Goal: Task Accomplishment & Management: Manage account settings

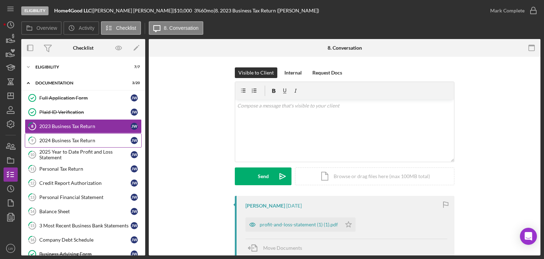
scroll to position [71, 0]
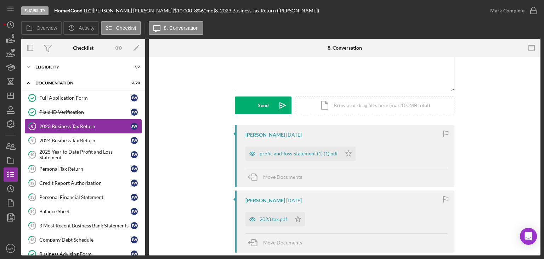
click at [72, 124] on div "2023 Business Tax Return" at bounding box center [84, 126] width 91 height 6
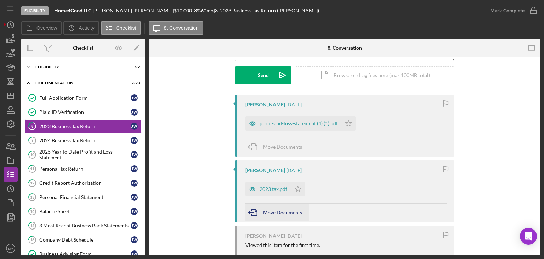
scroll to position [0, 0]
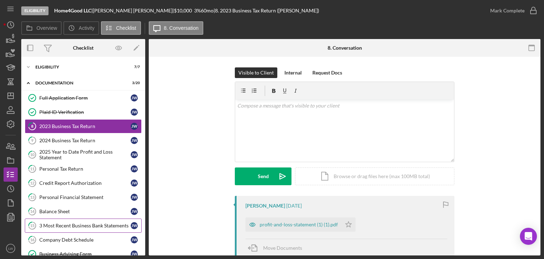
click at [79, 228] on link "15 3 Most Recent Business Bank Statements J W" at bounding box center [83, 225] width 117 height 14
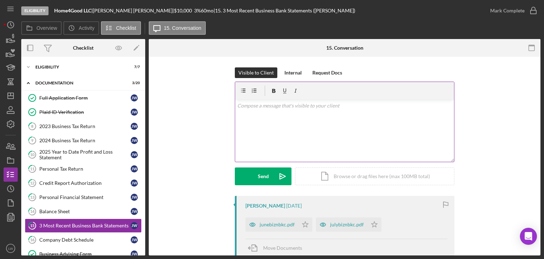
click at [326, 148] on div "v Color teal Color pink Remove color Add row above Add row below Add column bef…" at bounding box center [344, 131] width 219 height 62
click at [352, 117] on p "Can you please upload August Bank statement please." at bounding box center [344, 116] width 215 height 8
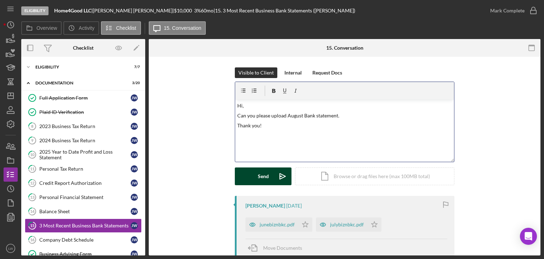
click at [263, 180] on div "Send" at bounding box center [263, 176] width 11 height 18
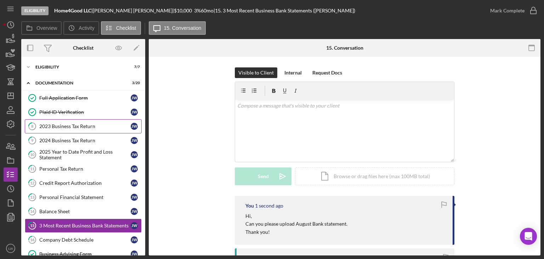
click at [76, 124] on div "2023 Business Tax Return" at bounding box center [84, 126] width 91 height 6
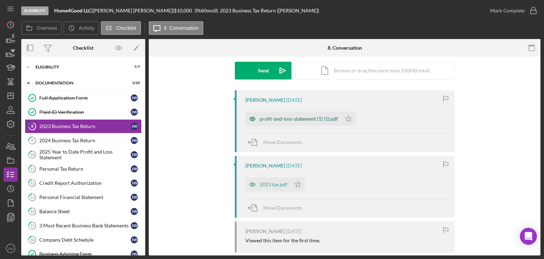
scroll to position [106, 0]
click at [304, 117] on div "profit-and-loss-statement (1) (1).pdf" at bounding box center [299, 118] width 78 height 6
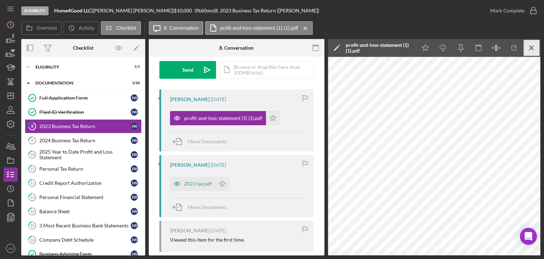
click at [539, 51] on icon "Icon/Menu Close" at bounding box center [532, 48] width 16 height 16
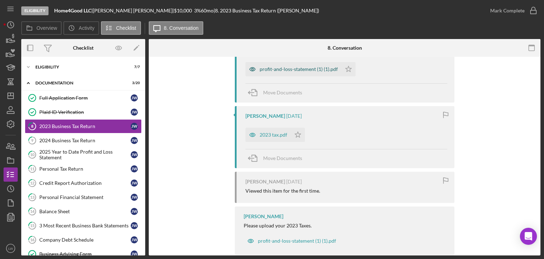
scroll to position [169, 0]
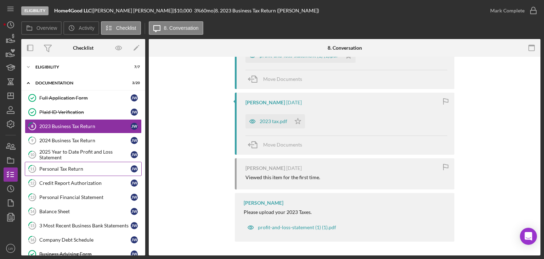
click at [89, 169] on div "Personal Tax Return" at bounding box center [84, 169] width 91 height 6
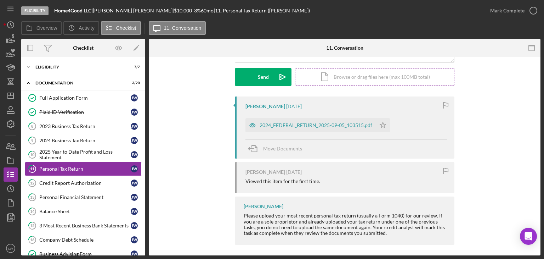
scroll to position [102, 0]
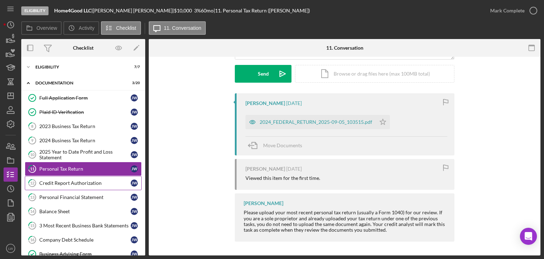
click at [102, 184] on div "Credit Report Authorization" at bounding box center [84, 183] width 91 height 6
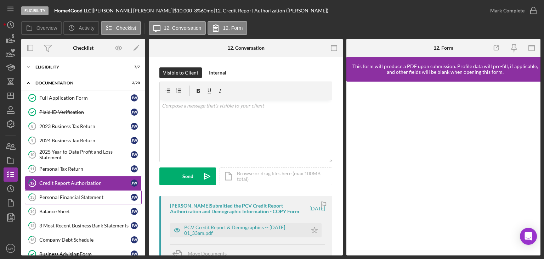
click at [99, 194] on div "Personal Financial Statement" at bounding box center [84, 197] width 91 height 6
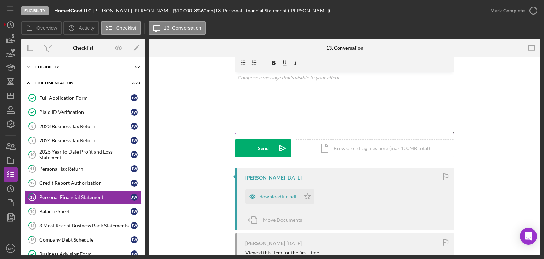
scroll to position [71, 0]
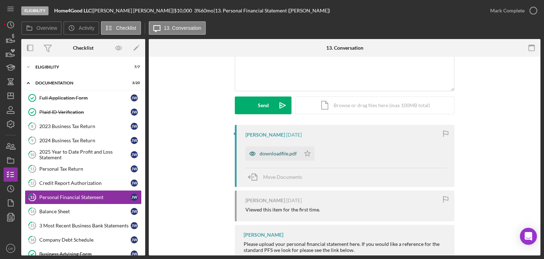
click at [286, 156] on div "downloadfile.pdf" at bounding box center [273, 153] width 55 height 14
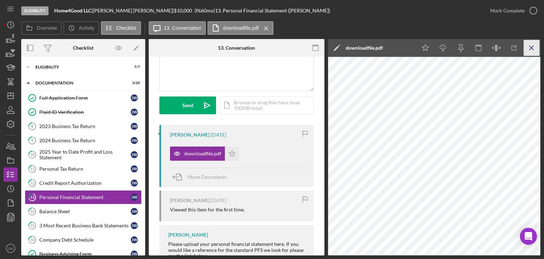
click at [534, 50] on icon "Icon/Menu Close" at bounding box center [532, 48] width 16 height 16
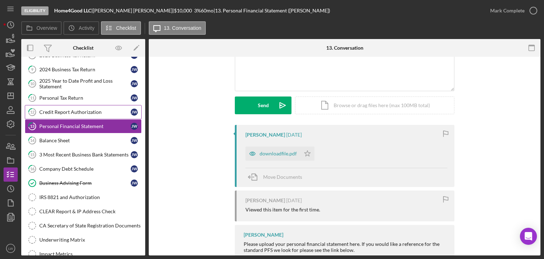
scroll to position [0, 0]
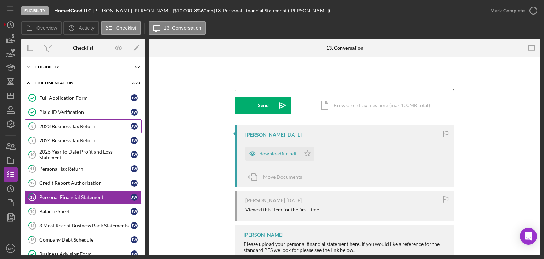
click at [78, 125] on div "2023 Business Tax Return" at bounding box center [84, 126] width 91 height 6
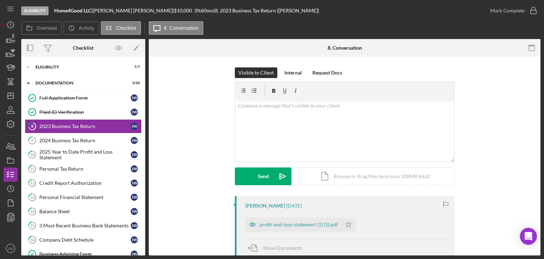
click at [513, 85] on div "Visible to Client Internal Request Docs v Color teal Color pink Remove color Ad…" at bounding box center [344, 131] width 371 height 128
drag, startPoint x: 93, startPoint y: 10, endPoint x: 55, endPoint y: 10, distance: 37.9
click at [55, 10] on div "Home4Good LLC |" at bounding box center [73, 11] width 39 height 6
copy b "Home4Good LLC"
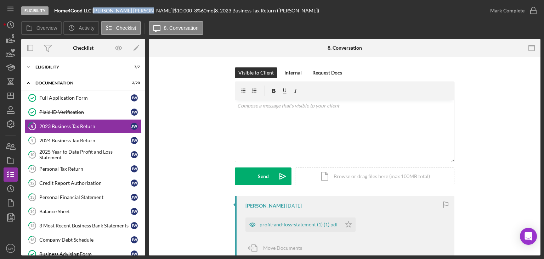
drag, startPoint x: 122, startPoint y: 10, endPoint x: 99, endPoint y: 9, distance: 22.7
click at [99, 9] on div "Julia Walrath |" at bounding box center [133, 11] width 81 height 6
copy div "Julia Walrath"
click at [89, 98] on div "Full Application Form" at bounding box center [84, 98] width 91 height 6
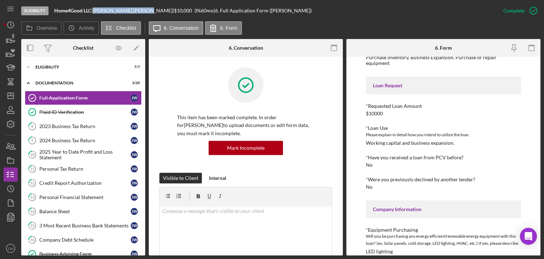
scroll to position [106, 0]
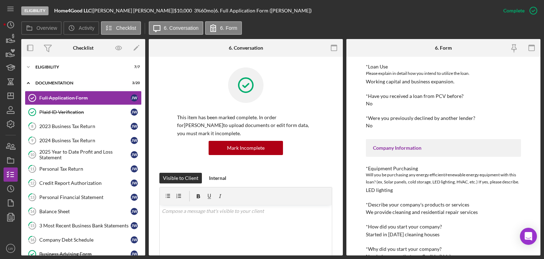
click at [434, 79] on div "Working capital and business expansion." at bounding box center [410, 82] width 89 height 6
copy div "Working capital and business expansion."
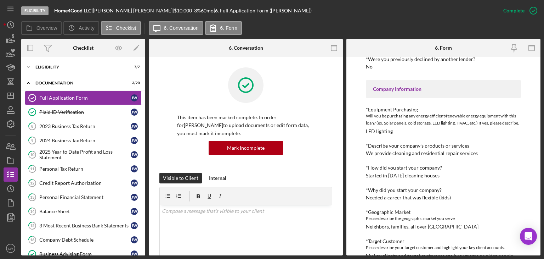
scroll to position [177, 0]
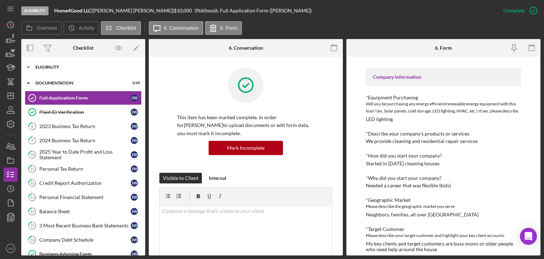
click at [51, 64] on div "Icon/Expander Eligibility 7 / 7" at bounding box center [83, 67] width 124 height 14
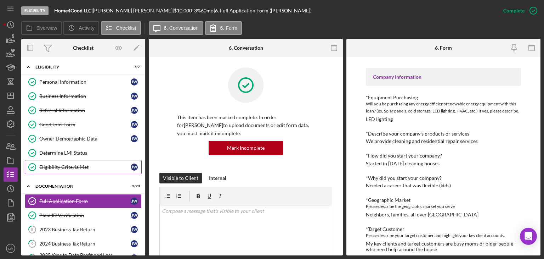
click at [79, 165] on div "Eligibility Criteria Met" at bounding box center [84, 167] width 91 height 6
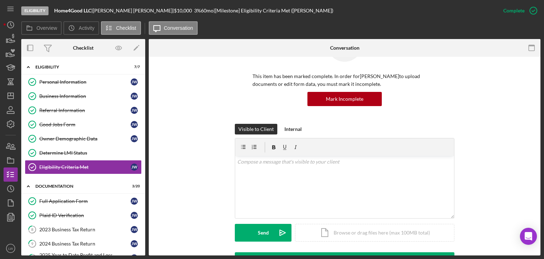
scroll to position [106, 0]
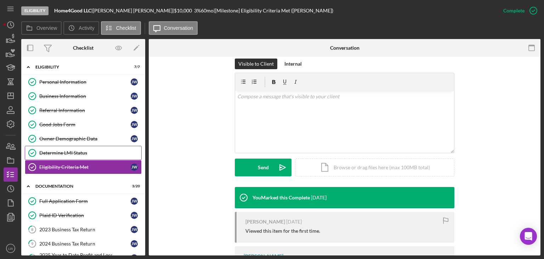
click at [91, 150] on div "Determine LMI Status" at bounding box center [90, 153] width 102 height 6
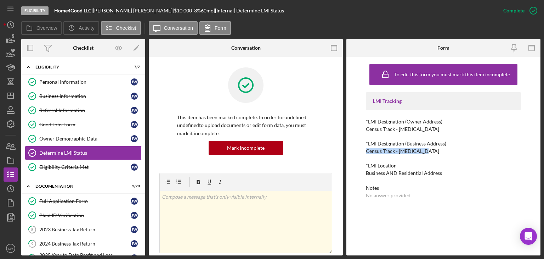
drag, startPoint x: 424, startPoint y: 152, endPoint x: 366, endPoint y: 152, distance: 57.8
click at [366, 152] on div "*LMI Designation (Business Address) Census Track - Low Income" at bounding box center [443, 147] width 155 height 13
copy div "Census Track - Low Income"
click at [68, 97] on div "Business Information" at bounding box center [84, 96] width 91 height 6
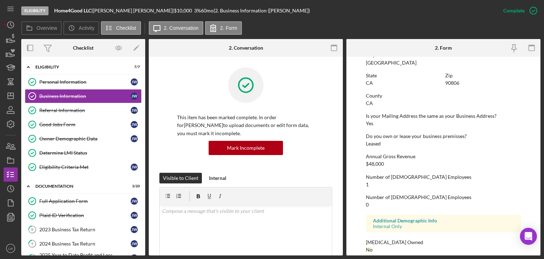
scroll to position [336, 0]
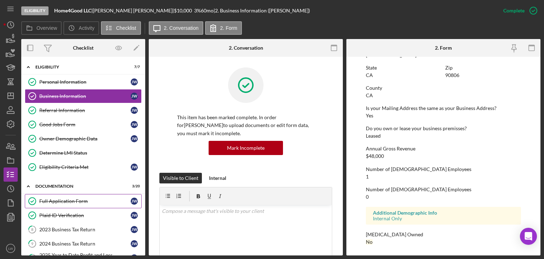
click at [86, 200] on div "Full Application Form" at bounding box center [84, 201] width 91 height 6
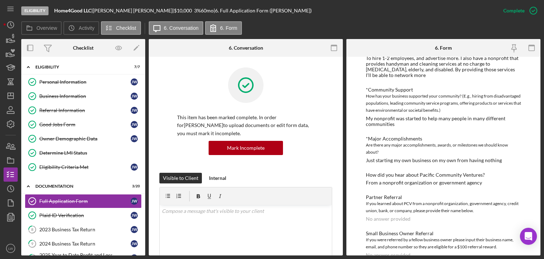
scroll to position [540, 0]
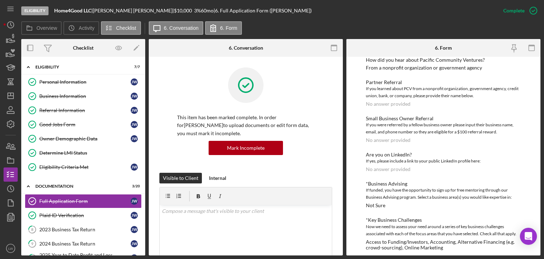
drag, startPoint x: 28, startPoint y: 203, endPoint x: 198, endPoint y: 99, distance: 199.8
click at [198, 99] on div at bounding box center [245, 90] width 137 height 46
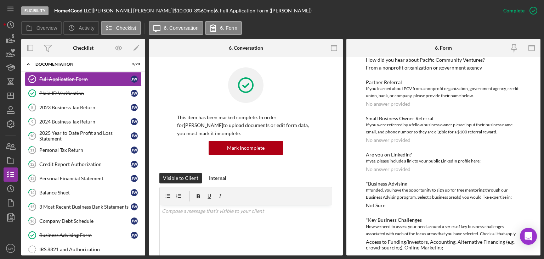
scroll to position [142, 0]
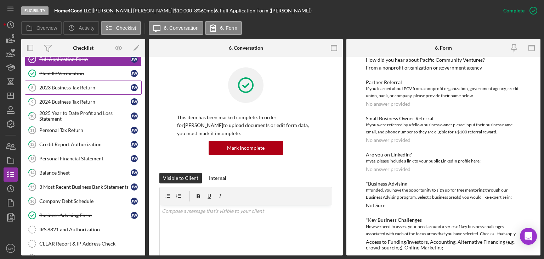
click at [60, 87] on div "2023 Business Tax Return" at bounding box center [84, 88] width 91 height 6
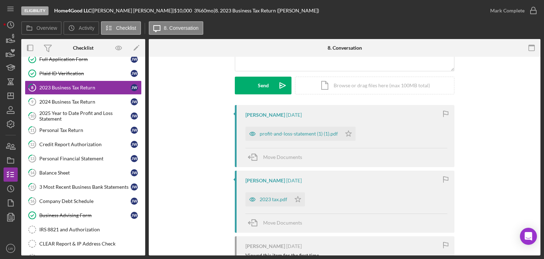
scroll to position [106, 0]
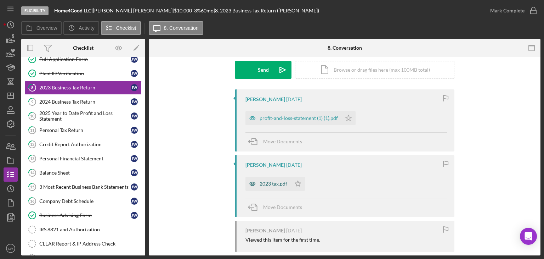
click at [272, 181] on div "2023 tax.pdf" at bounding box center [274, 184] width 28 height 6
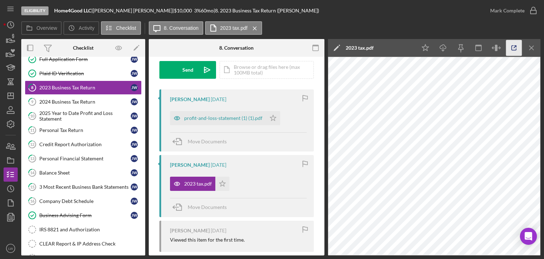
click at [516, 46] on icon "button" at bounding box center [514, 48] width 16 height 16
click at [69, 97] on link "9 2024 Business Tax Return J W" at bounding box center [83, 102] width 117 height 14
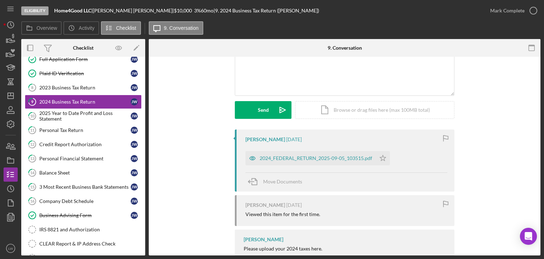
scroll to position [71, 0]
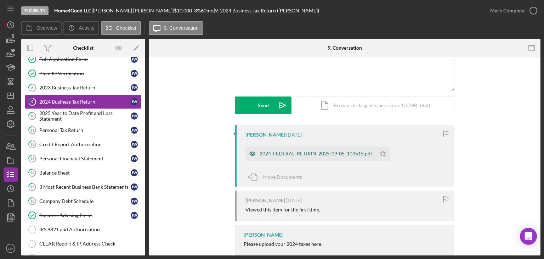
click at [350, 154] on div "2024_FEDERAL_RETURN_2025-09-05_103515.pdf" at bounding box center [316, 154] width 113 height 6
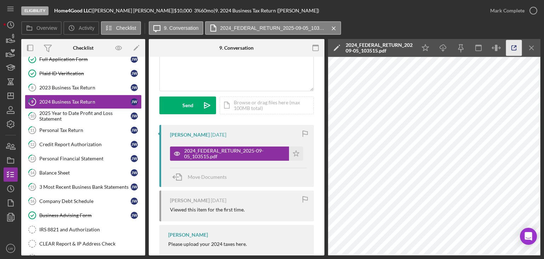
click at [516, 49] on icon "button" at bounding box center [514, 48] width 16 height 16
click at [57, 118] on div "2025 Year to Date Profit and Loss Statement" at bounding box center [84, 115] width 91 height 11
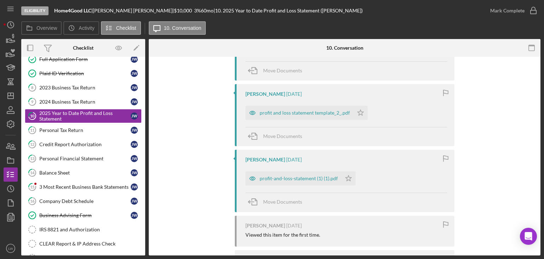
scroll to position [71, 0]
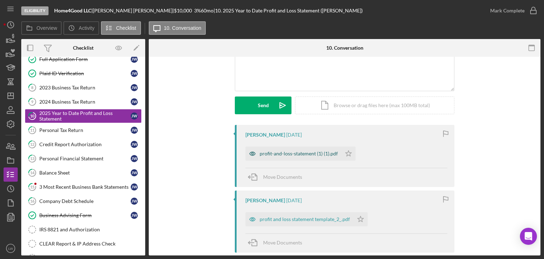
click at [325, 157] on div "profit-and-loss-statement (1) (1).pdf" at bounding box center [294, 153] width 96 height 14
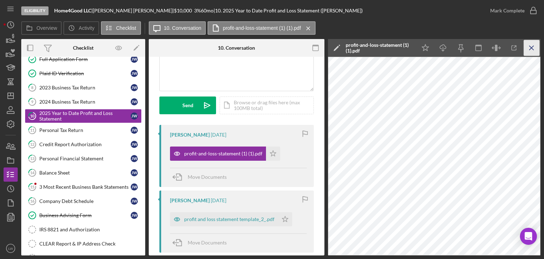
click at [535, 49] on icon "Icon/Menu Close" at bounding box center [532, 48] width 16 height 16
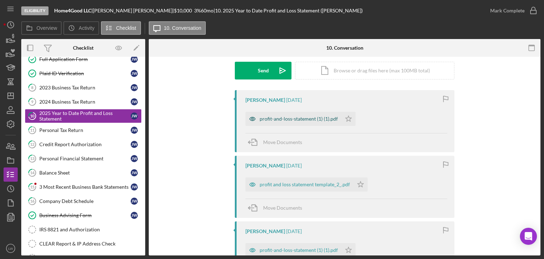
scroll to position [142, 0]
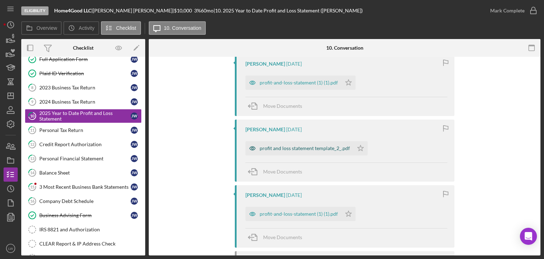
click at [310, 148] on div "profit and loss statement template_2_.pdf" at bounding box center [305, 148] width 90 height 6
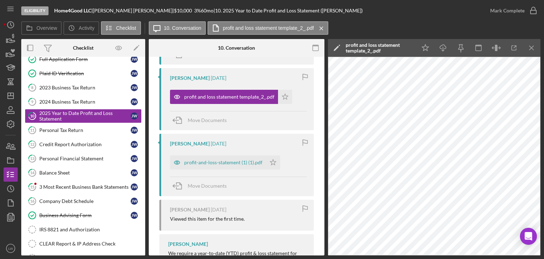
scroll to position [245, 0]
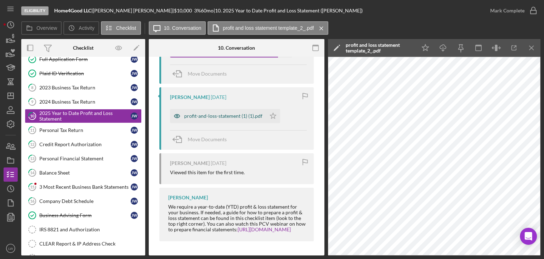
click at [232, 113] on div "profit-and-loss-statement (1) (1).pdf" at bounding box center [223, 116] width 78 height 6
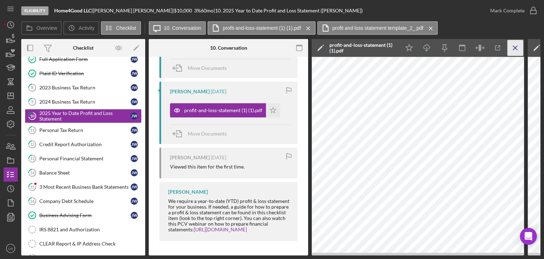
click at [514, 45] on icon "Icon/Menu Close" at bounding box center [516, 48] width 16 height 16
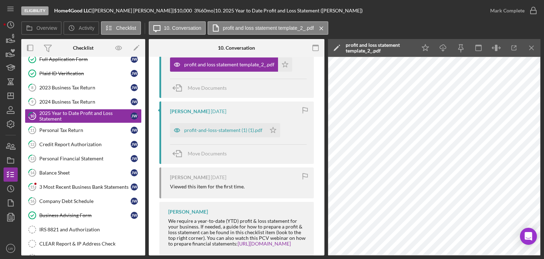
scroll to position [210, 0]
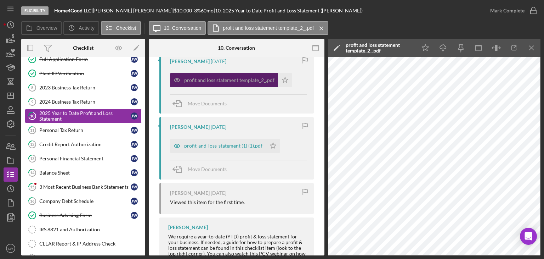
click at [231, 80] on div "profit and loss statement template_2_.pdf" at bounding box center [229, 80] width 90 height 6
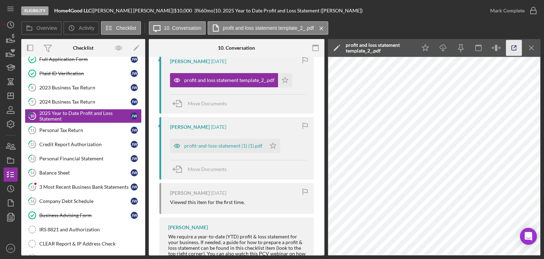
click at [513, 46] on icon "button" at bounding box center [514, 48] width 5 height 5
click at [84, 186] on div "3 Most Recent Business Bank Statements" at bounding box center [84, 187] width 91 height 6
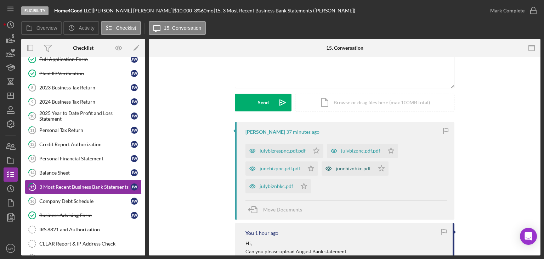
scroll to position [71, 0]
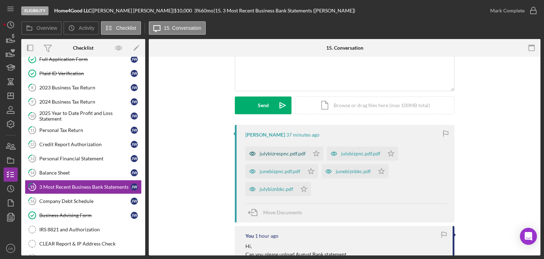
click at [279, 157] on div "julybizrespnc.pdf.pdf" at bounding box center [278, 153] width 64 height 14
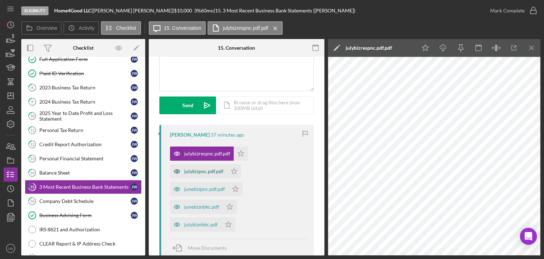
click at [201, 170] on div "julybizpnc.pdf.pdf" at bounding box center [203, 171] width 39 height 6
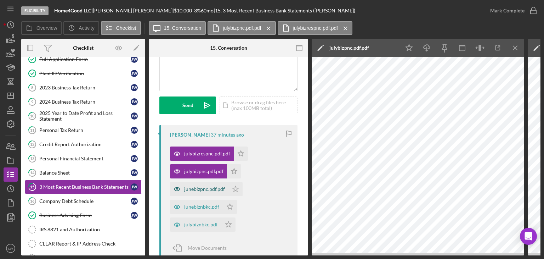
click at [196, 191] on div "junebizpnc.pdf.pdf" at bounding box center [204, 189] width 41 height 6
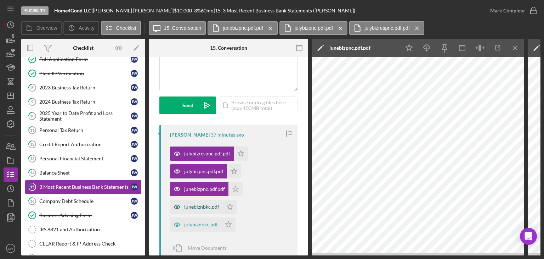
click at [197, 208] on div "junebiznbkc.pdf" at bounding box center [201, 207] width 35 height 6
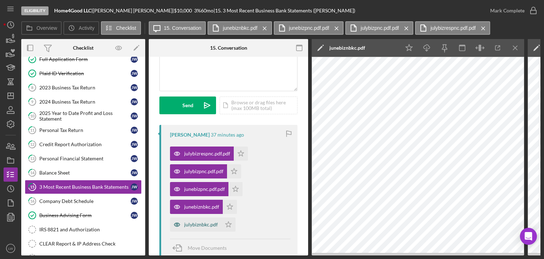
click at [202, 223] on div "julybiznbkc.pdf" at bounding box center [201, 224] width 34 height 6
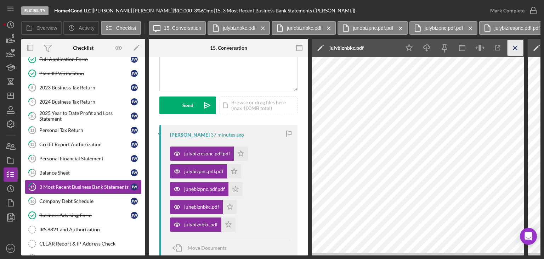
click at [516, 49] on icon "Icon/Menu Close" at bounding box center [516, 48] width 16 height 16
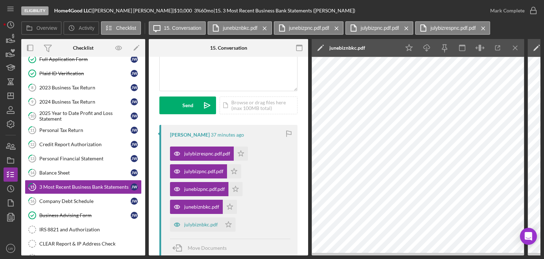
click at [516, 49] on icon "Icon/Menu Close" at bounding box center [516, 48] width 16 height 16
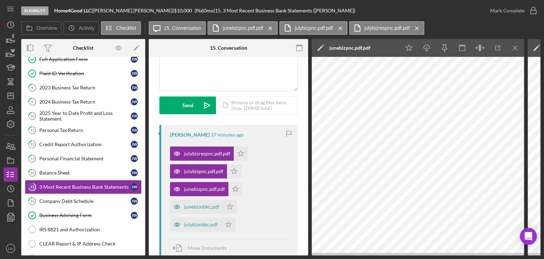
click at [516, 49] on icon "Icon/Menu Close" at bounding box center [516, 48] width 16 height 16
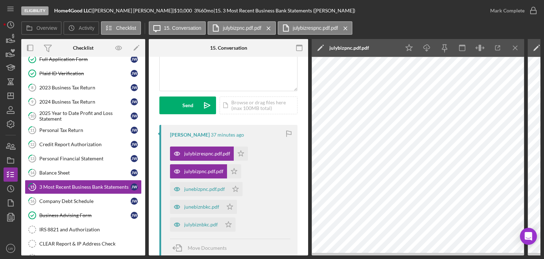
click at [516, 49] on icon "Icon/Menu Close" at bounding box center [516, 48] width 16 height 16
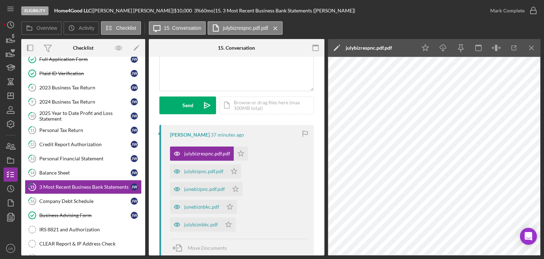
click at [516, 49] on icon "button" at bounding box center [514, 48] width 5 height 5
click at [531, 49] on line "button" at bounding box center [532, 48] width 4 height 4
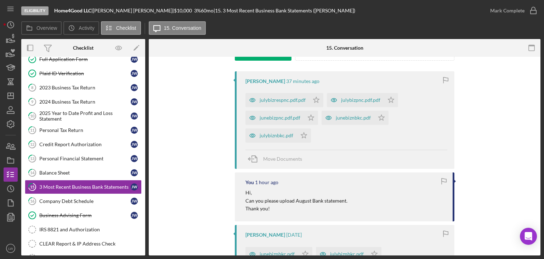
scroll to position [106, 0]
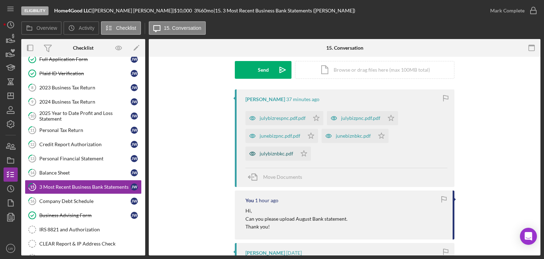
click at [283, 152] on div "julybiznbkc.pdf" at bounding box center [277, 154] width 34 height 6
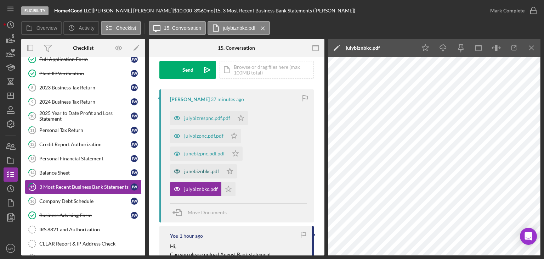
click at [200, 167] on div "junebiznbkc.pdf" at bounding box center [196, 171] width 53 height 14
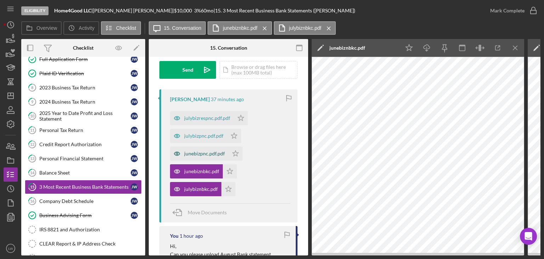
click at [201, 159] on div "junebizpnc.pdf.pdf" at bounding box center [199, 153] width 58 height 14
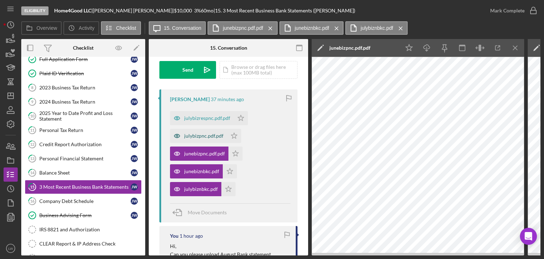
click at [196, 136] on div "julybizpnc.pdf.pdf" at bounding box center [203, 136] width 39 height 6
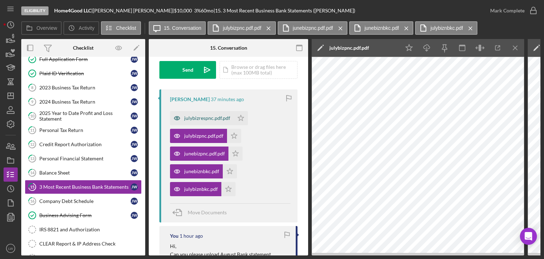
click at [194, 117] on div "julybizrespnc.pdf.pdf" at bounding box center [207, 118] width 46 height 6
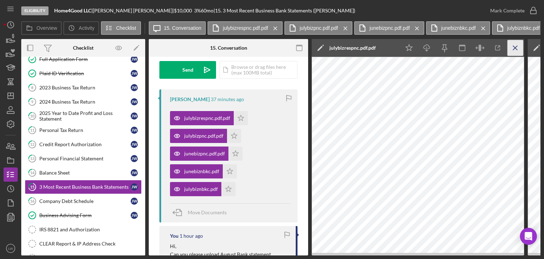
click at [516, 51] on icon "Icon/Menu Close" at bounding box center [516, 48] width 16 height 16
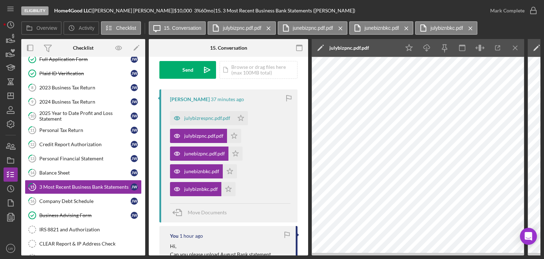
click at [516, 51] on icon "Icon/Menu Close" at bounding box center [516, 48] width 16 height 16
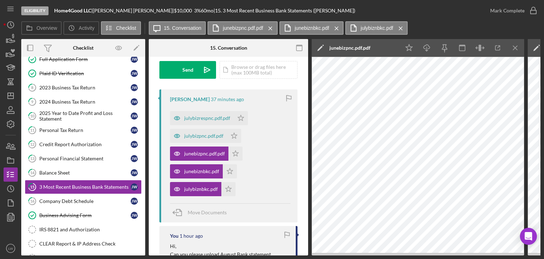
click at [516, 51] on icon "Icon/Menu Close" at bounding box center [516, 48] width 16 height 16
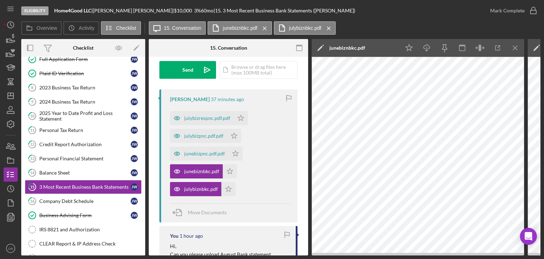
click at [516, 51] on icon "Icon/Menu Close" at bounding box center [516, 48] width 16 height 16
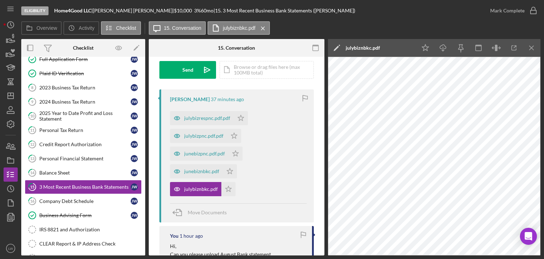
click at [516, 51] on icon "button" at bounding box center [514, 48] width 16 height 16
click at [536, 46] on icon "Icon/Menu Close" at bounding box center [532, 48] width 16 height 16
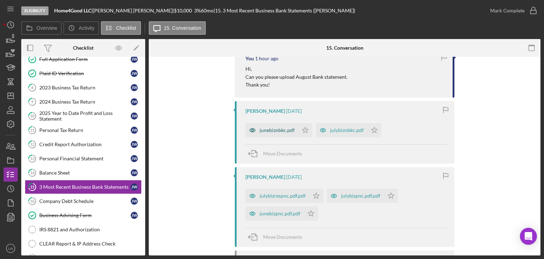
click at [280, 130] on div "junebiznbkc.pdf" at bounding box center [277, 130] width 35 height 6
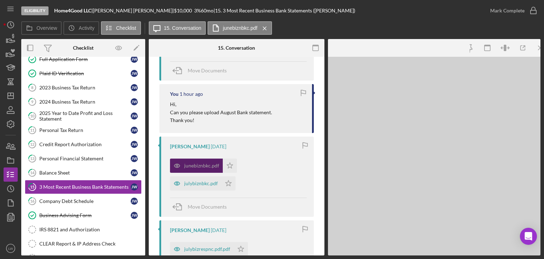
scroll to position [283, 0]
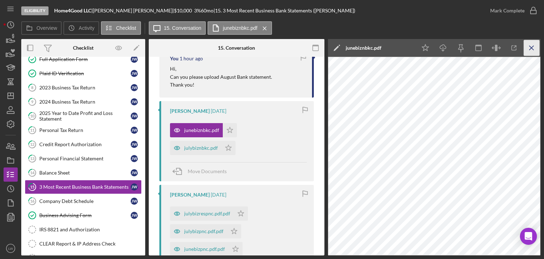
click at [531, 47] on icon "Icon/Menu Close" at bounding box center [532, 48] width 16 height 16
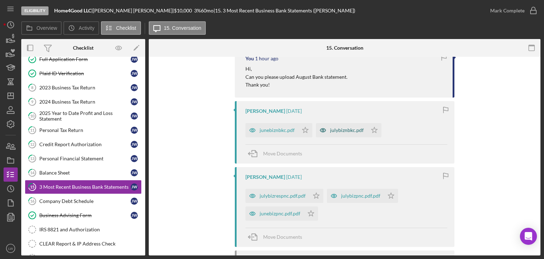
click at [339, 134] on div "julybiznbkc.pdf" at bounding box center [341, 130] width 51 height 14
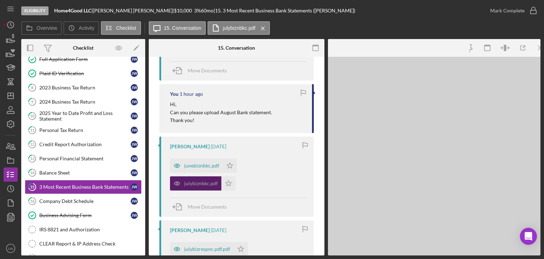
scroll to position [283, 0]
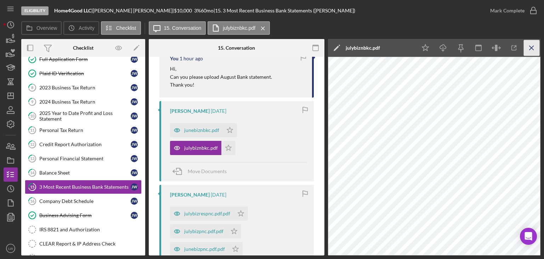
click at [534, 47] on icon "Icon/Menu Close" at bounding box center [532, 48] width 16 height 16
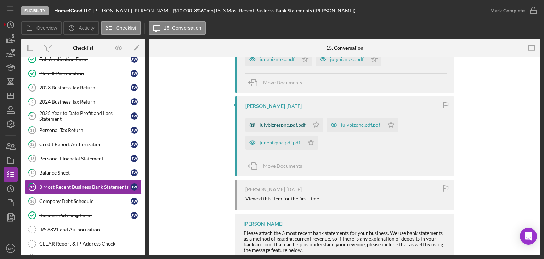
click at [282, 123] on div "julybizrespnc.pdf.pdf" at bounding box center [283, 125] width 46 height 6
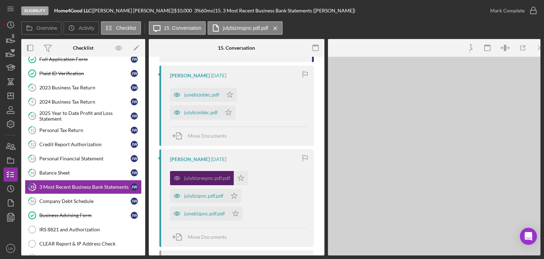
scroll to position [354, 0]
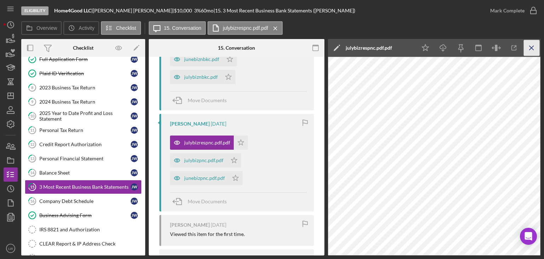
click at [532, 45] on icon "Icon/Menu Close" at bounding box center [532, 48] width 16 height 16
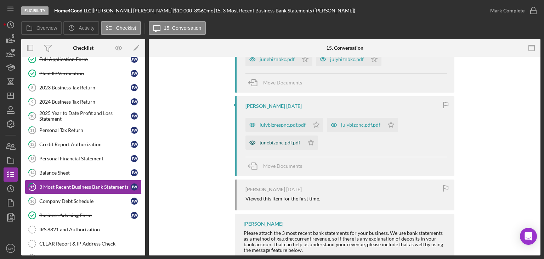
click at [278, 146] on div "junebizpnc.pdf.pdf" at bounding box center [275, 142] width 58 height 14
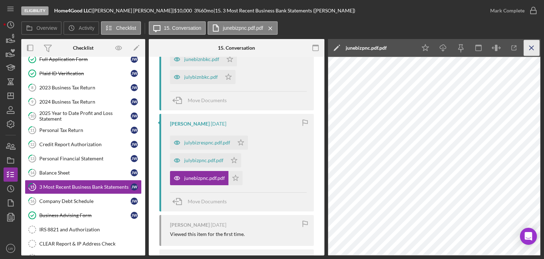
click at [534, 46] on icon "Icon/Menu Close" at bounding box center [532, 48] width 16 height 16
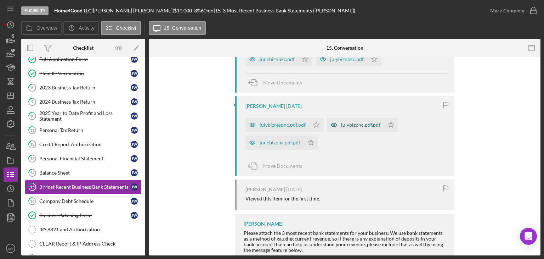
click at [348, 127] on div "julybizpnc.pdf.pdf" at bounding box center [360, 125] width 39 height 6
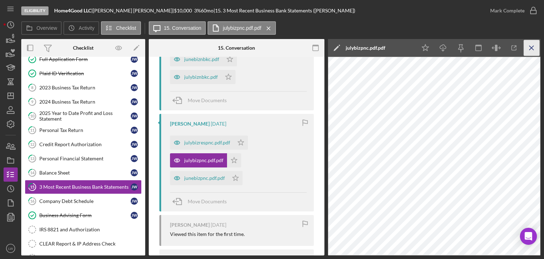
click at [537, 46] on icon "Icon/Menu Close" at bounding box center [532, 48] width 16 height 16
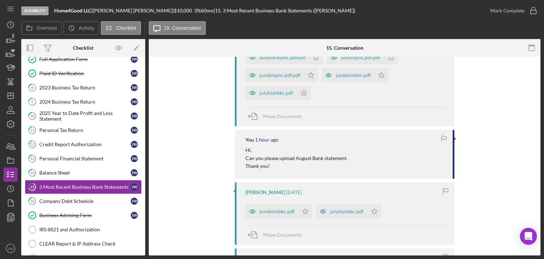
scroll to position [142, 0]
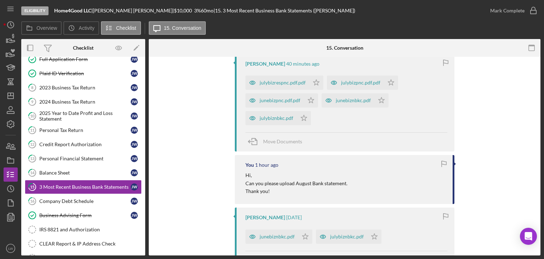
click at [532, 91] on div "Visible to Client Internal Request Docs v Color teal Color pink Remove color Ad…" at bounding box center [345, 184] width 392 height 538
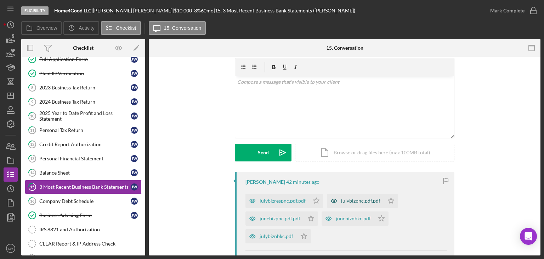
scroll to position [35, 0]
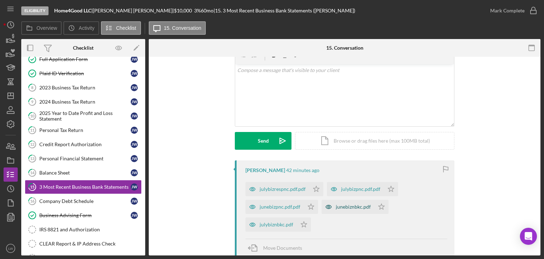
click at [346, 210] on div "junebiznbkc.pdf" at bounding box center [348, 207] width 53 height 14
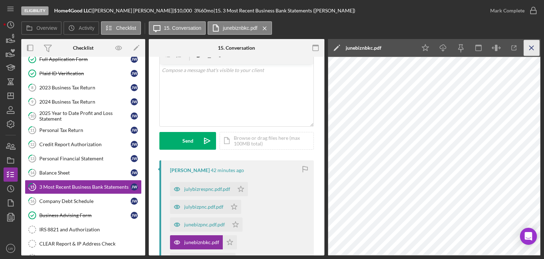
click at [533, 47] on line "button" at bounding box center [532, 48] width 4 height 4
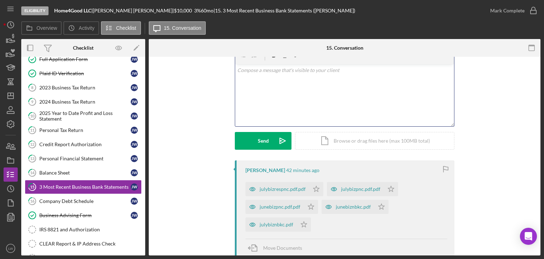
click at [303, 89] on div "v Color teal Color pink Remove color Add row above Add row below Add column bef…" at bounding box center [344, 95] width 219 height 62
click at [281, 208] on div "junebizpnc.pdf.pdf" at bounding box center [280, 207] width 41 height 6
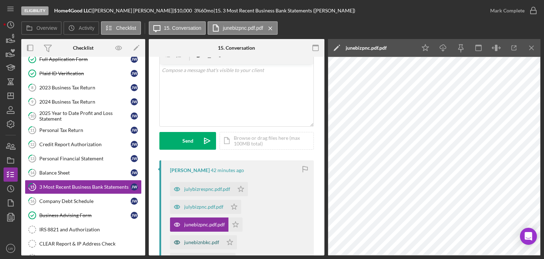
click at [194, 241] on div "junebiznbkc.pdf" at bounding box center [201, 242] width 35 height 6
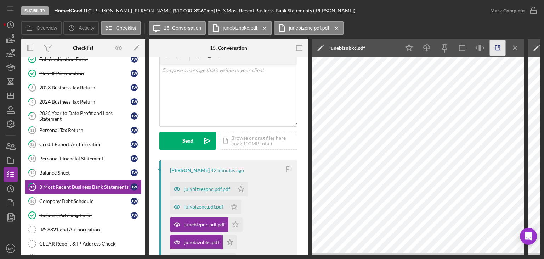
click at [501, 47] on icon "button" at bounding box center [498, 48] width 16 height 16
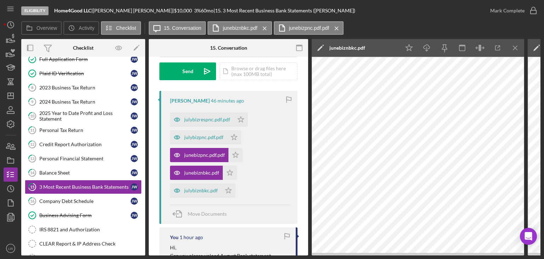
scroll to position [106, 0]
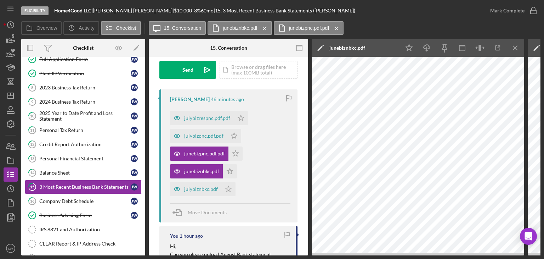
click at [522, 45] on icon "Icon/Menu Close" at bounding box center [516, 48] width 16 height 16
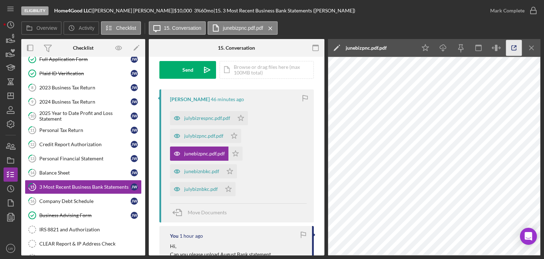
click at [513, 49] on icon "button" at bounding box center [514, 48] width 16 height 16
click at [274, 170] on div "julybizrespnc.pdf.pdf Icon/Star julybizpnc.pdf.pdf Icon/Star junebizpnc.pdf.pdf…" at bounding box center [238, 151] width 137 height 89
click at [529, 52] on icon "Icon/Menu Close" at bounding box center [532, 48] width 16 height 16
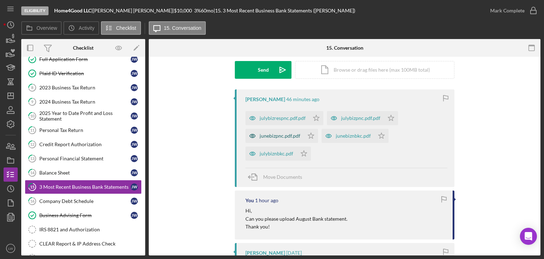
click at [282, 139] on div "junebizpnc.pdf.pdf" at bounding box center [275, 136] width 58 height 14
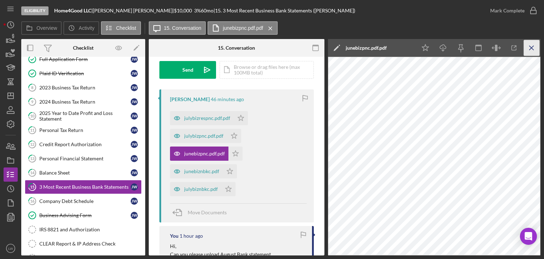
click at [536, 51] on icon "Icon/Menu Close" at bounding box center [532, 48] width 16 height 16
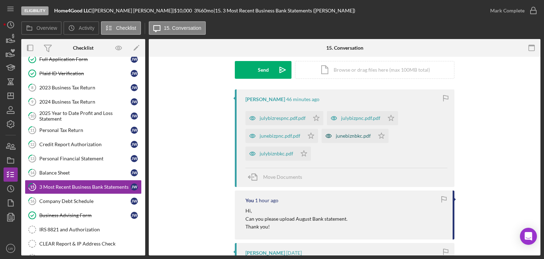
click at [356, 138] on div "junebiznbkc.pdf" at bounding box center [353, 136] width 35 height 6
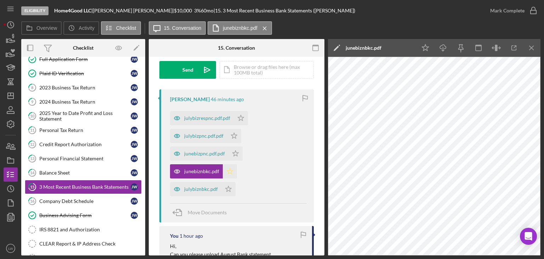
click at [229, 173] on icon "Icon/Star" at bounding box center [230, 171] width 14 height 14
click at [208, 135] on div "julybizpnc.pdf.pdf" at bounding box center [203, 136] width 39 height 6
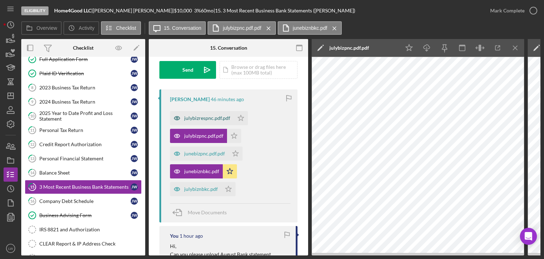
click at [215, 114] on div "julybizrespnc.pdf.pdf" at bounding box center [202, 118] width 64 height 14
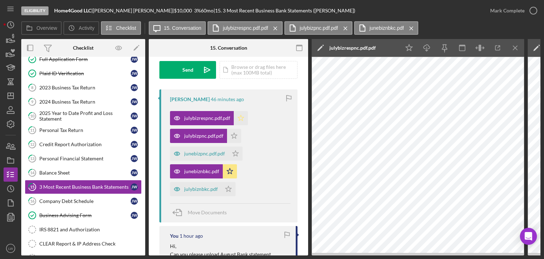
click at [242, 116] on icon "Icon/Star" at bounding box center [241, 118] width 14 height 14
click at [245, 117] on icon "Icon/Star" at bounding box center [241, 118] width 14 height 14
click at [201, 181] on div "julybiznbkc.pdf Icon/Star" at bounding box center [204, 187] width 69 height 18
click at [201, 186] on div "julybiznbkc.pdf" at bounding box center [201, 189] width 34 height 6
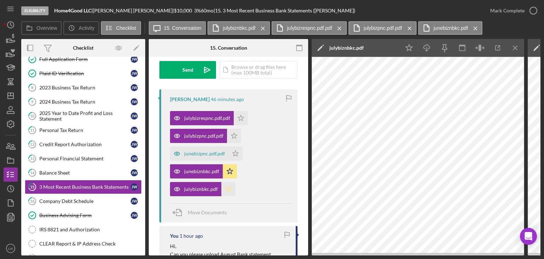
click at [226, 186] on icon "Icon/Star" at bounding box center [228, 189] width 14 height 14
click at [499, 49] on icon "button" at bounding box center [498, 48] width 16 height 16
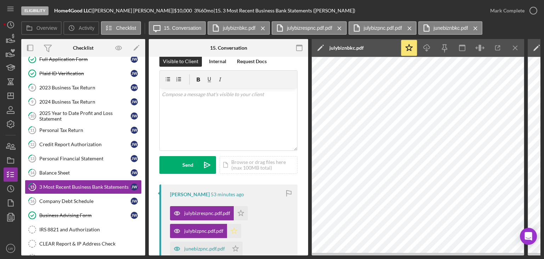
scroll to position [0, 0]
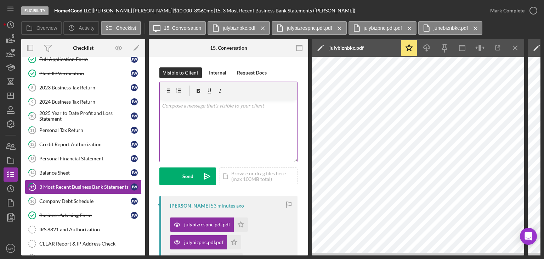
click at [223, 120] on div "v Color teal Color pink Remove color Add row above Add row below Add column bef…" at bounding box center [228, 131] width 137 height 62
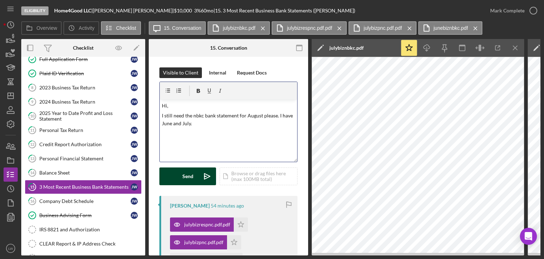
click at [187, 173] on div "Send" at bounding box center [187, 176] width 11 height 18
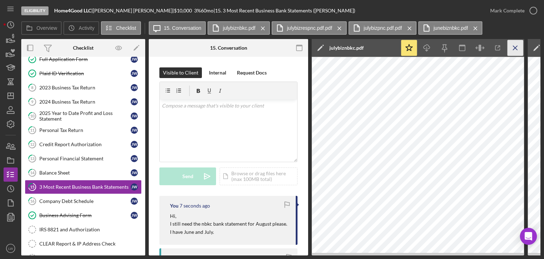
click at [520, 46] on icon "Icon/Menu Close" at bounding box center [516, 48] width 16 height 16
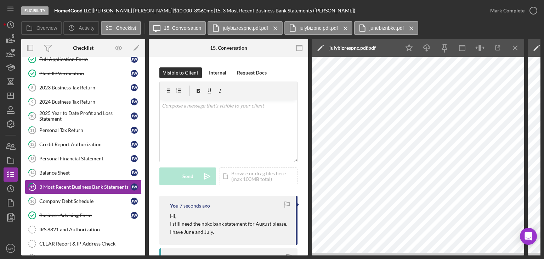
click at [520, 46] on icon "Icon/Menu Close" at bounding box center [516, 48] width 16 height 16
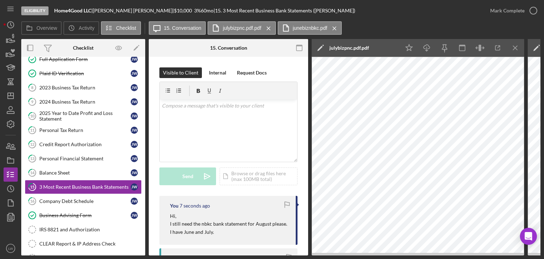
click at [521, 46] on icon "Icon/Menu Close" at bounding box center [516, 48] width 16 height 16
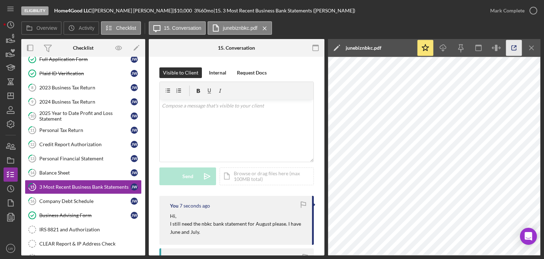
click at [521, 45] on icon "button" at bounding box center [514, 48] width 16 height 16
click at [533, 49] on line "button" at bounding box center [532, 48] width 4 height 4
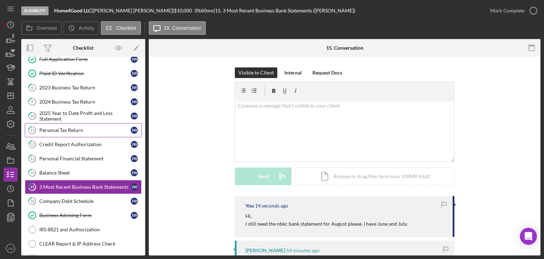
scroll to position [71, 0]
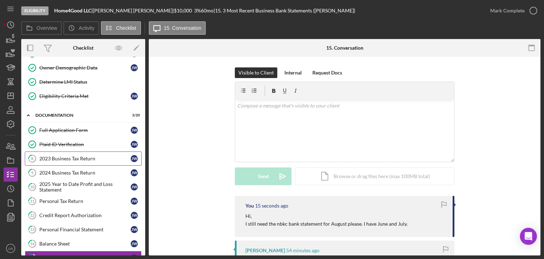
click at [74, 159] on div "2023 Business Tax Return" at bounding box center [84, 159] width 91 height 6
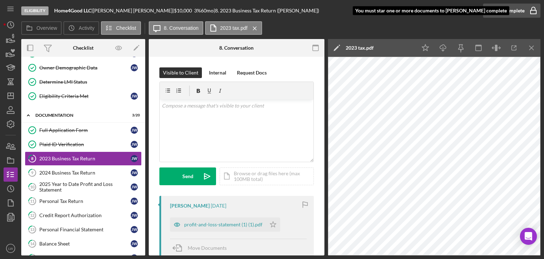
click at [526, 9] on icon "button" at bounding box center [534, 11] width 18 height 18
click at [510, 12] on div "Mark Complete" at bounding box center [507, 11] width 34 height 14
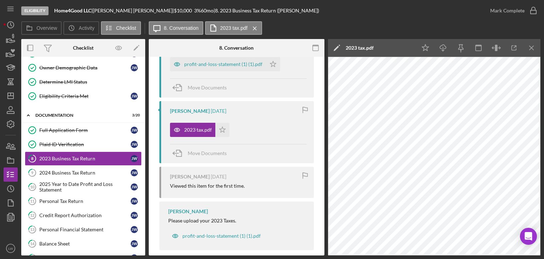
scroll to position [169, 0]
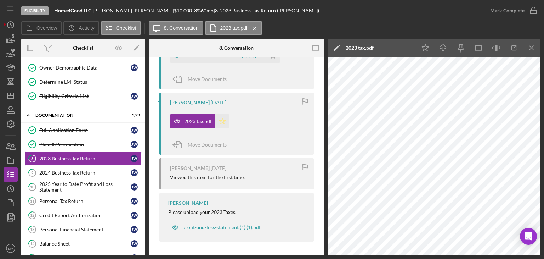
click at [221, 122] on icon "Icon/Star" at bounding box center [222, 121] width 14 height 14
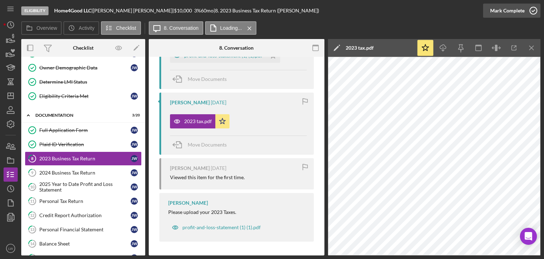
click at [517, 11] on div "Mark Complete" at bounding box center [507, 11] width 34 height 14
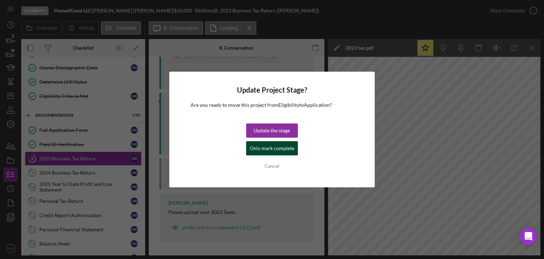
click at [265, 149] on div "Only mark complete" at bounding box center [272, 148] width 45 height 14
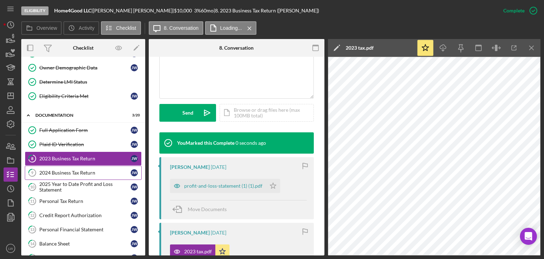
scroll to position [299, 0]
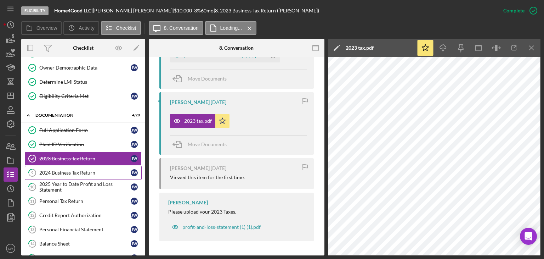
click at [99, 170] on div "2024 Business Tax Return" at bounding box center [84, 173] width 91 height 6
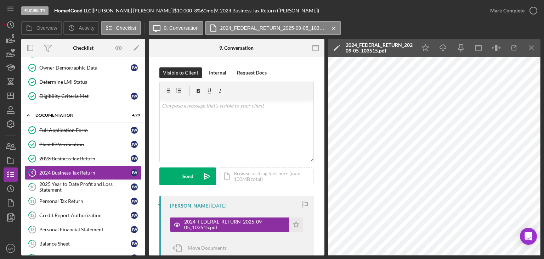
scroll to position [71, 0]
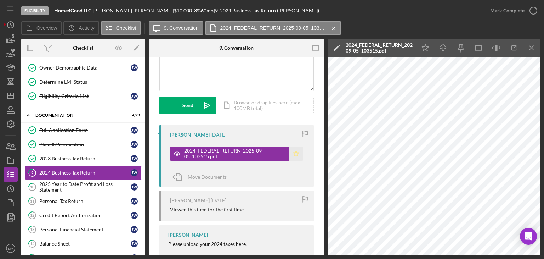
click at [296, 153] on polygon "button" at bounding box center [296, 153] width 6 height 6
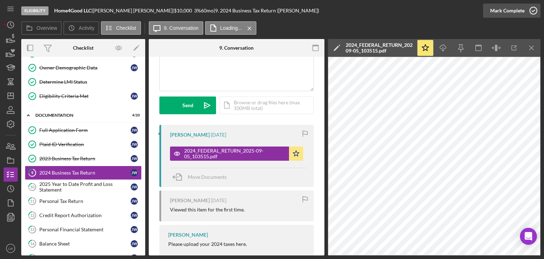
click at [506, 9] on div "Mark Complete" at bounding box center [507, 11] width 34 height 14
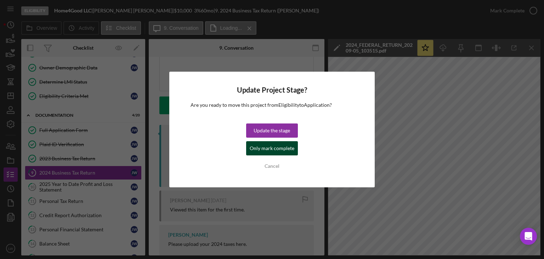
click at [285, 150] on div "Only mark complete" at bounding box center [272, 148] width 45 height 14
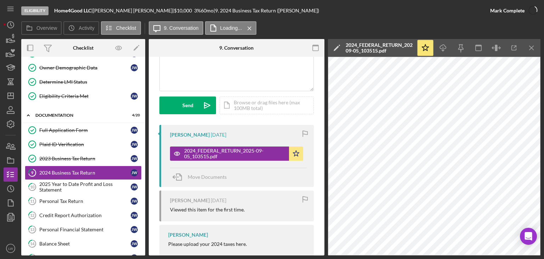
scroll to position [176, 0]
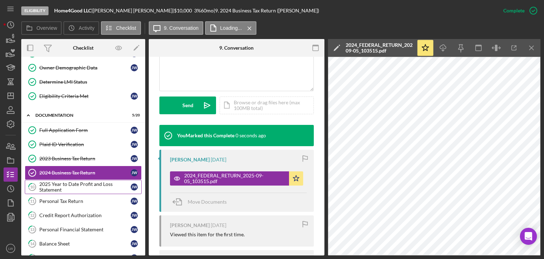
click at [105, 183] on div "2025 Year to Date Profit and Loss Statement" at bounding box center [84, 186] width 91 height 11
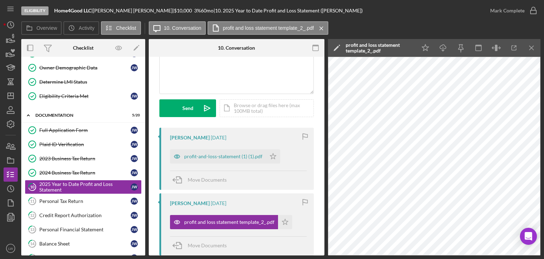
scroll to position [71, 0]
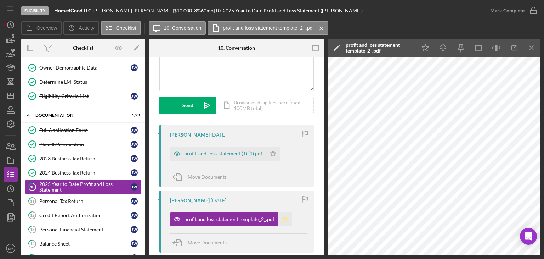
click at [285, 219] on icon "Icon/Star" at bounding box center [285, 219] width 14 height 14
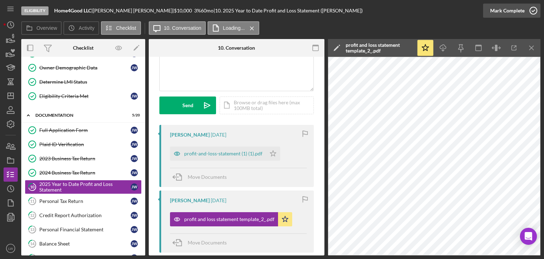
click at [523, 10] on div "Mark Complete" at bounding box center [507, 11] width 34 height 14
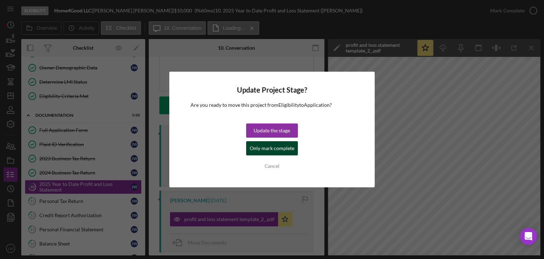
click at [287, 151] on div "Only mark complete" at bounding box center [272, 148] width 45 height 14
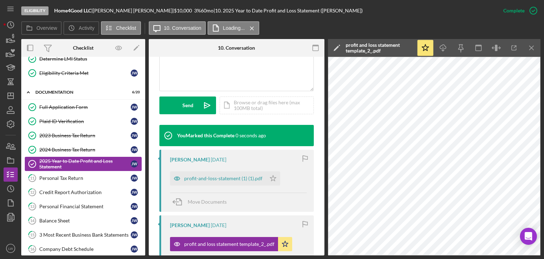
scroll to position [106, 0]
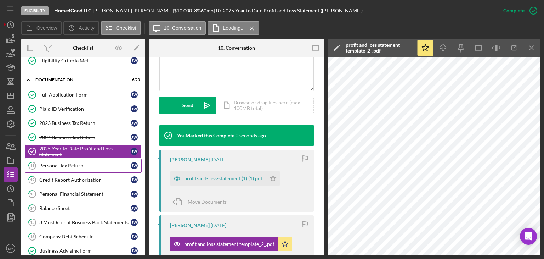
click at [85, 167] on link "11 Personal Tax Return J W" at bounding box center [83, 165] width 117 height 14
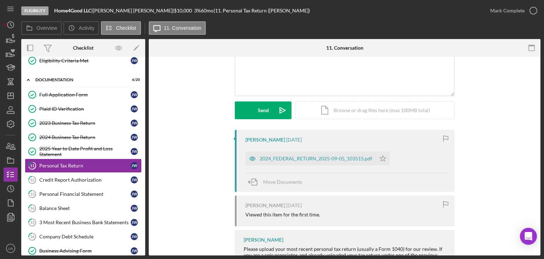
scroll to position [71, 0]
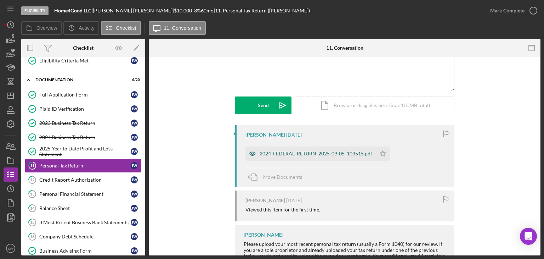
click at [356, 152] on div "2024_FEDERAL_RETURN_2025-09-05_103515.pdf" at bounding box center [316, 154] width 113 height 6
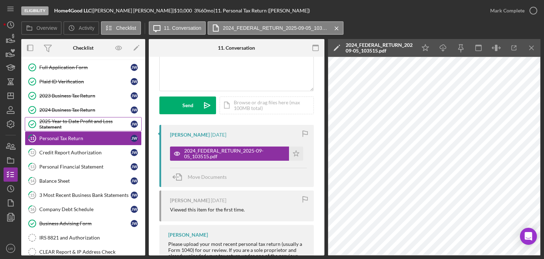
scroll to position [142, 0]
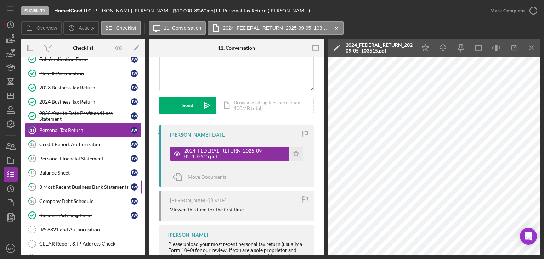
click at [99, 184] on div "3 Most Recent Business Bank Statements" at bounding box center [84, 187] width 91 height 6
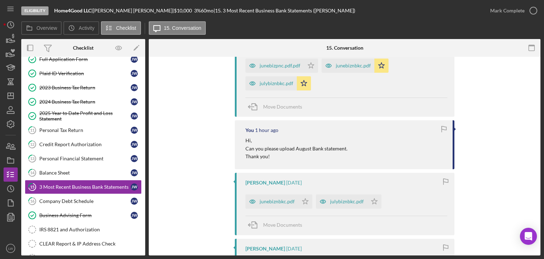
scroll to position [354, 0]
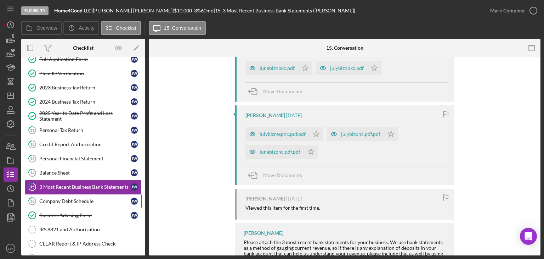
click at [88, 194] on link "16 Company Debt Schedule J W" at bounding box center [83, 201] width 117 height 14
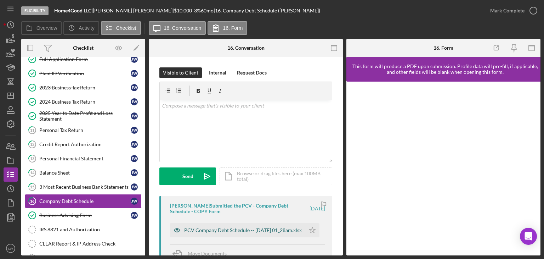
click at [218, 227] on div "PCV Company Debt Schedule -- 2025-09-06 01_28am.xlsx" at bounding box center [243, 230] width 118 height 6
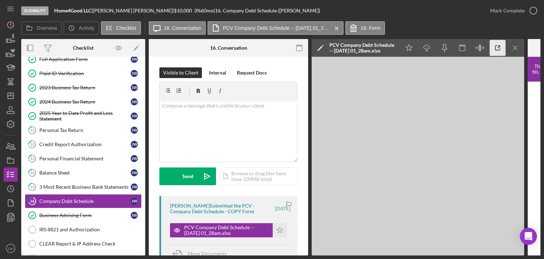
click at [503, 46] on icon "button" at bounding box center [498, 48] width 16 height 16
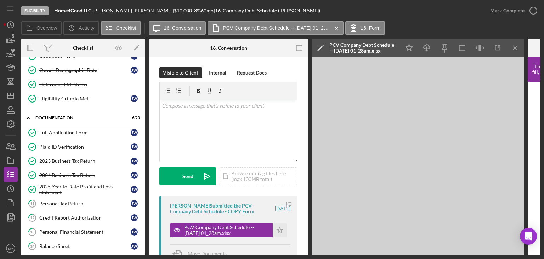
scroll to position [177, 0]
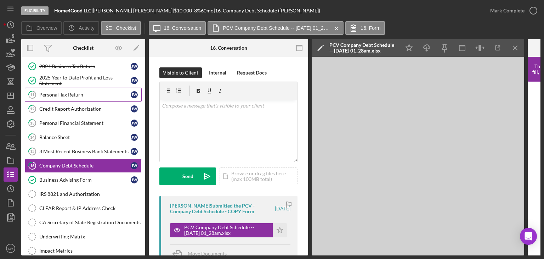
click at [93, 93] on div "Personal Tax Return" at bounding box center [84, 95] width 91 height 6
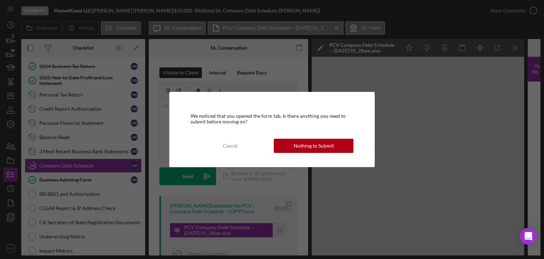
click at [330, 146] on div "Nothing to Submit" at bounding box center [314, 146] width 40 height 14
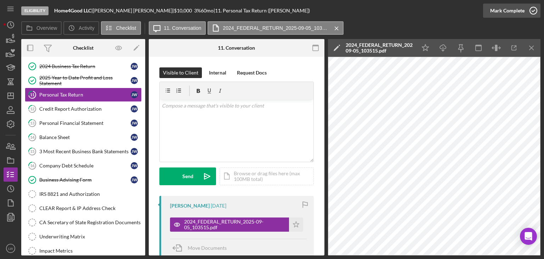
click at [500, 9] on div "Mark Complete" at bounding box center [507, 11] width 34 height 14
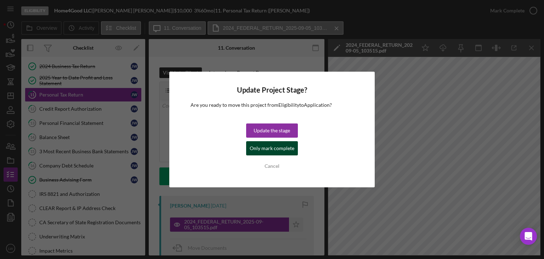
click at [278, 148] on div "Only mark complete" at bounding box center [272, 148] width 45 height 14
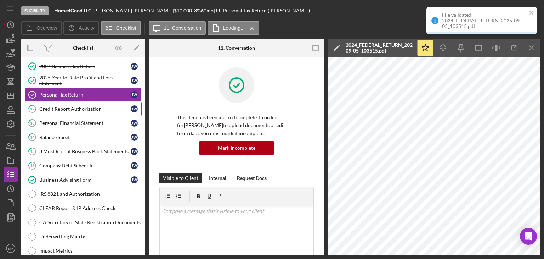
click at [78, 109] on div "Credit Report Authorization" at bounding box center [84, 109] width 91 height 6
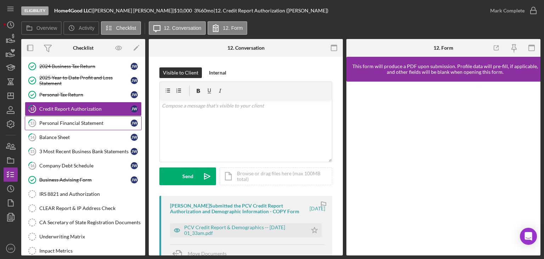
click at [99, 122] on div "Personal Financial Statement" at bounding box center [84, 123] width 91 height 6
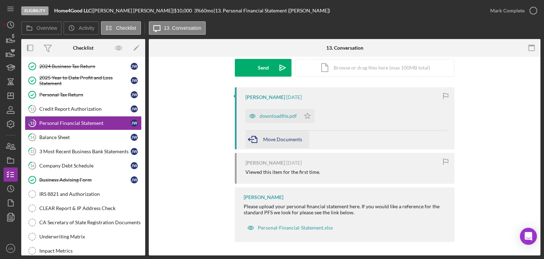
scroll to position [109, 0]
click at [277, 117] on div "downloadfile.pdf" at bounding box center [278, 116] width 37 height 6
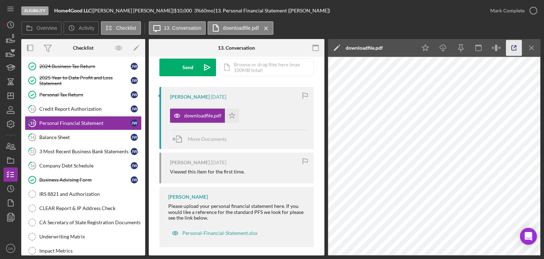
click at [513, 48] on icon "button" at bounding box center [514, 48] width 16 height 16
click at [85, 134] on div "Balance Sheet" at bounding box center [84, 137] width 91 height 6
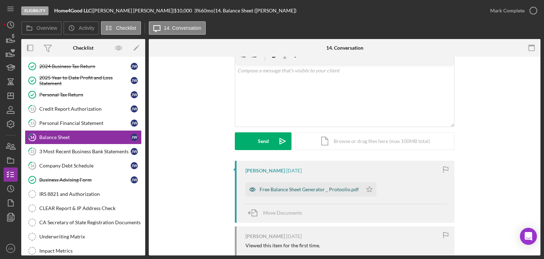
scroll to position [35, 0]
click at [318, 187] on div "Free Balance Sheet Generator _ Protoolio.pdf" at bounding box center [309, 189] width 99 height 6
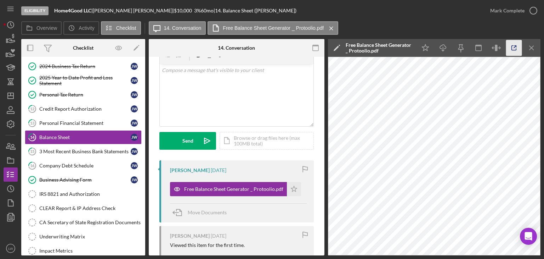
click at [516, 49] on icon "button" at bounding box center [514, 48] width 5 height 5
click at [83, 144] on link "15 3 Most Recent Business Bank Statements J W" at bounding box center [83, 151] width 117 height 14
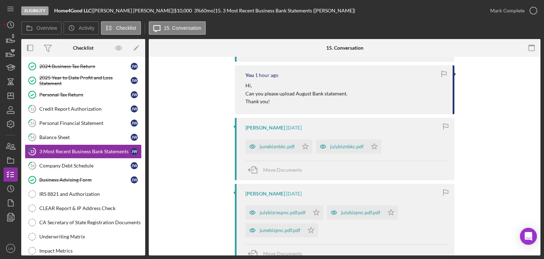
scroll to position [65, 0]
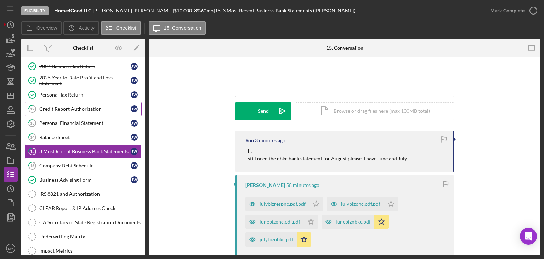
click at [83, 107] on div "Credit Report Authorization" at bounding box center [84, 109] width 91 height 6
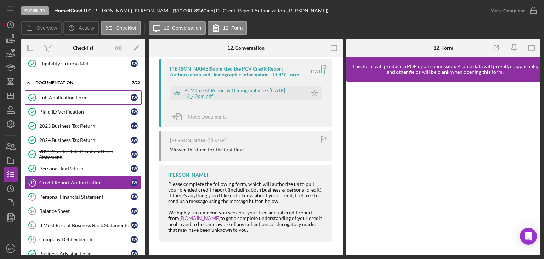
scroll to position [106, 0]
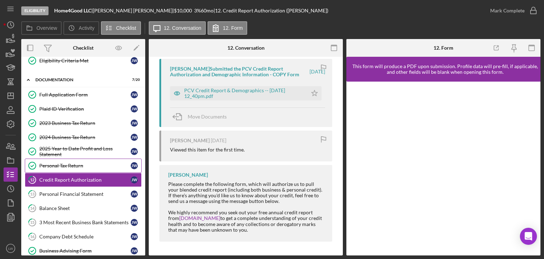
click at [80, 163] on div "Personal Tax Return" at bounding box center [84, 166] width 91 height 6
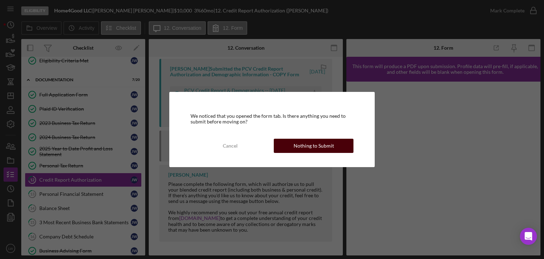
click at [301, 145] on div "Nothing to Submit" at bounding box center [314, 146] width 40 height 14
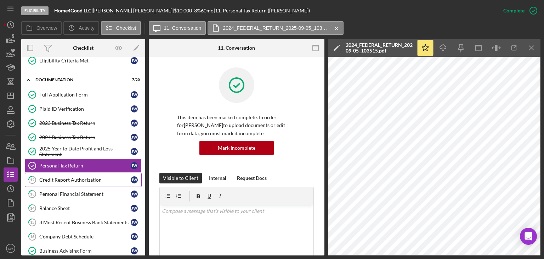
click at [82, 177] on div "Credit Report Authorization" at bounding box center [84, 180] width 91 height 6
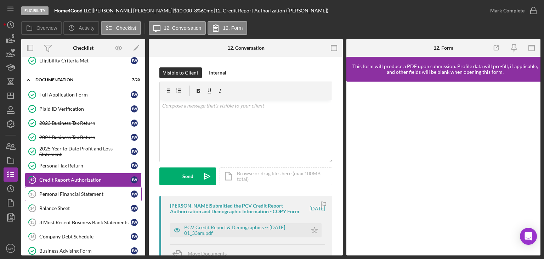
click at [80, 192] on div "Personal Financial Statement" at bounding box center [84, 194] width 91 height 6
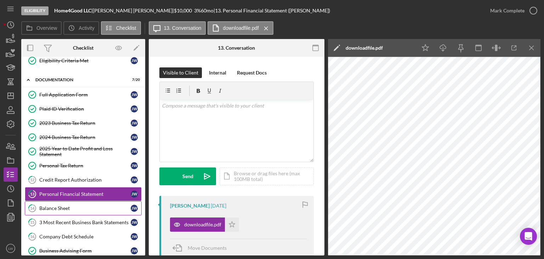
click at [80, 208] on div "Balance Sheet" at bounding box center [84, 208] width 91 height 6
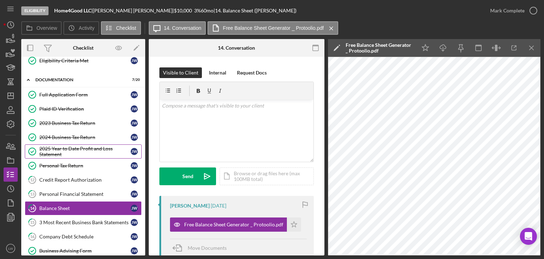
click at [51, 146] on div "2025 Year to Date Profit and Loss Statement" at bounding box center [84, 151] width 91 height 11
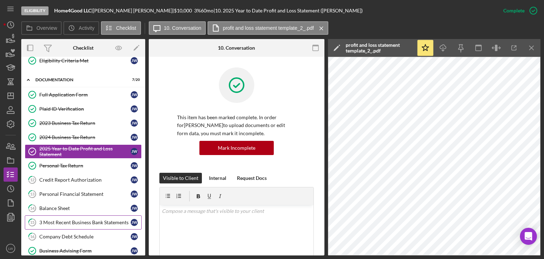
click at [84, 219] on div "3 Most Recent Business Bank Statements" at bounding box center [84, 222] width 91 height 6
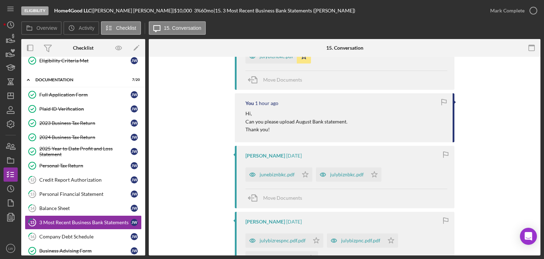
scroll to position [177, 0]
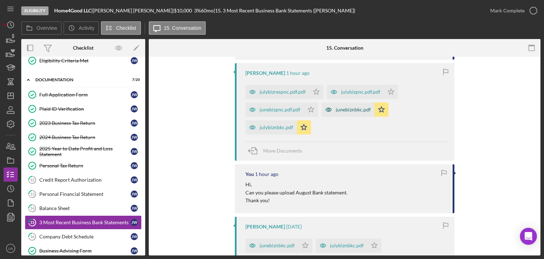
click at [340, 111] on div "junebiznbkc.pdf" at bounding box center [353, 110] width 35 height 6
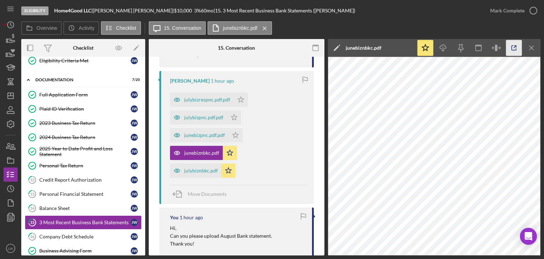
click at [514, 50] on icon "button" at bounding box center [514, 48] width 16 height 16
drag, startPoint x: 128, startPoint y: 9, endPoint x: 99, endPoint y: 9, distance: 28.4
click at [99, 9] on div "Julia Walrath |" at bounding box center [133, 11] width 81 height 6
copy div "Julia Walrath"
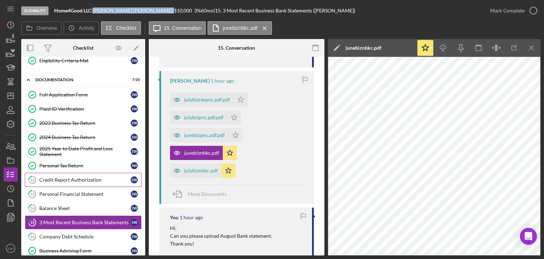
click at [76, 179] on div "Credit Report Authorization" at bounding box center [84, 180] width 91 height 6
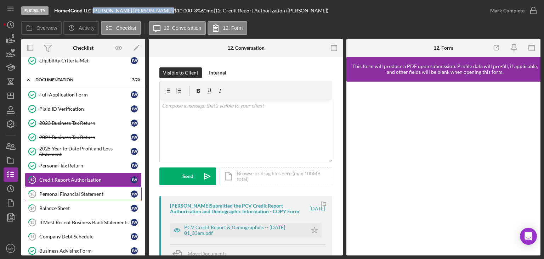
click at [78, 191] on div "Personal Financial Statement" at bounding box center [84, 194] width 91 height 6
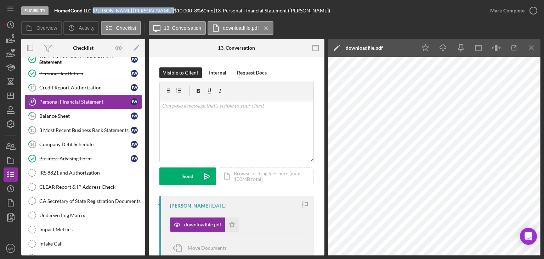
scroll to position [213, 0]
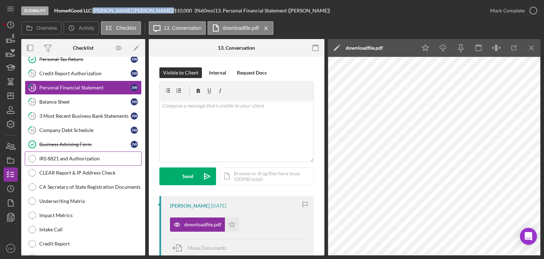
click at [94, 157] on div "IRS 8821 and Authorization" at bounding box center [90, 159] width 102 height 6
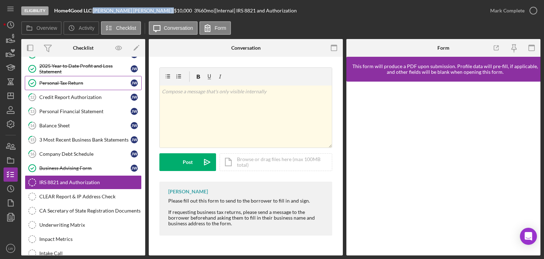
scroll to position [177, 0]
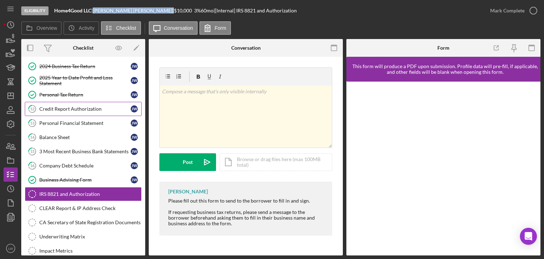
click at [77, 108] on div "Credit Report Authorization" at bounding box center [84, 109] width 91 height 6
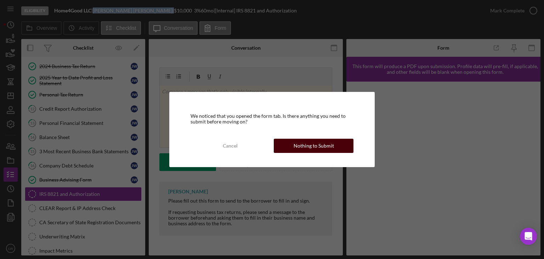
click at [305, 148] on div "Nothing to Submit" at bounding box center [314, 146] width 40 height 14
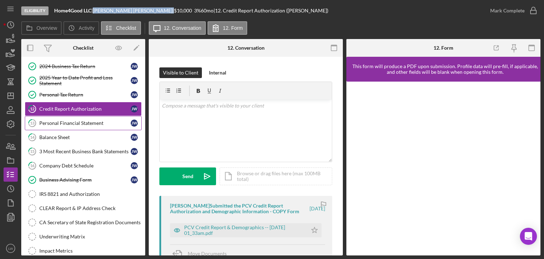
click at [93, 120] on div "Personal Financial Statement" at bounding box center [84, 123] width 91 height 6
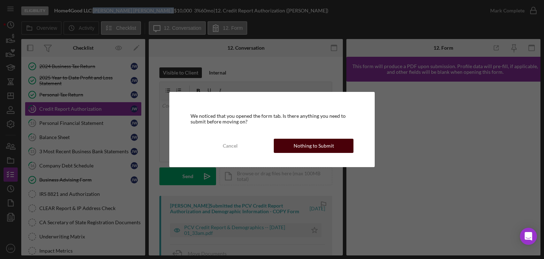
click at [318, 148] on div "Nothing to Submit" at bounding box center [314, 146] width 40 height 14
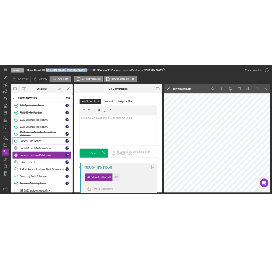
scroll to position [106, 0]
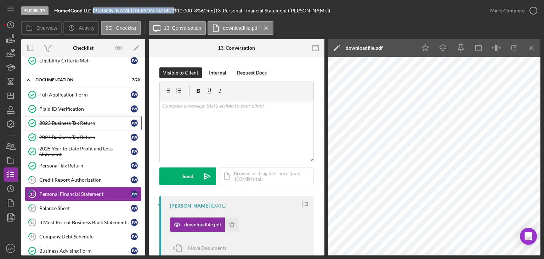
click at [79, 121] on div "2023 Business Tax Return" at bounding box center [84, 123] width 91 height 6
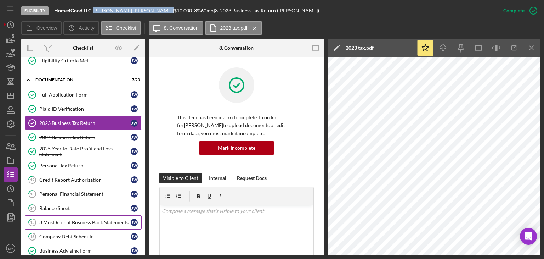
click at [69, 219] on div "3 Most Recent Business Bank Statements" at bounding box center [84, 222] width 91 height 6
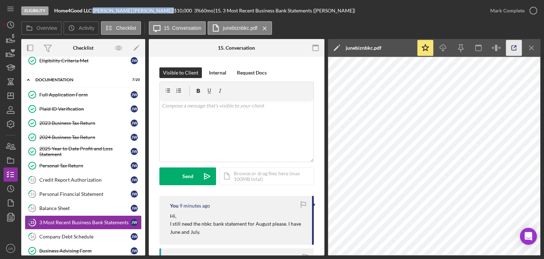
click at [511, 45] on icon "button" at bounding box center [514, 48] width 16 height 16
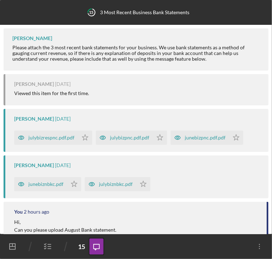
scroll to position [147, 0]
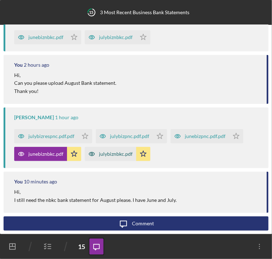
click at [117, 156] on div "julybiznbkc.pdf" at bounding box center [116, 154] width 34 height 6
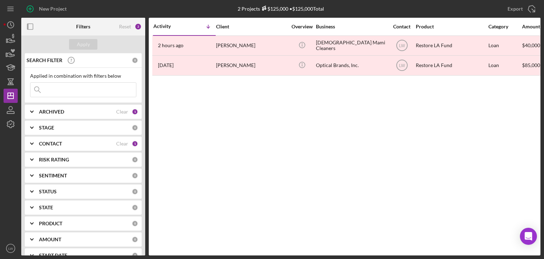
click at [107, 109] on div "ARCHIVED" at bounding box center [77, 112] width 77 height 6
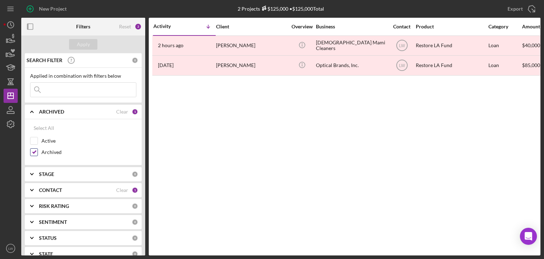
click at [34, 151] on input "Archived" at bounding box center [33, 151] width 7 height 7
checkbox input "false"
click at [32, 137] on input "Active" at bounding box center [33, 140] width 7 height 7
checkbox input "true"
click at [75, 44] on button "Apply" at bounding box center [83, 44] width 28 height 11
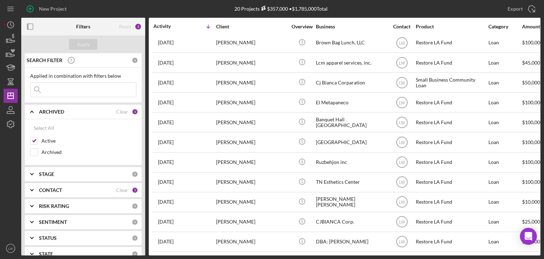
scroll to position [106, 0]
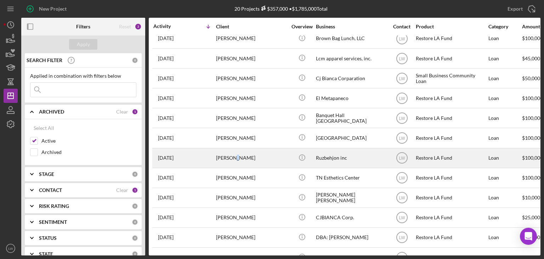
click at [236, 163] on div "Roozbeh Farahanipour" at bounding box center [251, 157] width 71 height 19
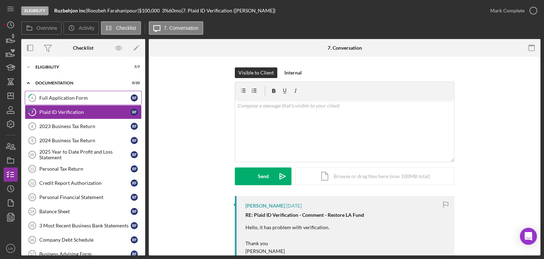
click at [85, 97] on div "Full Application Form" at bounding box center [84, 98] width 91 height 6
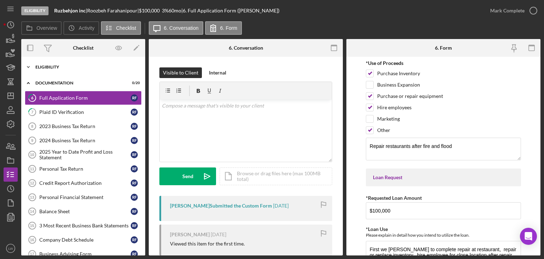
click at [68, 68] on div "Eligibility" at bounding box center [85, 67] width 101 height 4
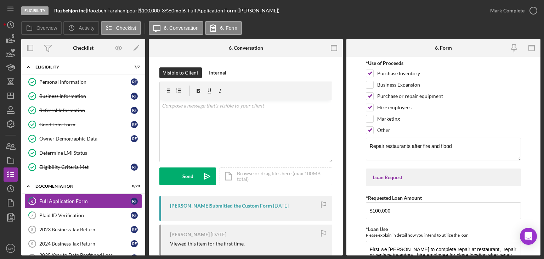
click at [78, 200] on div "Full Application Form" at bounding box center [84, 201] width 91 height 6
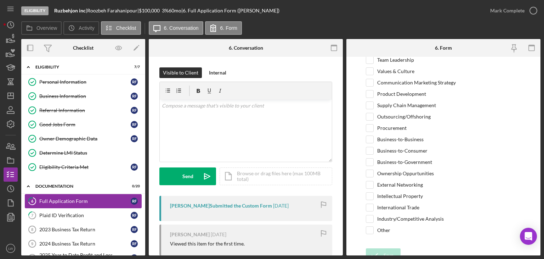
scroll to position [71, 0]
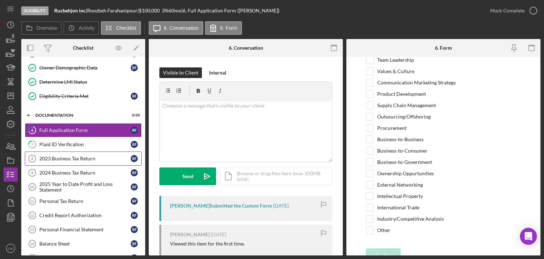
click at [67, 157] on div "2023 Business Tax Return" at bounding box center [84, 159] width 91 height 6
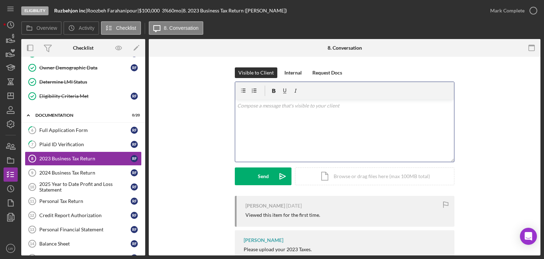
click at [313, 117] on div "v Color teal Color pink Remove color Add row above Add row below Add column bef…" at bounding box center [344, 131] width 219 height 62
click at [65, 146] on link "7 Plaid ID Verification R F" at bounding box center [83, 144] width 117 height 14
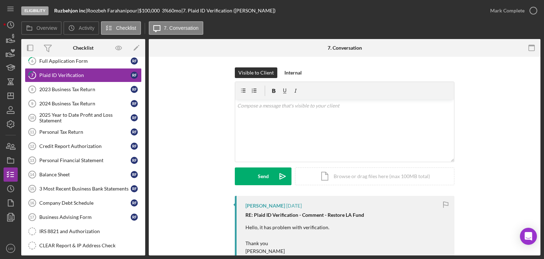
scroll to position [142, 0]
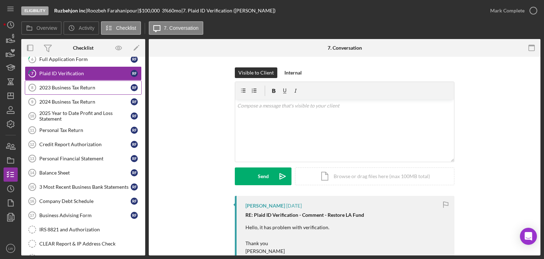
click at [68, 86] on div "2023 Business Tax Return" at bounding box center [84, 88] width 91 height 6
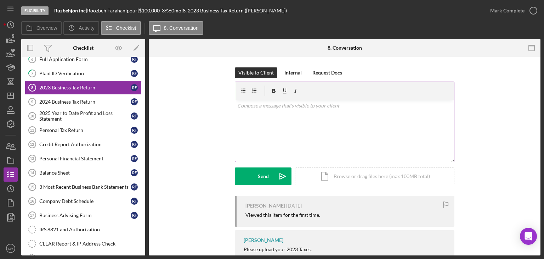
click at [322, 133] on div "v Color teal Color pink Remove color Add row above Add row below Add column bef…" at bounding box center [344, 131] width 219 height 62
click at [291, 250] on div "Please upload your 2023 Taxes." at bounding box center [278, 249] width 68 height 6
copy div "Please upload your 2023 Taxes."
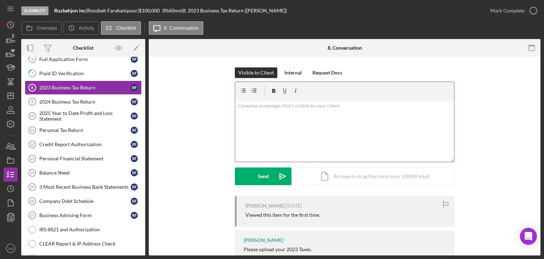
click at [302, 125] on div "v Color teal Color pink Remove color Add row above Add row below Add column bef…" at bounding box center [344, 131] width 219 height 62
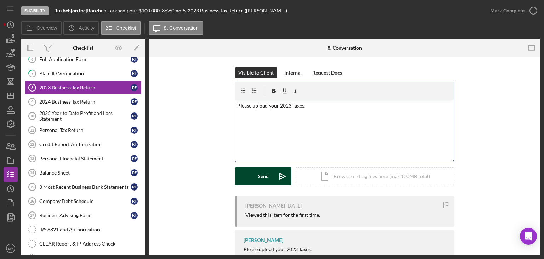
click at [256, 178] on button "Send Icon/icon-invite-send" at bounding box center [263, 176] width 57 height 18
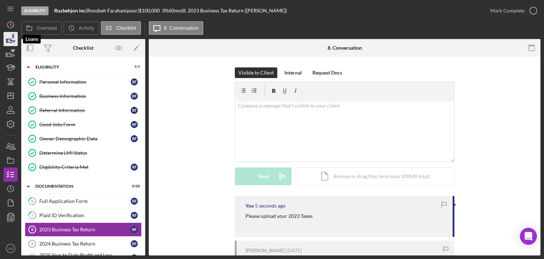
click at [10, 39] on icon "button" at bounding box center [11, 39] width 18 height 18
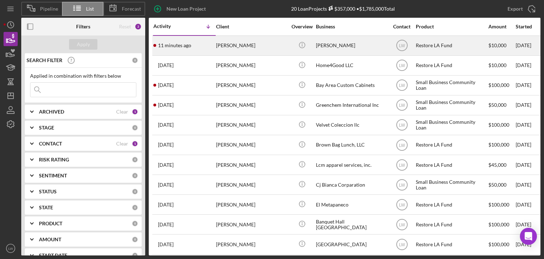
click at [209, 46] on div "11 minutes ago Cheryl Anderson" at bounding box center [184, 45] width 62 height 19
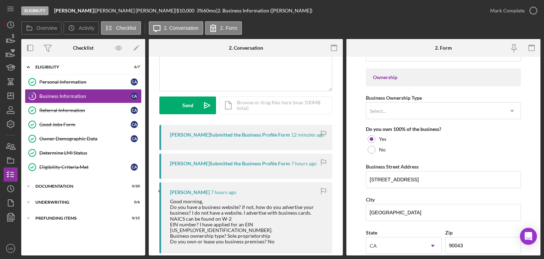
scroll to position [586, 0]
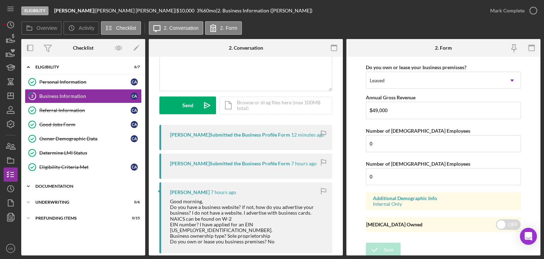
click at [58, 184] on div "Documentation" at bounding box center [85, 186] width 101 height 4
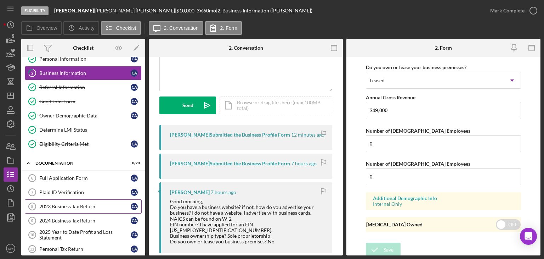
scroll to position [35, 0]
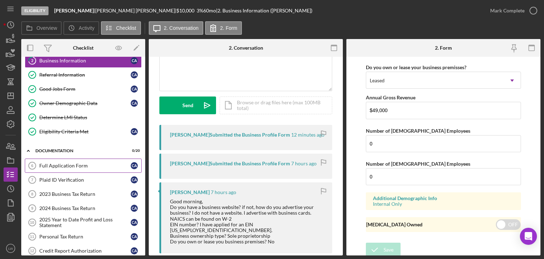
click at [64, 167] on div "Full Application Form" at bounding box center [84, 166] width 91 height 6
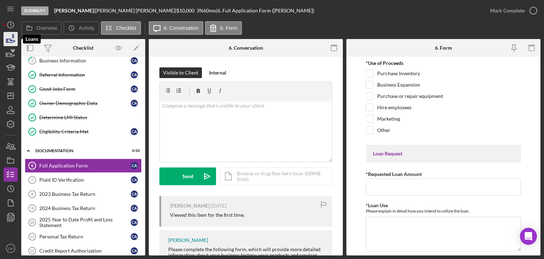
click at [10, 37] on icon "button" at bounding box center [11, 39] width 18 height 18
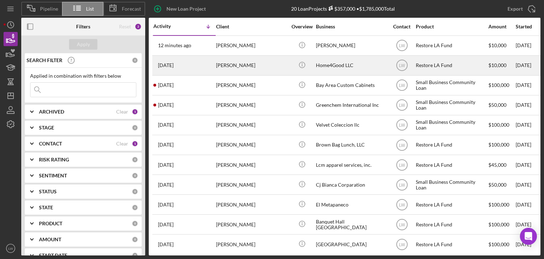
click at [232, 64] on div "[PERSON_NAME]" at bounding box center [251, 65] width 71 height 19
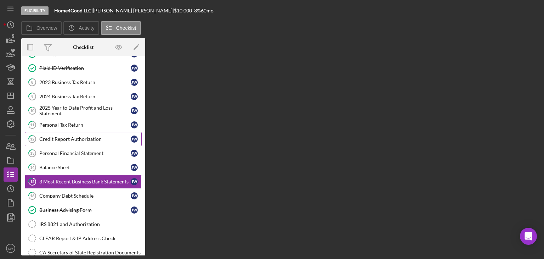
scroll to position [68, 0]
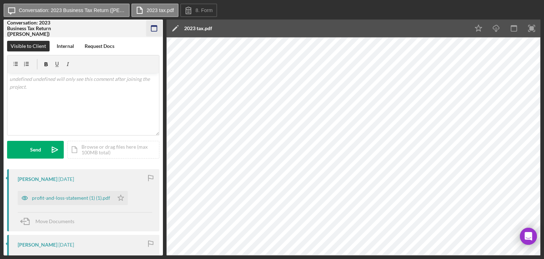
click at [157, 26] on rect "button" at bounding box center [154, 26] width 6 height 1
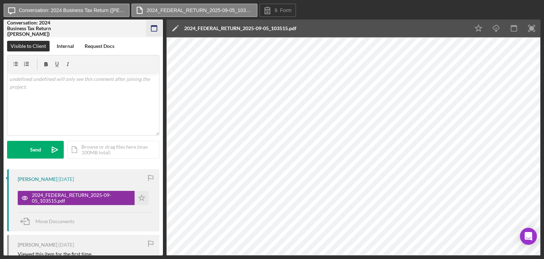
click at [152, 26] on rect "button" at bounding box center [154, 26] width 6 height 1
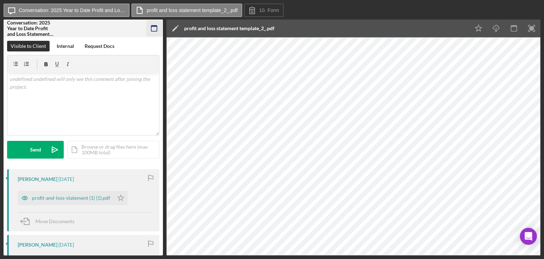
click at [158, 28] on icon "button" at bounding box center [154, 29] width 16 height 16
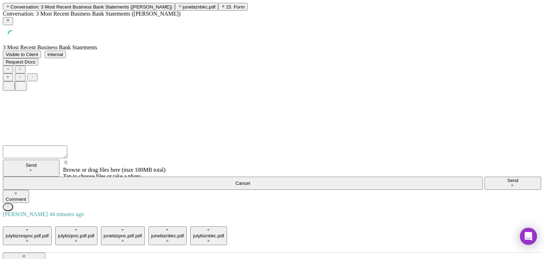
click at [9, 20] on rect "button" at bounding box center [8, 20] width 2 height 0
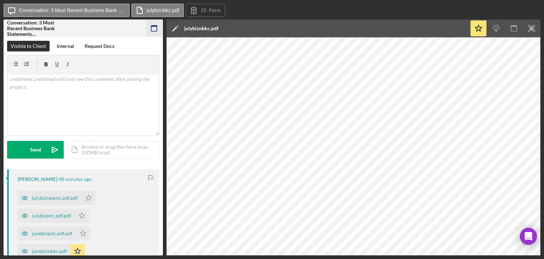
click at [151, 28] on icon "button" at bounding box center [154, 29] width 16 height 16
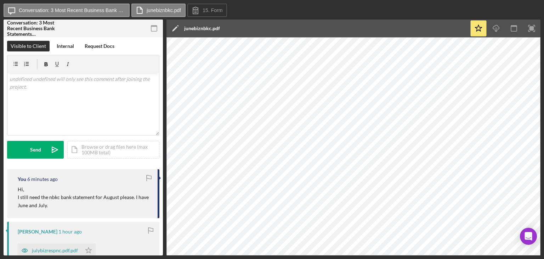
click at [152, 31] on icon "button" at bounding box center [154, 29] width 16 height 16
click at [154, 29] on icon "button" at bounding box center [154, 29] width 16 height 16
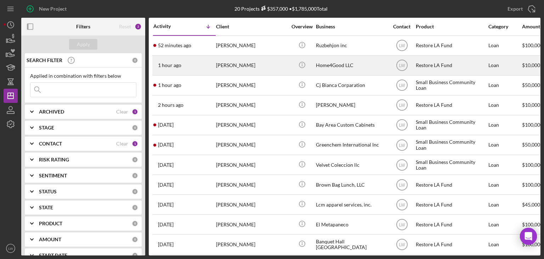
click at [240, 66] on div "[PERSON_NAME]" at bounding box center [251, 65] width 71 height 19
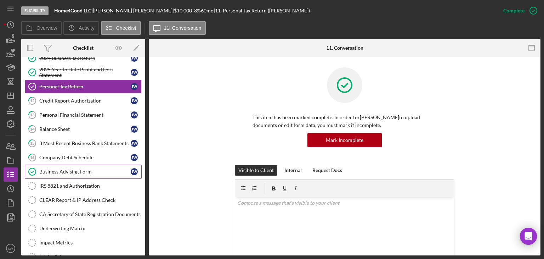
scroll to position [83, 0]
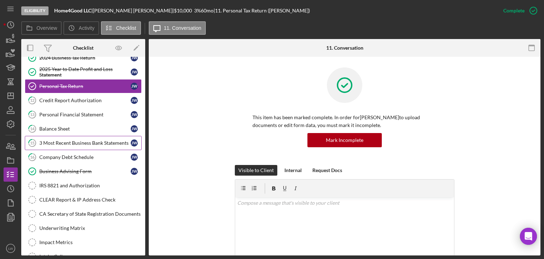
click at [78, 140] on div "3 Most Recent Business Bank Statements" at bounding box center [84, 143] width 91 height 6
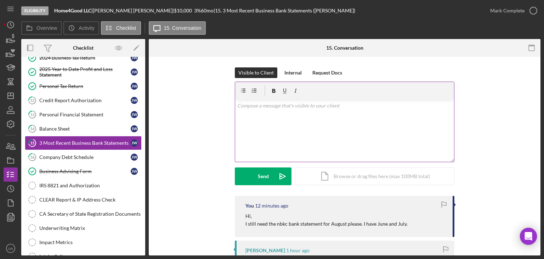
scroll to position [106, 0]
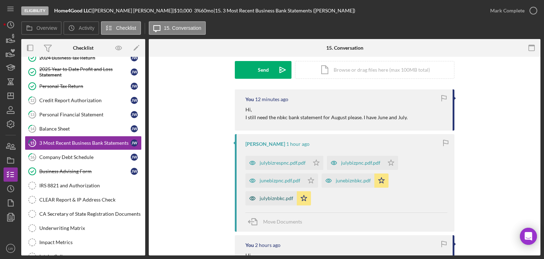
click at [269, 196] on div "julybiznbkc.pdf" at bounding box center [277, 198] width 34 height 6
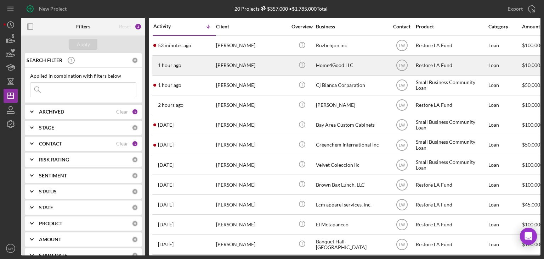
click at [221, 66] on div "[PERSON_NAME]" at bounding box center [251, 65] width 71 height 19
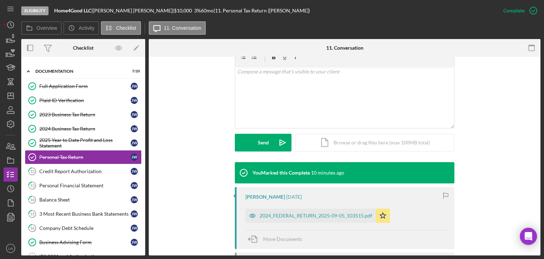
scroll to position [142, 0]
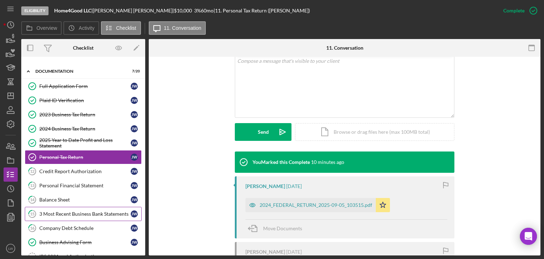
click at [68, 209] on link "15 3 Most Recent Business Bank Statements J W" at bounding box center [83, 214] width 117 height 14
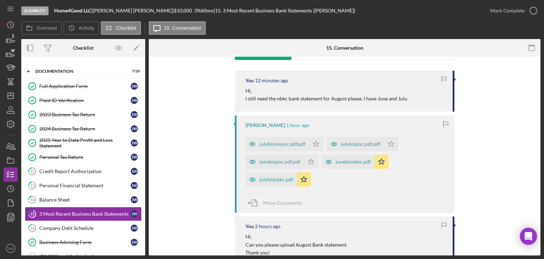
scroll to position [142, 0]
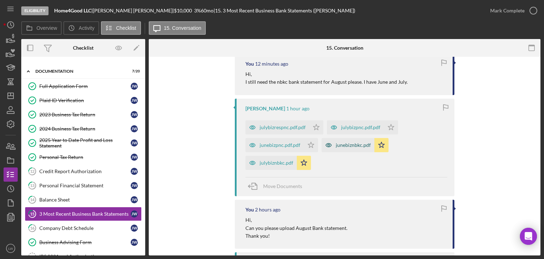
click at [346, 146] on div "junebiznbkc.pdf" at bounding box center [353, 145] width 35 height 6
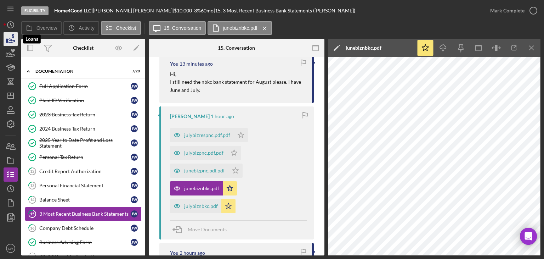
click at [10, 36] on icon "button" at bounding box center [11, 39] width 18 height 18
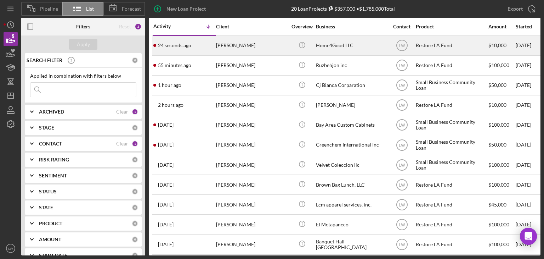
click at [194, 46] on div "24 seconds ago Julia Walrath" at bounding box center [184, 45] width 62 height 19
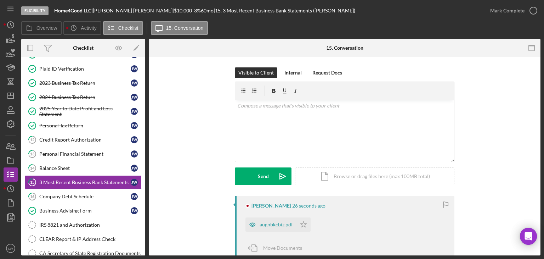
scroll to position [68, 0]
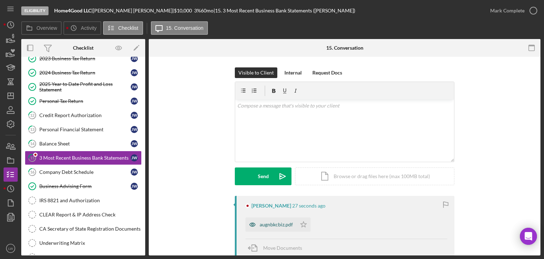
click at [272, 226] on div "augnbkcbiz.pdf" at bounding box center [276, 224] width 33 height 6
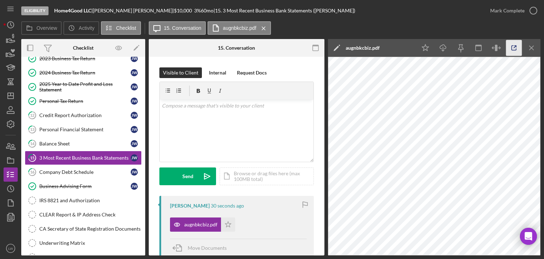
click at [511, 45] on icon "button" at bounding box center [514, 48] width 16 height 16
click at [208, 127] on div "v Color teal Color pink Remove color Add row above Add row below Add column bef…" at bounding box center [237, 131] width 154 height 62
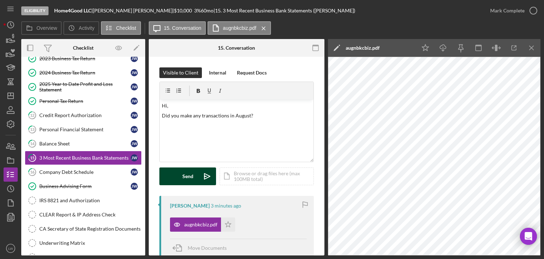
click at [185, 176] on div "Send" at bounding box center [187, 176] width 11 height 18
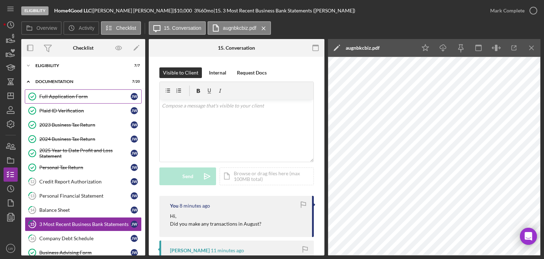
scroll to position [0, 0]
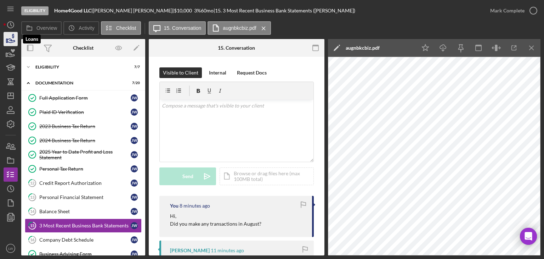
click at [12, 39] on icon "button" at bounding box center [11, 39] width 18 height 18
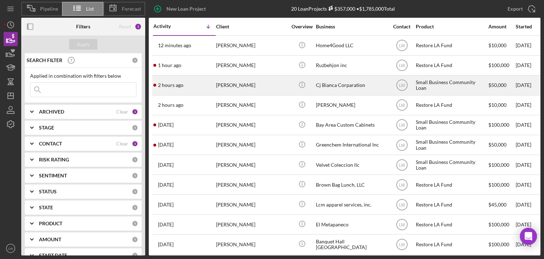
click at [232, 84] on div "Cesar Lopez" at bounding box center [251, 85] width 71 height 19
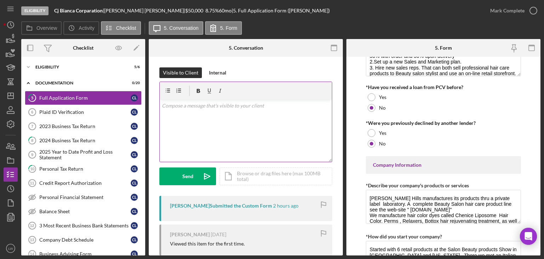
scroll to position [39, 0]
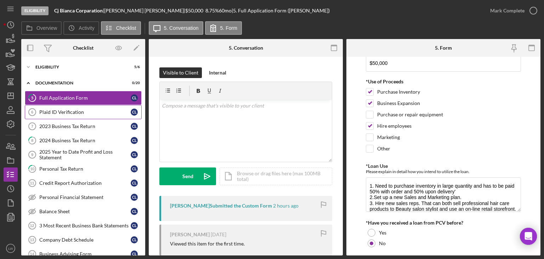
click at [96, 112] on div "Plaid ID Verification" at bounding box center [84, 112] width 91 height 6
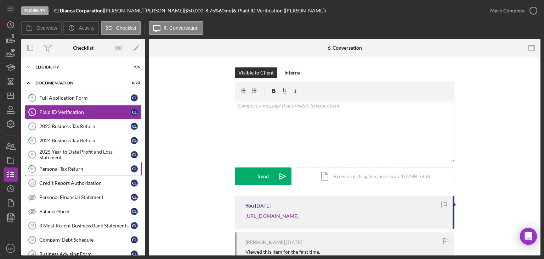
click at [90, 168] on div "Personal Tax Return" at bounding box center [84, 169] width 91 height 6
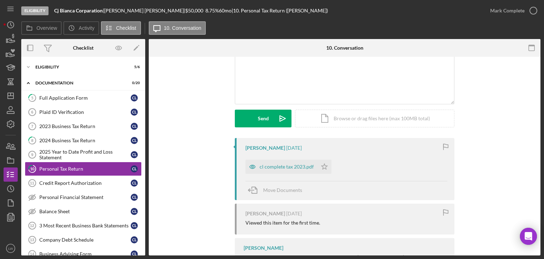
scroll to position [102, 0]
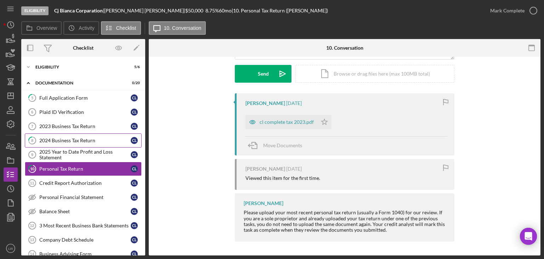
click at [92, 139] on div "2024 Business Tax Return" at bounding box center [84, 140] width 91 height 6
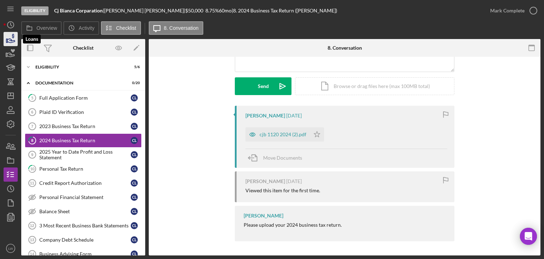
click at [12, 39] on icon "button" at bounding box center [11, 39] width 18 height 18
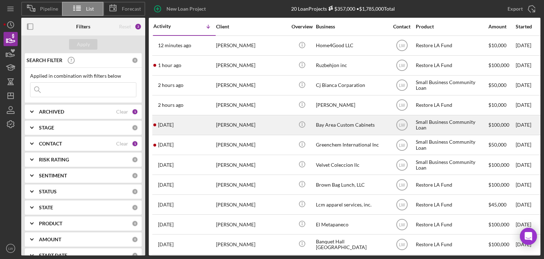
click at [231, 127] on div "Tien Nguyen" at bounding box center [251, 125] width 71 height 19
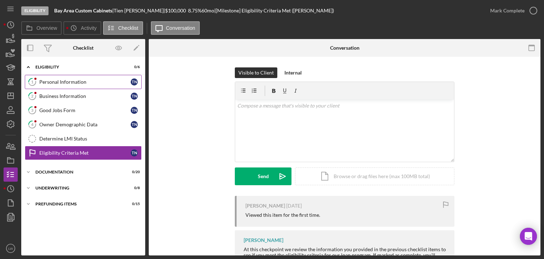
click at [61, 81] on div "Personal Information" at bounding box center [84, 82] width 91 height 6
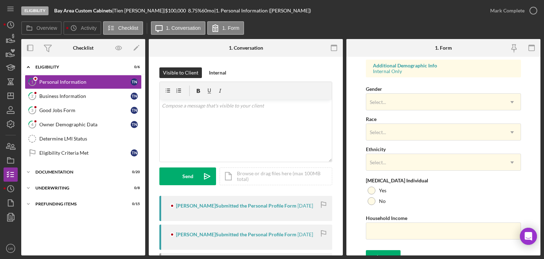
scroll to position [274, 0]
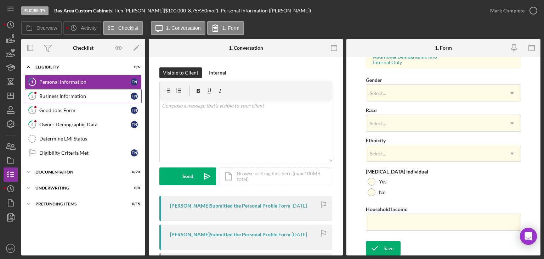
click at [78, 97] on div "Business Information" at bounding box center [84, 96] width 91 height 6
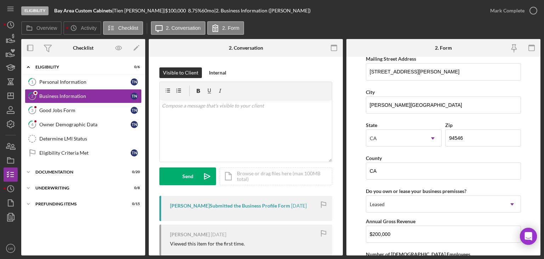
scroll to position [717, 0]
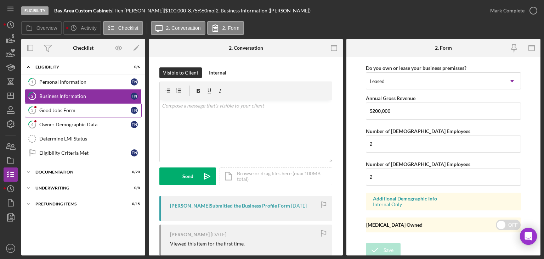
click at [68, 113] on link "3 Good Jobs Form T N" at bounding box center [83, 110] width 117 height 14
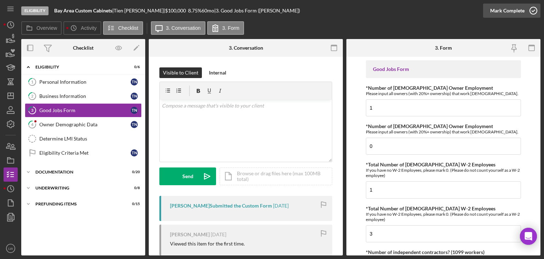
click at [533, 12] on icon "button" at bounding box center [534, 11] width 18 height 18
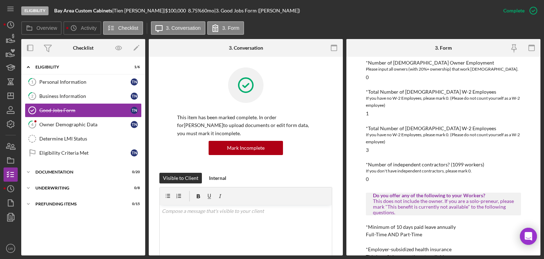
scroll to position [106, 0]
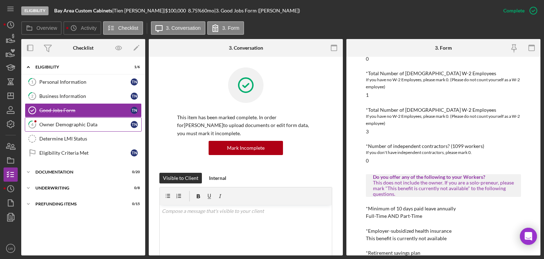
click at [92, 123] on div "Owner Demographic Data" at bounding box center [84, 125] width 91 height 6
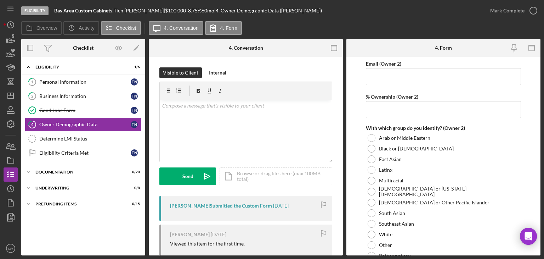
scroll to position [957, 0]
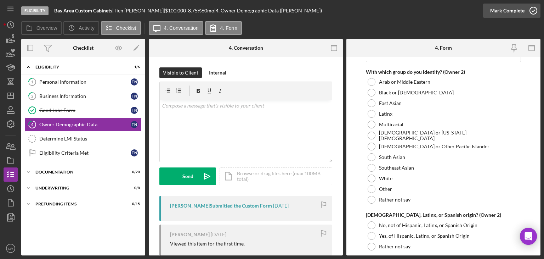
click at [526, 11] on icon "button" at bounding box center [534, 11] width 18 height 18
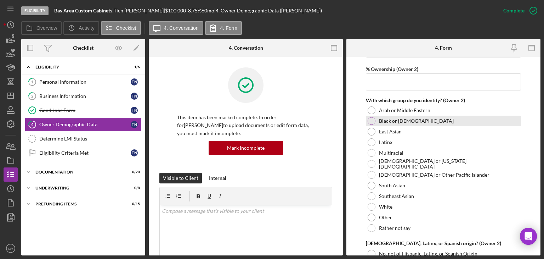
scroll to position [985, 0]
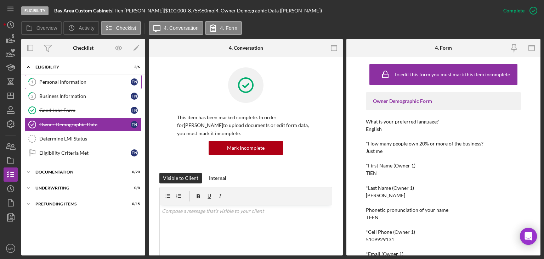
click at [64, 85] on link "1 Personal Information T N" at bounding box center [83, 82] width 117 height 14
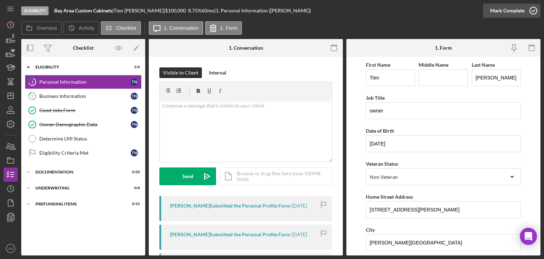
click at [518, 12] on div "Mark Complete" at bounding box center [507, 11] width 34 height 14
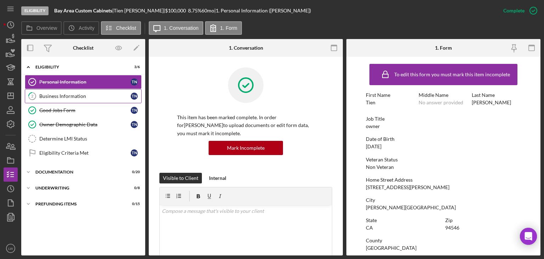
click at [82, 95] on div "Business Information" at bounding box center [84, 96] width 91 height 6
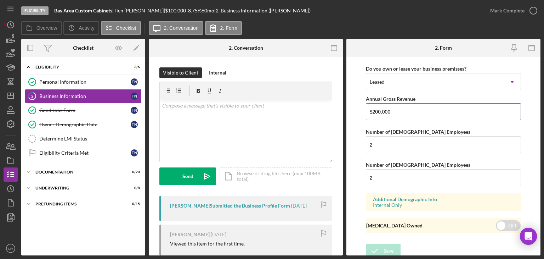
scroll to position [717, 0]
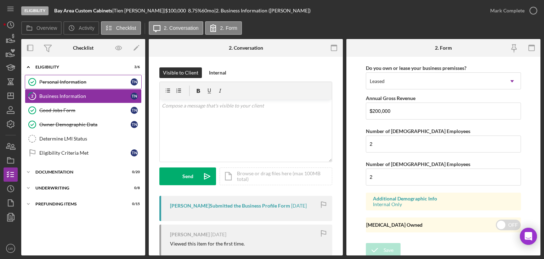
click at [61, 86] on link "Personal Information Personal Information T N" at bounding box center [83, 82] width 117 height 14
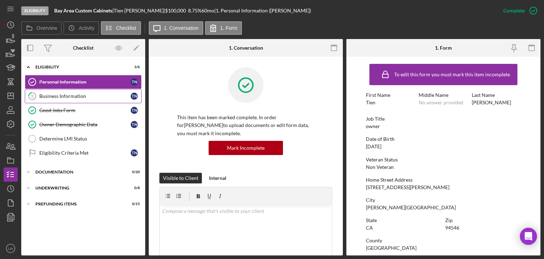
click at [66, 97] on div "Business Information" at bounding box center [84, 96] width 91 height 6
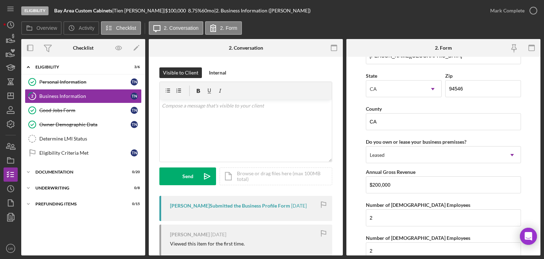
scroll to position [717, 0]
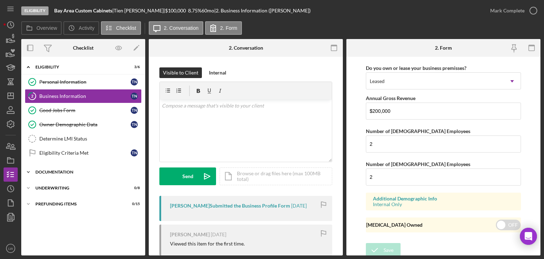
click at [77, 170] on div "Documentation" at bounding box center [85, 172] width 101 height 4
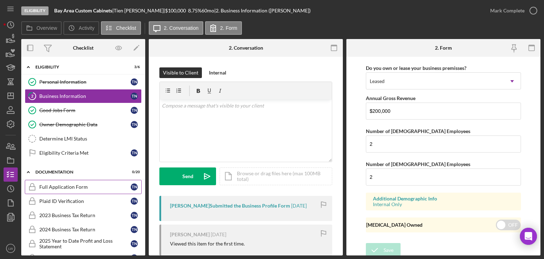
click at [75, 180] on link "Full Application Form Full Application Form T N" at bounding box center [83, 187] width 117 height 14
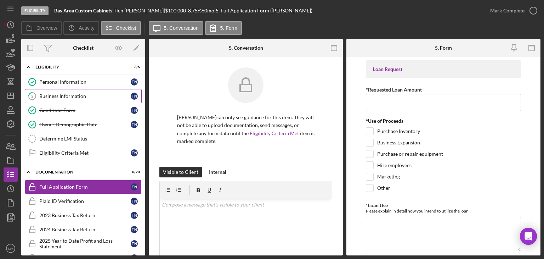
click at [81, 99] on link "2 Business Information T N" at bounding box center [83, 96] width 117 height 14
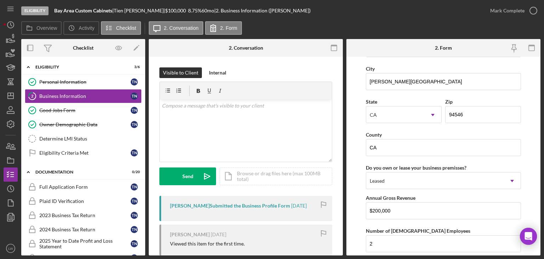
scroll to position [638, 0]
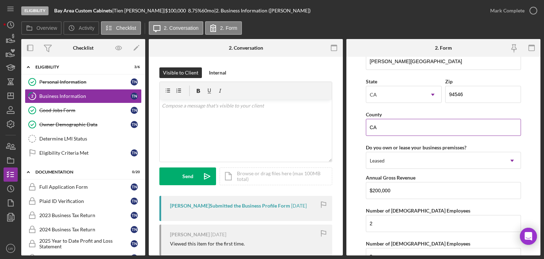
click at [454, 127] on input "CA" at bounding box center [443, 127] width 155 height 17
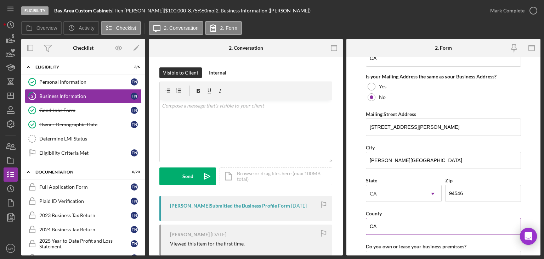
scroll to position [532, 0]
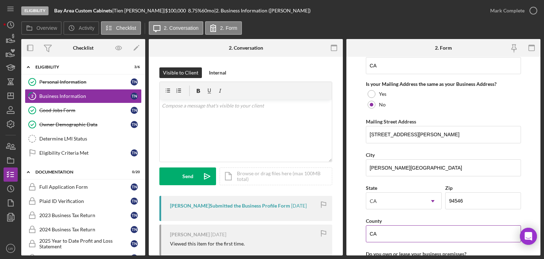
click at [395, 227] on input "CA" at bounding box center [443, 233] width 155 height 17
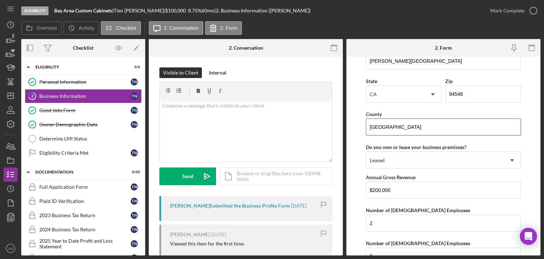
scroll to position [717, 0]
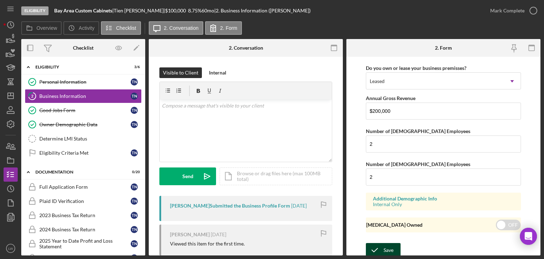
type input "Alameda County"
click at [385, 245] on div "Save" at bounding box center [389, 250] width 10 height 14
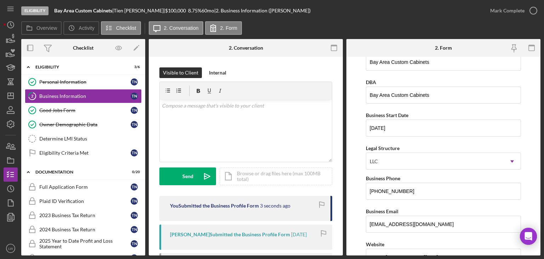
scroll to position [0, 0]
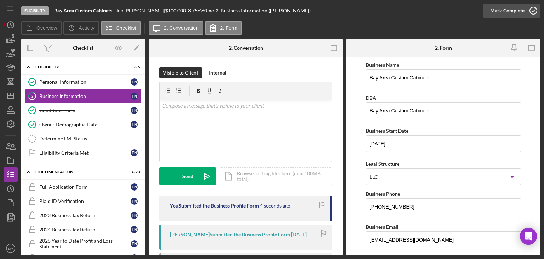
click at [502, 7] on div "Mark Complete" at bounding box center [507, 11] width 34 height 14
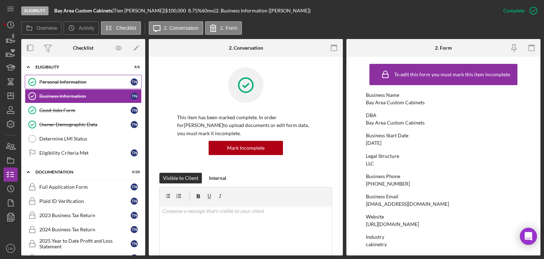
click at [68, 80] on div "Personal Information" at bounding box center [84, 82] width 91 height 6
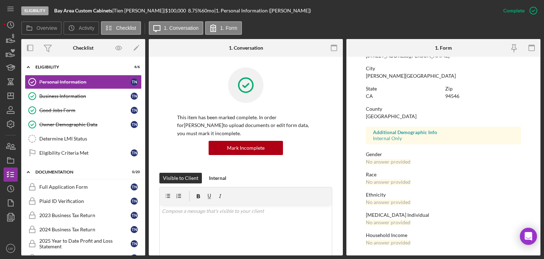
scroll to position [132, 0]
click at [516, 12] on div "Mark Incomplete" at bounding box center [506, 11] width 38 height 14
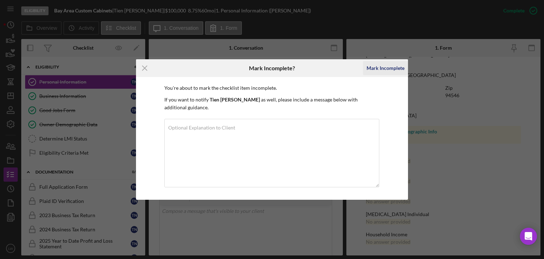
click at [397, 74] on div "Mark Incomplete" at bounding box center [386, 68] width 38 height 14
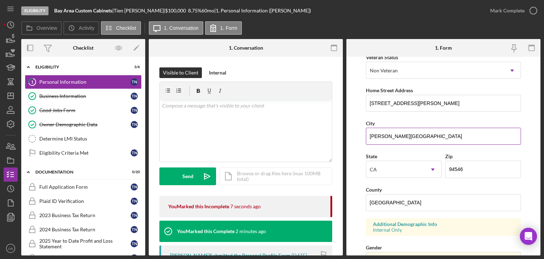
scroll to position [177, 0]
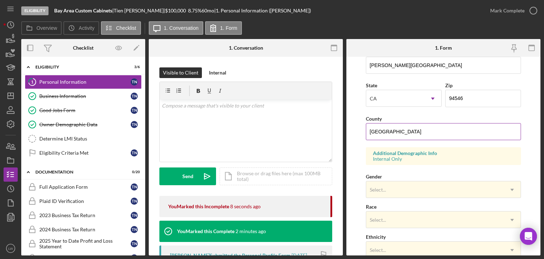
click at [410, 130] on input "United States" at bounding box center [443, 131] width 155 height 17
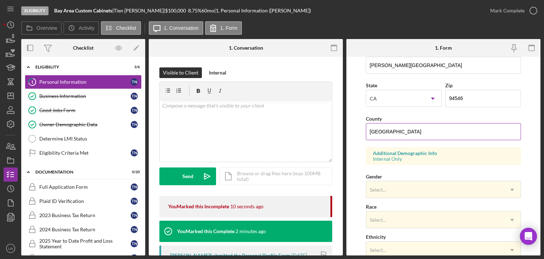
click at [410, 130] on input "United States" at bounding box center [443, 131] width 155 height 17
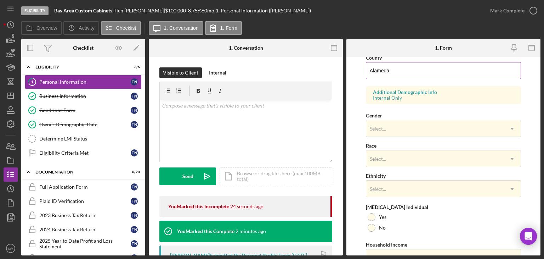
scroll to position [274, 0]
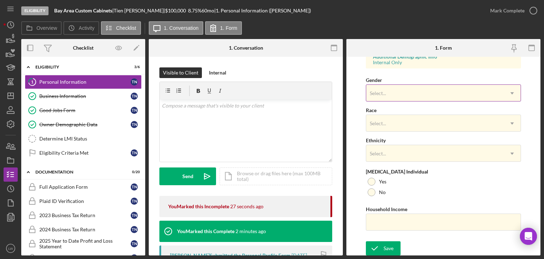
type input "Alameda"
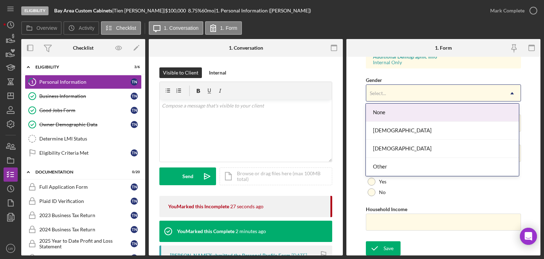
click at [400, 94] on div "Select..." at bounding box center [434, 93] width 137 height 16
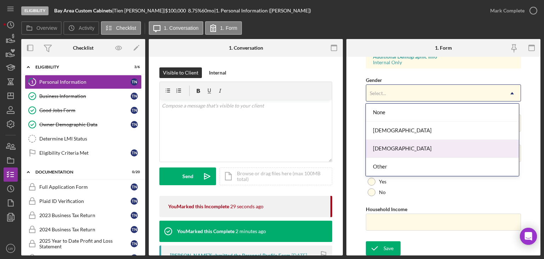
click at [391, 147] on div "Male" at bounding box center [442, 149] width 153 height 18
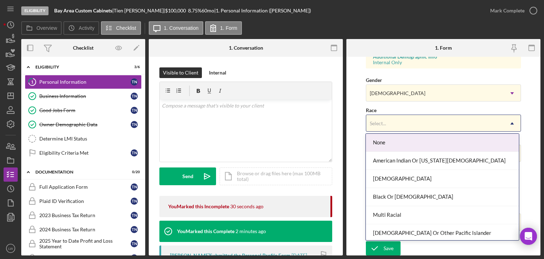
click at [393, 127] on div "Select..." at bounding box center [434, 123] width 137 height 16
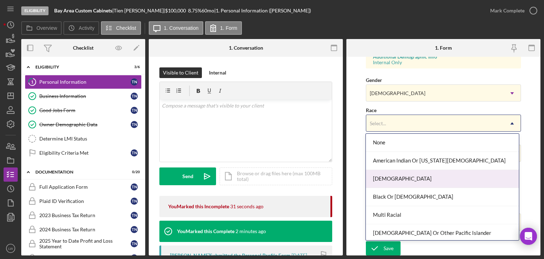
click at [398, 177] on div "Asian" at bounding box center [442, 179] width 153 height 18
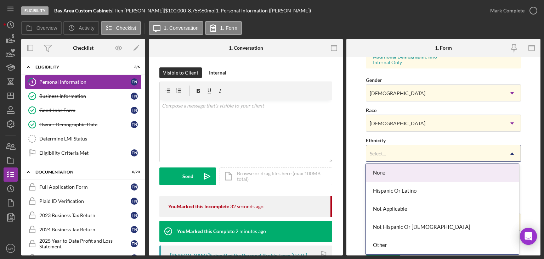
click at [400, 155] on div "Select..." at bounding box center [434, 153] width 137 height 16
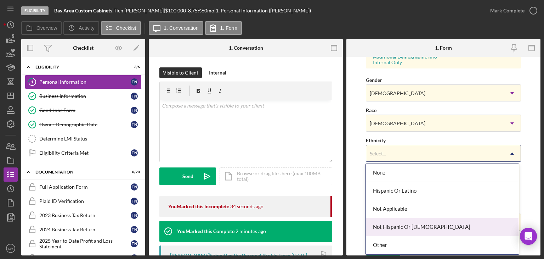
click at [408, 226] on div "Not Hispanic Or Latino" at bounding box center [442, 227] width 153 height 18
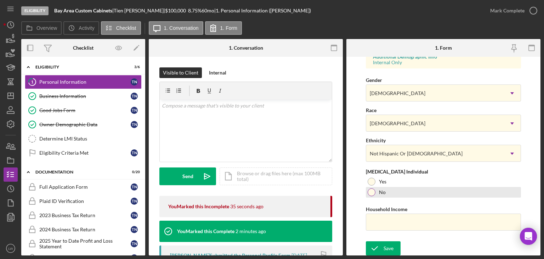
click at [373, 192] on div at bounding box center [372, 192] width 8 height 8
click at [404, 219] on input "Household Income" at bounding box center [443, 221] width 155 height 17
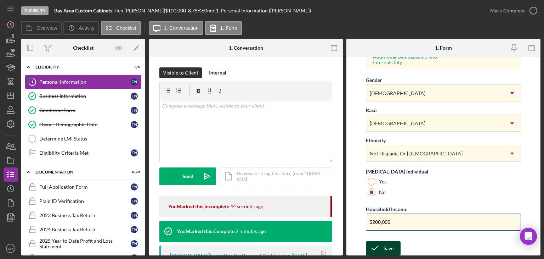
type input "$200,000"
click at [388, 246] on div "Save" at bounding box center [389, 248] width 10 height 14
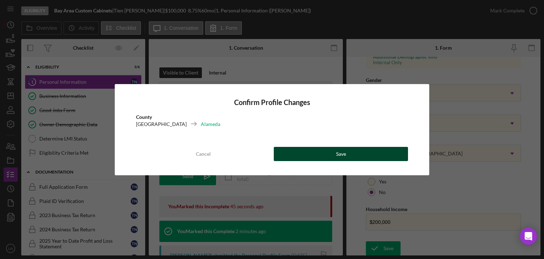
click at [363, 152] on button "Save" at bounding box center [341, 154] width 134 height 14
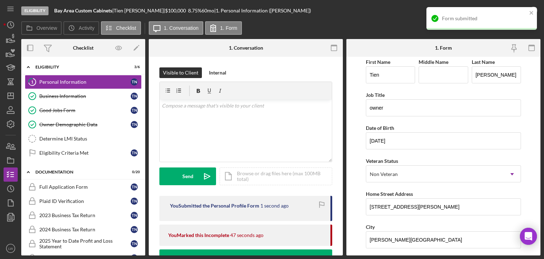
scroll to position [0, 0]
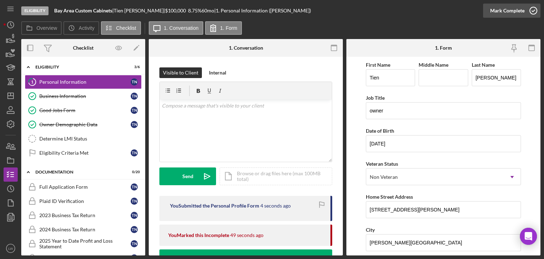
click at [507, 12] on div "Mark Complete" at bounding box center [507, 11] width 34 height 14
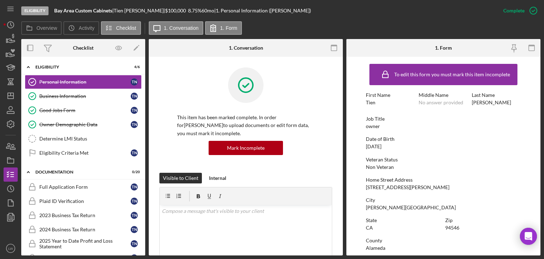
scroll to position [132, 0]
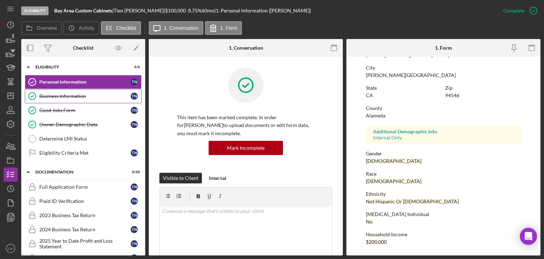
click at [71, 102] on link "Business Information Business Information T N" at bounding box center [83, 96] width 117 height 14
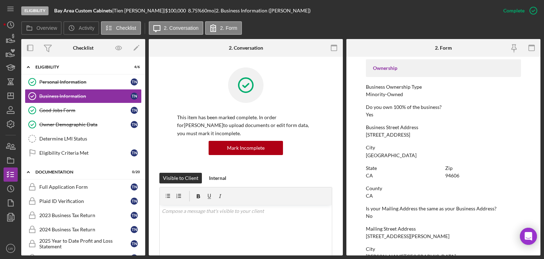
scroll to position [248, 0]
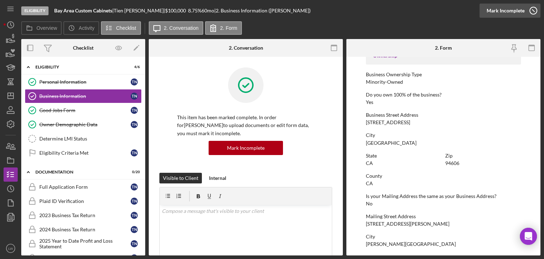
click at [515, 11] on div "Mark Incomplete" at bounding box center [506, 11] width 38 height 14
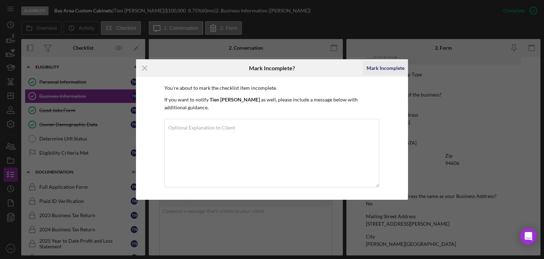
click at [381, 74] on div "Mark Incomplete" at bounding box center [386, 68] width 38 height 14
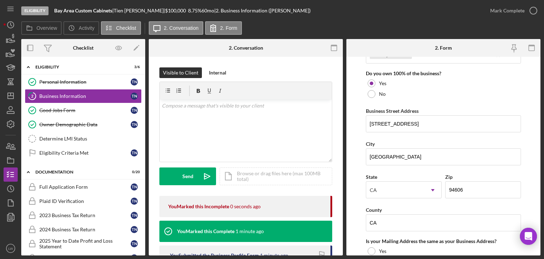
scroll to position [410, 0]
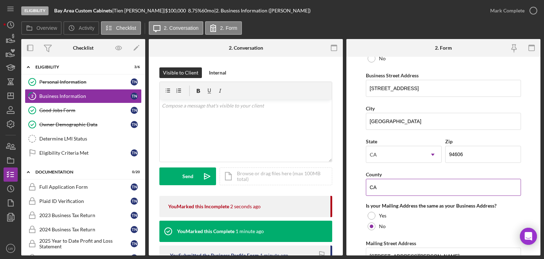
click at [400, 188] on input "CA" at bounding box center [443, 187] width 155 height 17
type input "Alameda"
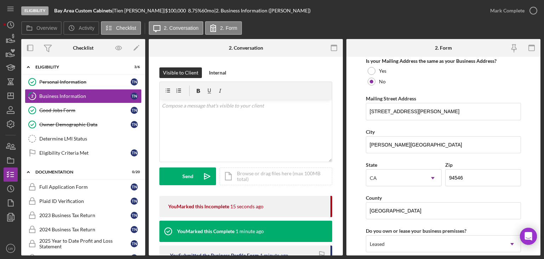
scroll to position [567, 0]
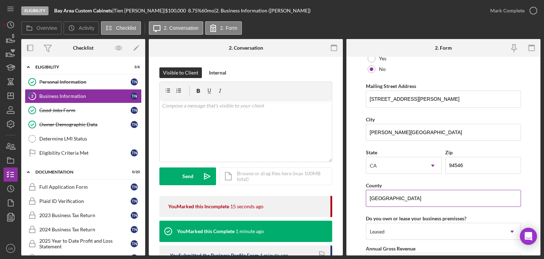
click at [420, 199] on input "Alameda County" at bounding box center [443, 198] width 155 height 17
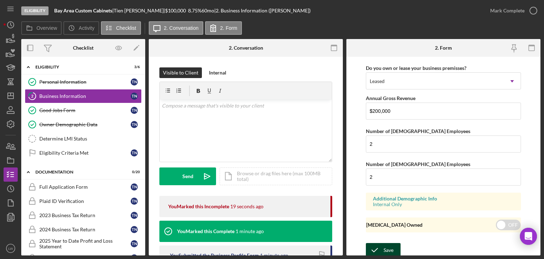
type input "Alameda"
click at [386, 253] on div "Save" at bounding box center [389, 250] width 10 height 14
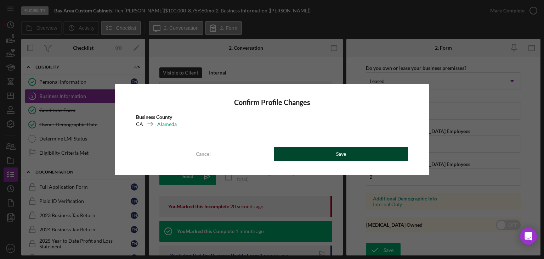
click at [400, 156] on button "Save" at bounding box center [341, 154] width 134 height 14
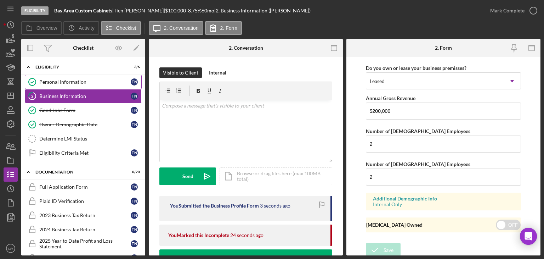
click at [79, 82] on div "Personal Information" at bounding box center [84, 82] width 91 height 6
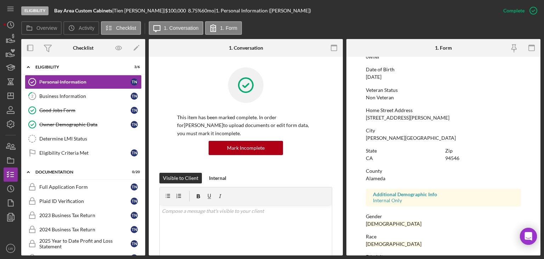
scroll to position [71, 0]
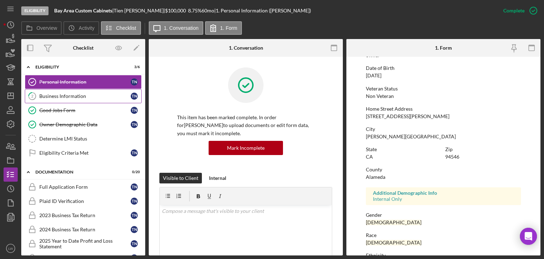
click at [58, 94] on div "Business Information" at bounding box center [84, 96] width 91 height 6
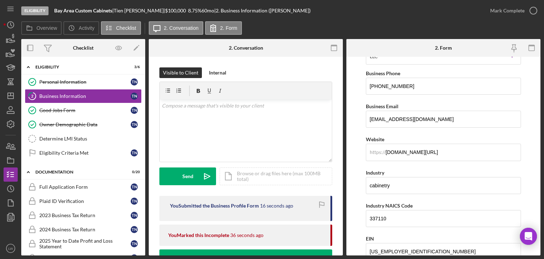
scroll to position [35, 0]
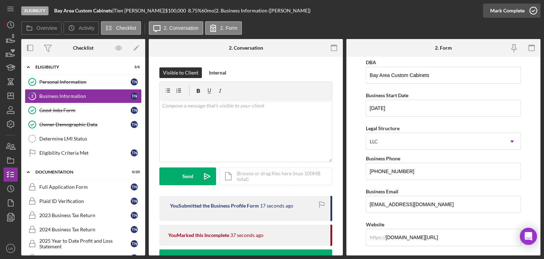
click at [515, 11] on div "Mark Complete" at bounding box center [507, 11] width 34 height 14
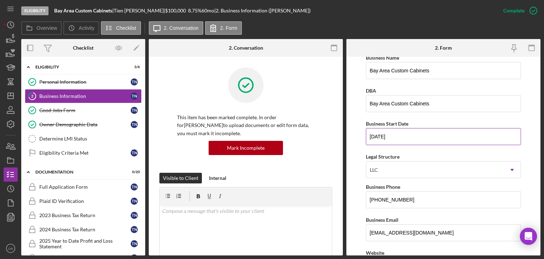
scroll to position [64, 0]
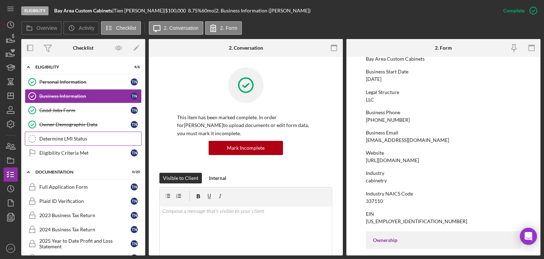
click at [77, 139] on div "Determine LMI Status" at bounding box center [90, 139] width 102 height 6
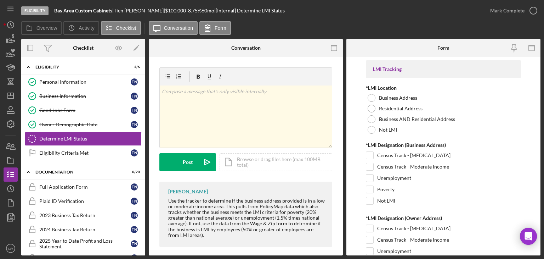
scroll to position [142, 0]
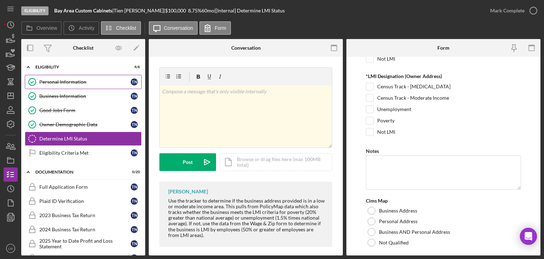
click at [66, 82] on div "Personal Information" at bounding box center [84, 82] width 91 height 6
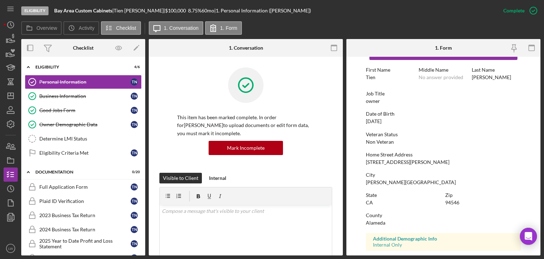
scroll to position [35, 0]
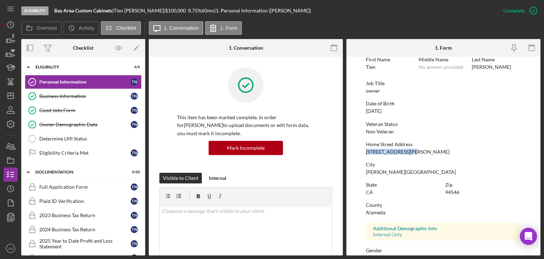
drag, startPoint x: 415, startPoint y: 150, endPoint x: 364, endPoint y: 151, distance: 51.7
click at [364, 151] on form "To edit this form you must mark this item incomplete First Name Tien Middle Nam…" at bounding box center [444, 156] width 194 height 198
copy div "2851 Eugene Terrace"
click at [50, 136] on div "Determine LMI Status" at bounding box center [90, 139] width 102 height 6
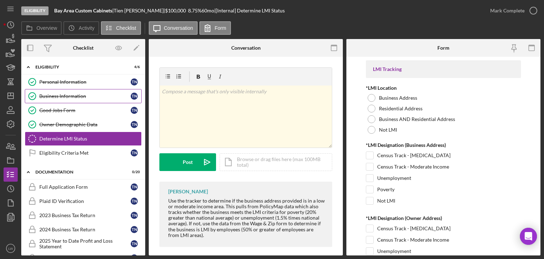
click at [75, 97] on div "Business Information" at bounding box center [84, 96] width 91 height 6
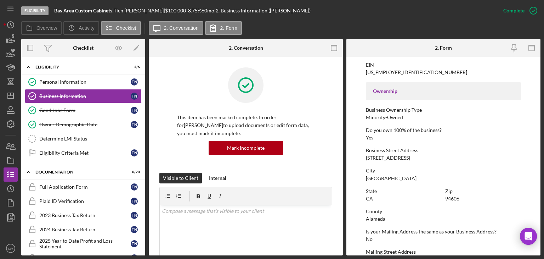
scroll to position [248, 0]
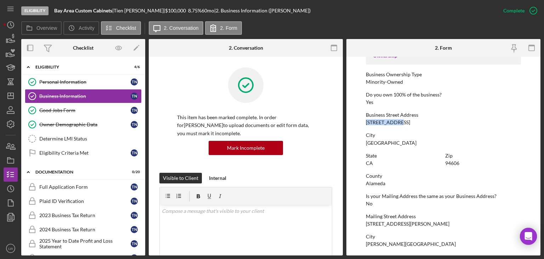
drag, startPoint x: 366, startPoint y: 121, endPoint x: 401, endPoint y: 122, distance: 35.5
click at [401, 122] on div "Business Street Address 1200 17th Ave" at bounding box center [443, 118] width 155 height 13
copy div "1200 17th Ave"
click at [61, 130] on link "Owner Demographic Data Owner Demographic Data T N" at bounding box center [83, 124] width 117 height 14
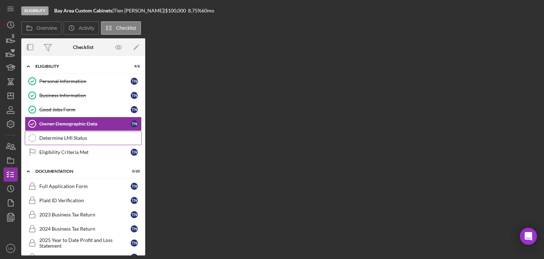
click at [62, 136] on div "Determine LMI Status" at bounding box center [90, 138] width 102 height 6
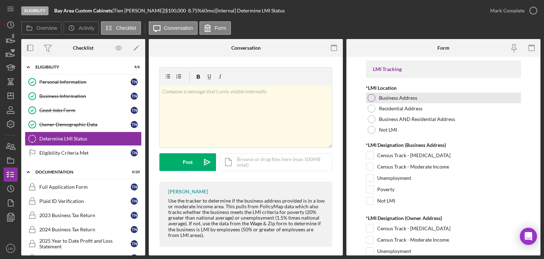
click at [376, 98] on div "Business Address" at bounding box center [443, 97] width 155 height 11
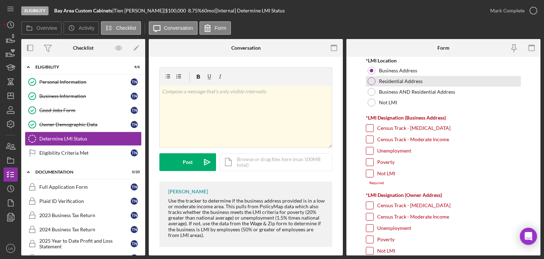
scroll to position [35, 0]
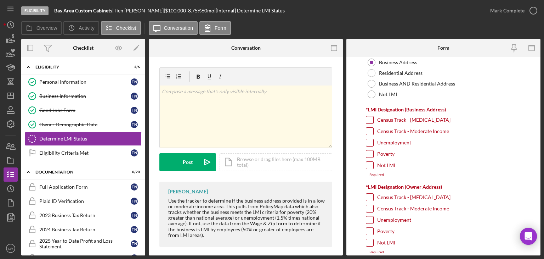
click at [370, 119] on input "Census Track - Low Income" at bounding box center [369, 119] width 7 height 7
checkbox input "true"
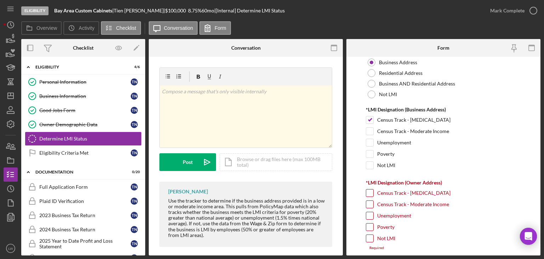
click at [373, 238] on input "Not LMI" at bounding box center [369, 238] width 7 height 7
checkbox input "true"
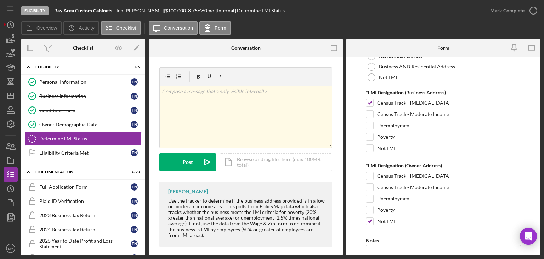
scroll to position [159, 0]
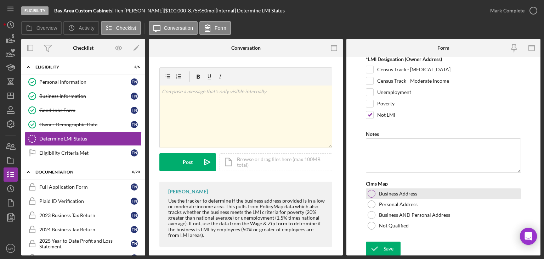
click at [374, 194] on div at bounding box center [372, 194] width 8 height 8
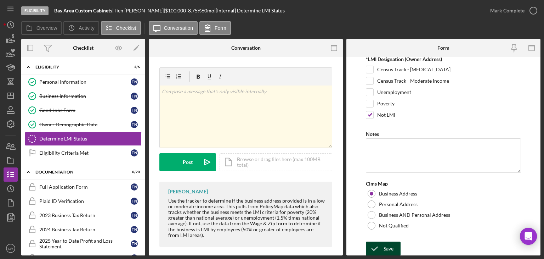
click at [381, 247] on icon "submit" at bounding box center [375, 249] width 18 height 18
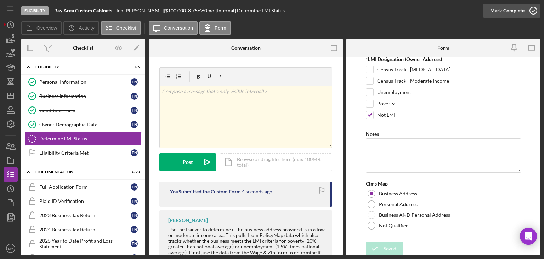
click at [499, 9] on div "Mark Complete" at bounding box center [507, 11] width 34 height 14
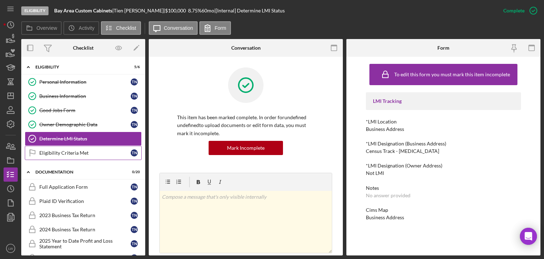
click at [85, 153] on div "Eligibility Criteria Met" at bounding box center [84, 153] width 91 height 6
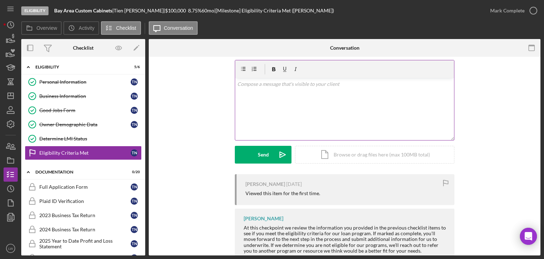
scroll to position [43, 0]
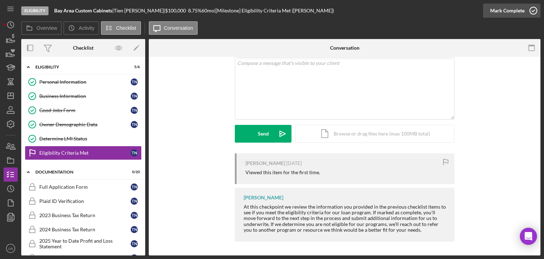
click at [510, 5] on div "Mark Complete" at bounding box center [507, 11] width 34 height 14
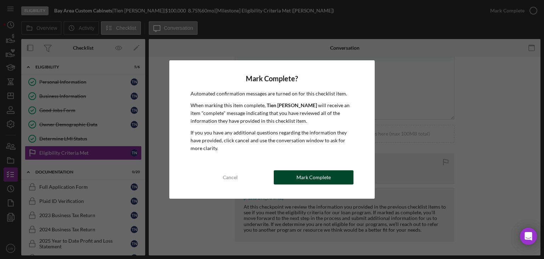
click at [313, 175] on div "Mark Complete" at bounding box center [314, 177] width 34 height 14
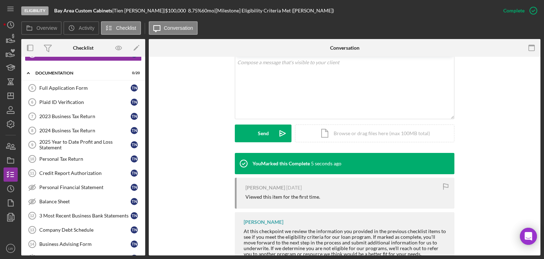
scroll to position [142, 0]
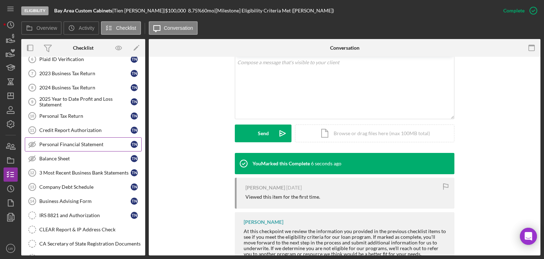
click at [80, 144] on div "Personal Financial Statement" at bounding box center [84, 144] width 91 height 6
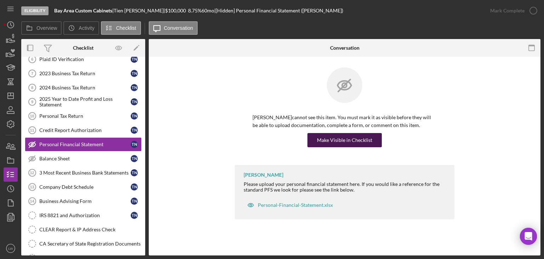
click at [344, 139] on div "Make Visible in Checklist" at bounding box center [344, 140] width 55 height 14
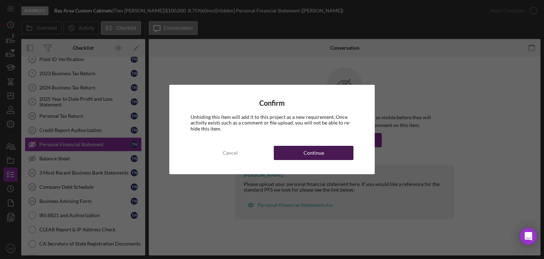
click at [309, 148] on div "Continue" at bounding box center [314, 153] width 21 height 14
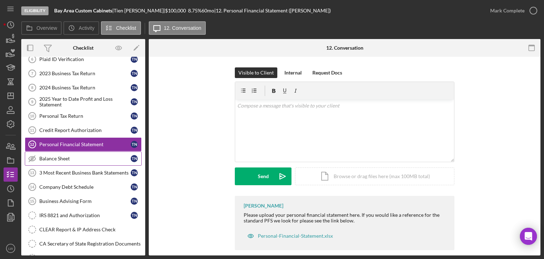
click at [94, 156] on div "Balance Sheet" at bounding box center [84, 159] width 91 height 6
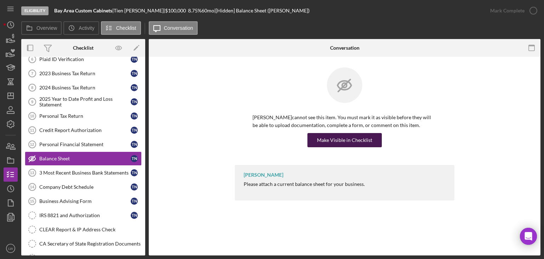
click at [354, 135] on div "Make Visible in Checklist" at bounding box center [344, 140] width 55 height 14
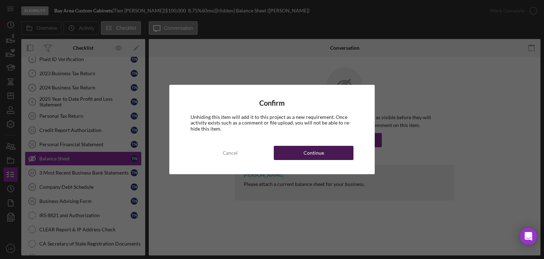
click at [306, 157] on div "Continue" at bounding box center [314, 153] width 21 height 14
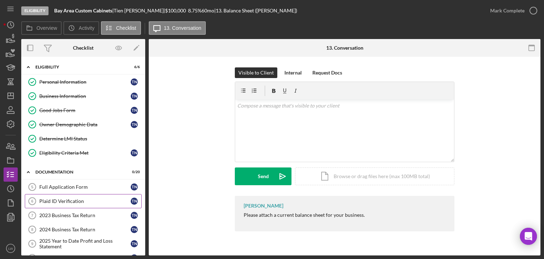
click at [71, 198] on div "Plaid ID Verification" at bounding box center [84, 201] width 91 height 6
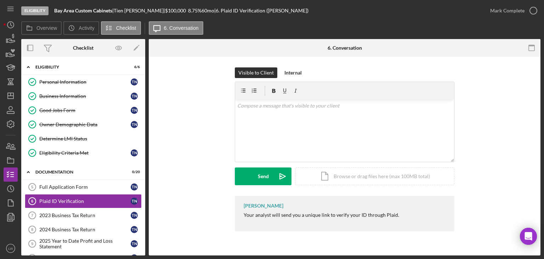
drag, startPoint x: 147, startPoint y: 11, endPoint x: 118, endPoint y: 12, distance: 28.7
click at [118, 12] on div "Bay Area Custom Cabinets | Tien Nguyen | $100,000 $20,000 8.75 % 60 mo | 6. Pla…" at bounding box center [181, 11] width 254 height 6
copy div "| Tien Nguyen"
drag, startPoint x: 113, startPoint y: 10, endPoint x: 55, endPoint y: 12, distance: 58.5
click at [55, 12] on div "Bay Area Custom Cabinets |" at bounding box center [84, 11] width 60 height 6
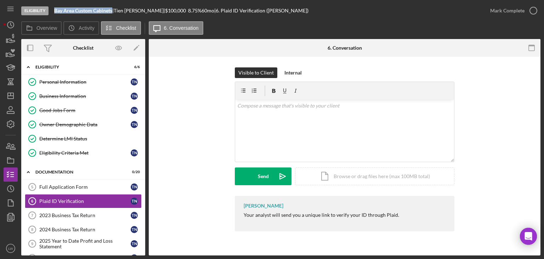
copy b "Bay Area Custom Cabinets"
click at [62, 82] on div "Personal Information" at bounding box center [84, 82] width 91 height 6
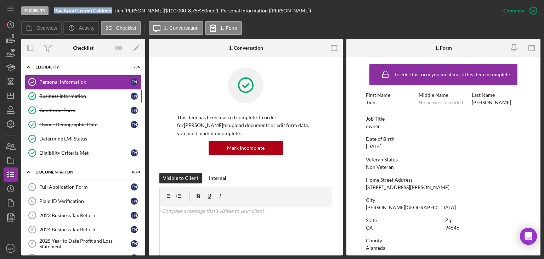
click at [65, 97] on div "Business Information" at bounding box center [84, 96] width 91 height 6
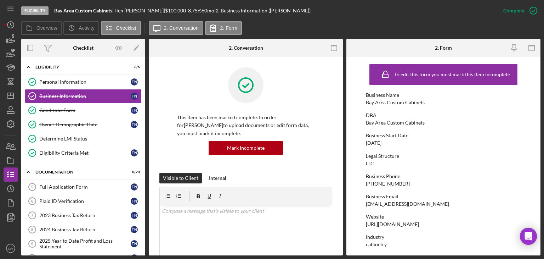
click at [406, 205] on div "hitran789192@gmail.com" at bounding box center [407, 204] width 83 height 6
copy div "hitran789192@gmail.com"
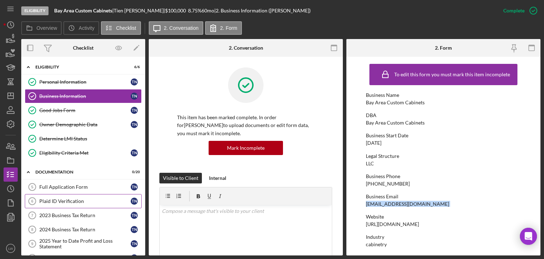
click at [74, 201] on div "Plaid ID Verification" at bounding box center [84, 201] width 91 height 6
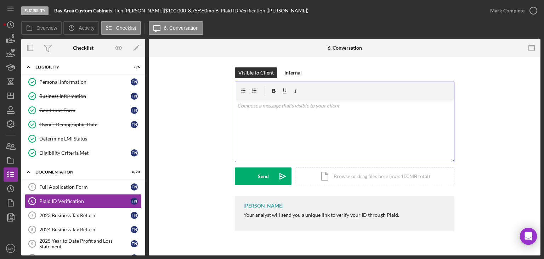
click at [325, 135] on div "v Color teal Color pink Remove color Add row above Add row below Add column bef…" at bounding box center [344, 131] width 219 height 62
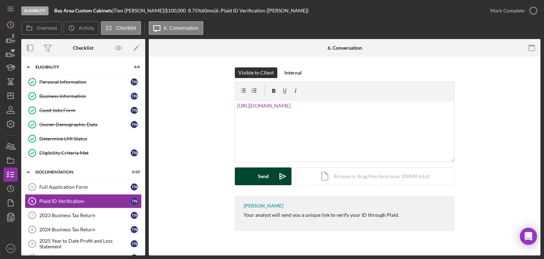
click at [247, 180] on button "Send Icon/icon-invite-send" at bounding box center [263, 176] width 57 height 18
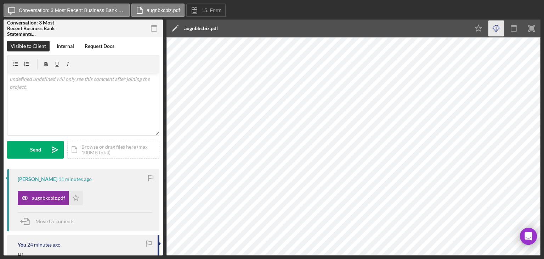
click at [495, 26] on icon "button" at bounding box center [496, 27] width 6 height 4
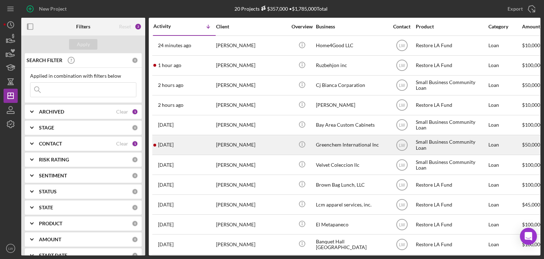
click at [264, 144] on div "Paul Kim" at bounding box center [251, 144] width 71 height 19
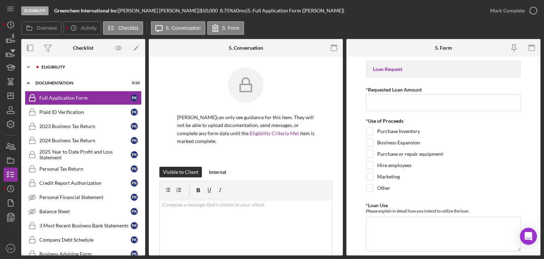
click at [85, 66] on div "Eligibility" at bounding box center [88, 67] width 95 height 4
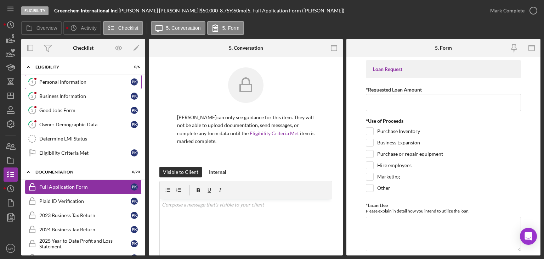
click at [83, 83] on div "Personal Information" at bounding box center [84, 82] width 91 height 6
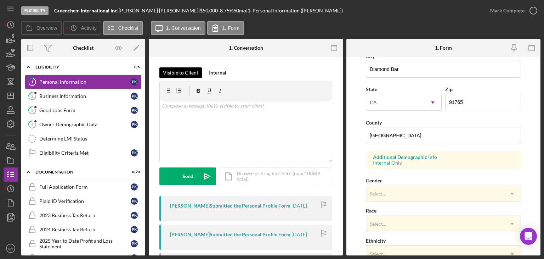
scroll to position [106, 0]
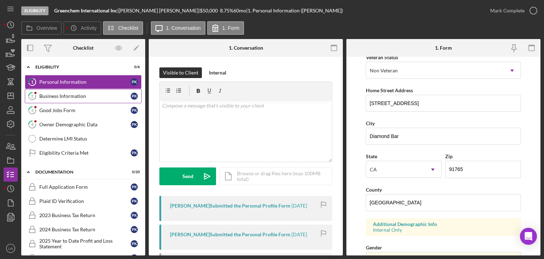
click at [85, 98] on div "Business Information" at bounding box center [84, 96] width 91 height 6
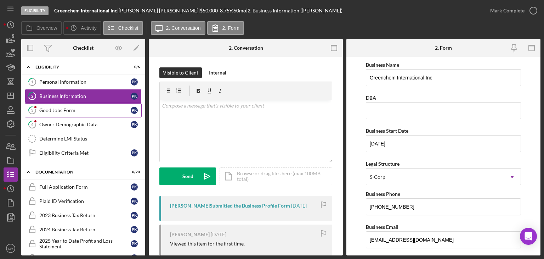
click at [91, 111] on div "Good Jobs Form" at bounding box center [84, 110] width 91 height 6
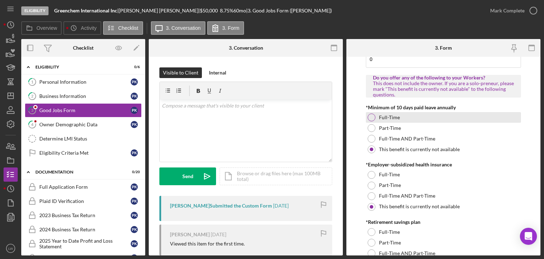
scroll to position [35, 0]
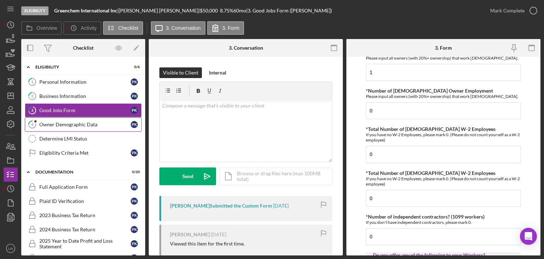
click at [64, 120] on link "4 Owner Demographic Data P K" at bounding box center [83, 124] width 117 height 14
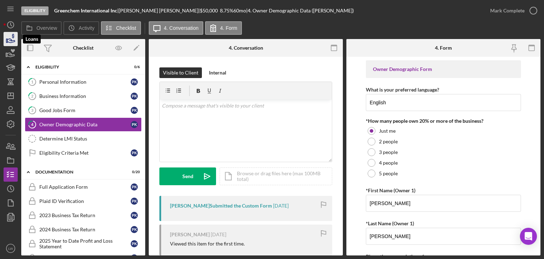
click at [14, 40] on icon "button" at bounding box center [11, 39] width 18 height 18
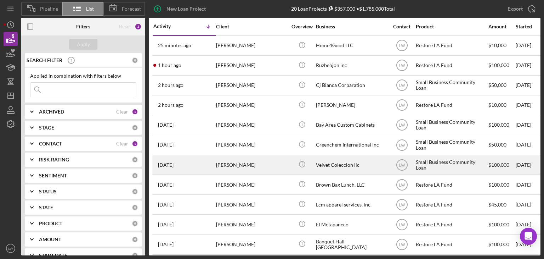
click at [278, 167] on div "Adriana Roberson" at bounding box center [251, 164] width 71 height 19
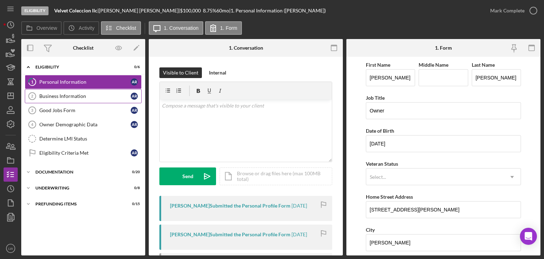
click at [70, 94] on div "Business Information" at bounding box center [84, 96] width 91 height 6
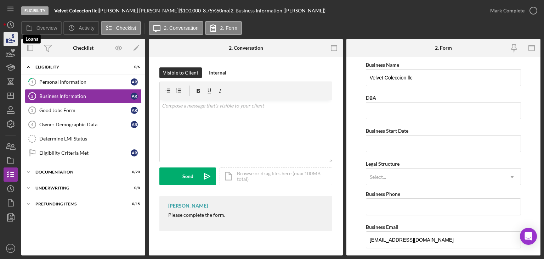
click at [11, 43] on icon "button" at bounding box center [11, 39] width 18 height 18
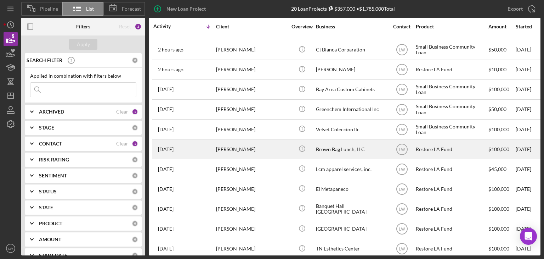
scroll to position [71, 0]
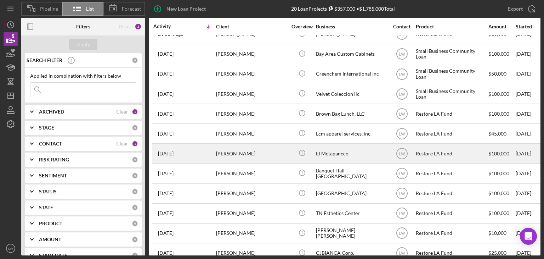
click at [286, 153] on div "Sandra Lucero" at bounding box center [251, 153] width 71 height 19
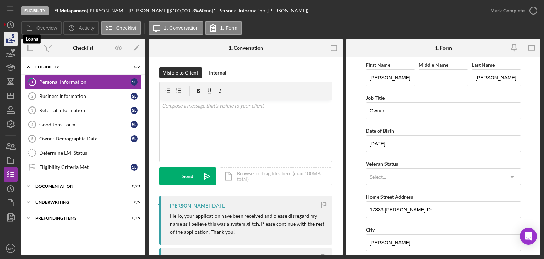
click at [6, 41] on polygon "button" at bounding box center [6, 41] width 1 height 4
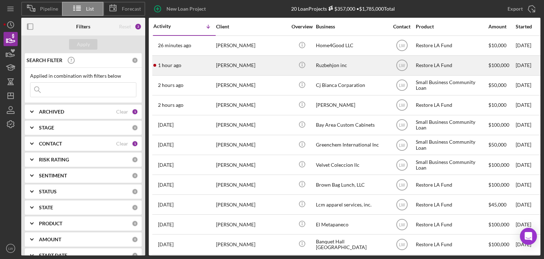
click at [244, 65] on div "[PERSON_NAME]" at bounding box center [251, 65] width 71 height 19
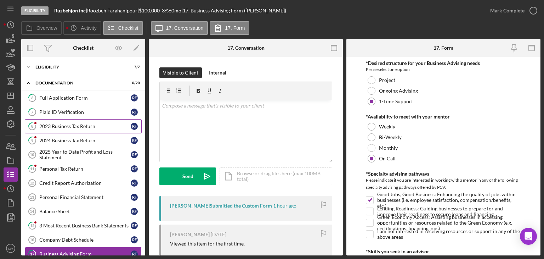
click at [75, 125] on div "2023 Business Tax Return" at bounding box center [84, 126] width 91 height 6
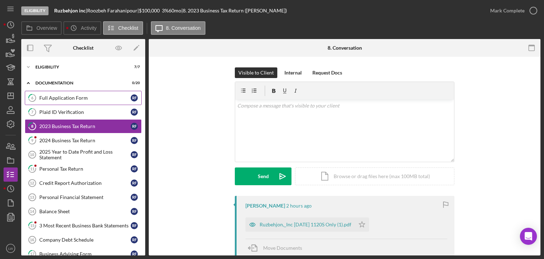
click at [80, 98] on div "Full Application Form" at bounding box center [84, 98] width 91 height 6
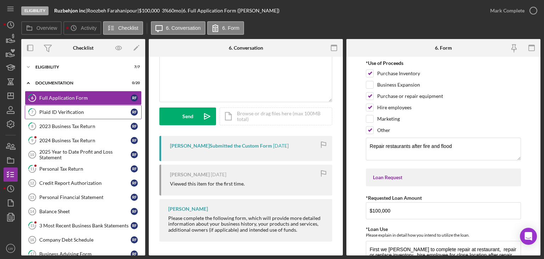
click at [81, 108] on link "7 Plaid ID Verification R F" at bounding box center [83, 112] width 117 height 14
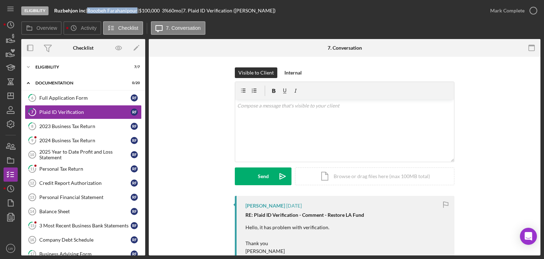
drag, startPoint x: 140, startPoint y: 10, endPoint x: 91, endPoint y: 10, distance: 48.9
click at [91, 10] on div "Roozbeh Farahanipour |" at bounding box center [113, 11] width 52 height 6
copy div "Roozbeh Farahanipour"
click at [69, 126] on div "2023 Business Tax Return" at bounding box center [84, 126] width 91 height 6
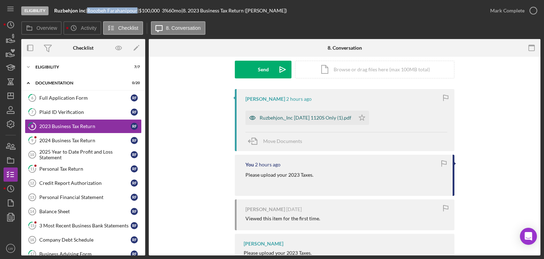
scroll to position [77, 0]
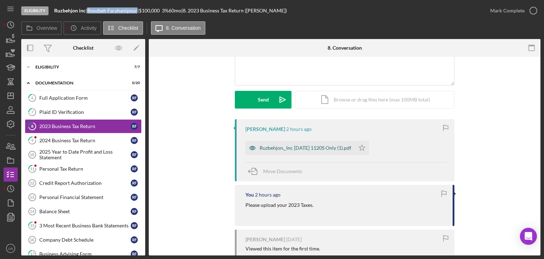
click at [307, 146] on div "Ruzbehjon,_Inc 12 31 2023 1120S Only (1).pdf" at bounding box center [306, 148] width 92 height 6
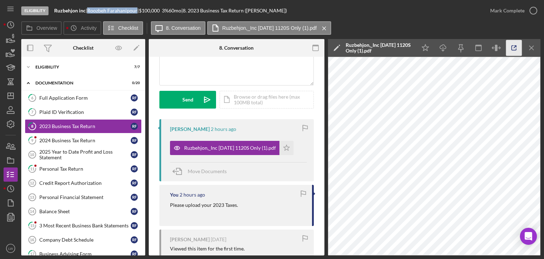
click at [515, 50] on icon "button" at bounding box center [514, 48] width 16 height 16
click at [90, 136] on link "9 2024 Business Tax Return R F" at bounding box center [83, 140] width 117 height 14
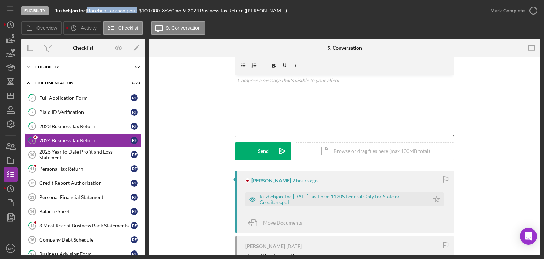
scroll to position [35, 0]
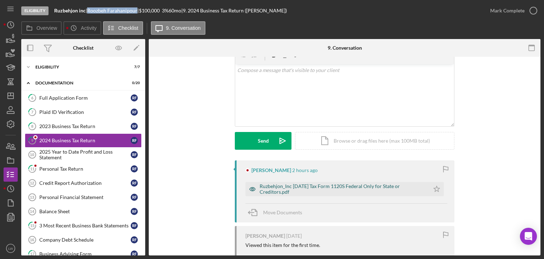
click at [277, 191] on div "Ruzbehjon_Inc 12 31 2024 Tax Form 1120S Federal Only for State or Creditors.pdf" at bounding box center [343, 188] width 167 height 11
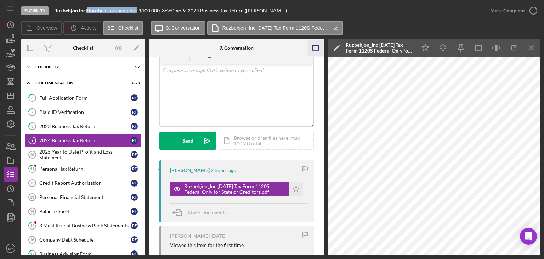
click at [532, 51] on icon "Icon/Menu Close" at bounding box center [532, 48] width 16 height 16
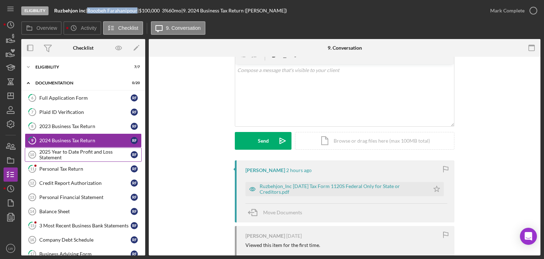
click at [100, 149] on div "2025 Year to Date Profit and Loss Statement" at bounding box center [84, 154] width 91 height 11
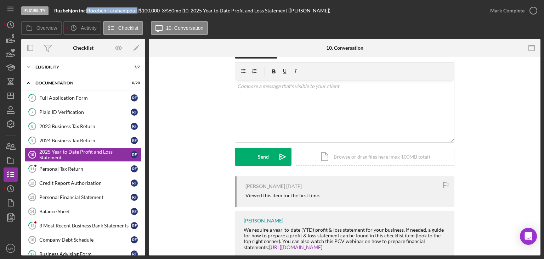
scroll to position [37, 0]
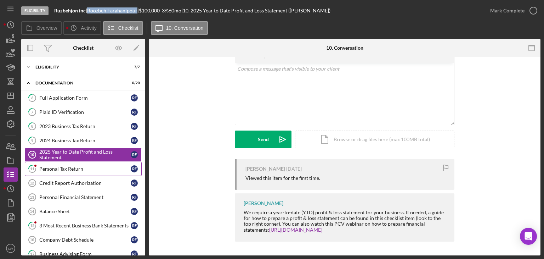
click at [68, 166] on div "Personal Tax Return" at bounding box center [84, 169] width 91 height 6
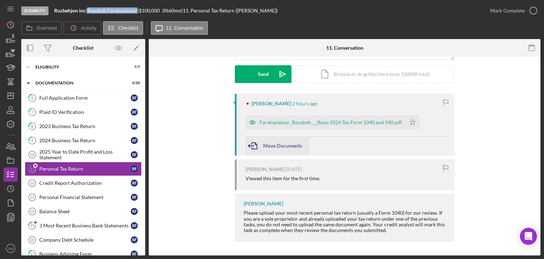
scroll to position [102, 0]
click at [291, 125] on div "Farahanipour_Roozbeh___Rona 2024 Tax Form 1040 and 540.pdf" at bounding box center [326, 122] width 160 height 14
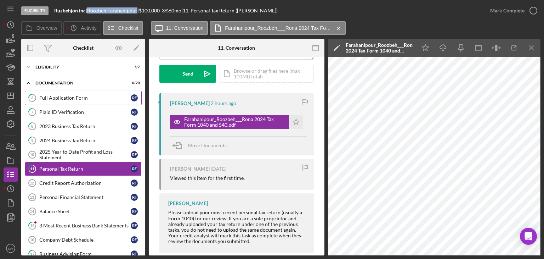
click at [94, 97] on div "Full Application Form" at bounding box center [84, 98] width 91 height 6
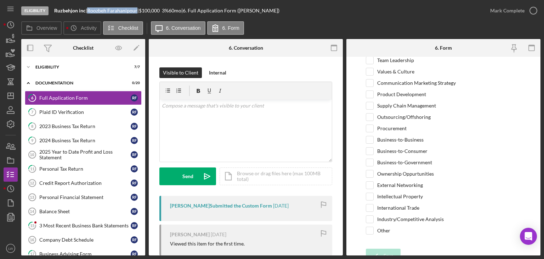
scroll to position [1494, 0]
click at [532, 11] on icon "button" at bounding box center [534, 11] width 18 height 18
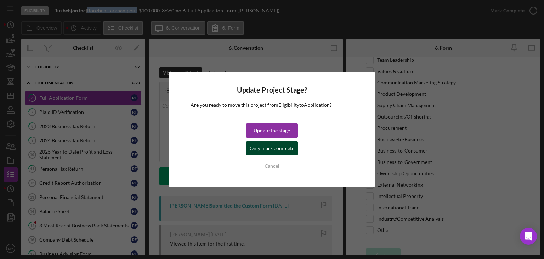
click at [274, 147] on div "Only mark complete" at bounding box center [272, 148] width 45 height 14
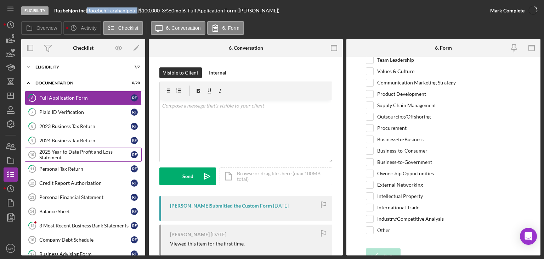
scroll to position [1523, 0]
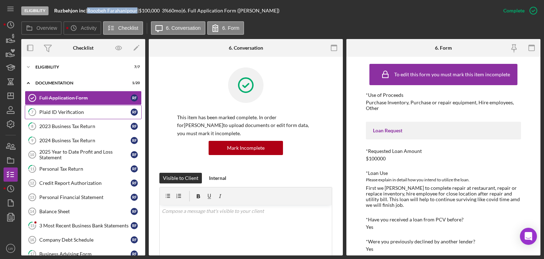
click at [87, 118] on link "7 Plaid ID Verification R F" at bounding box center [83, 112] width 117 height 14
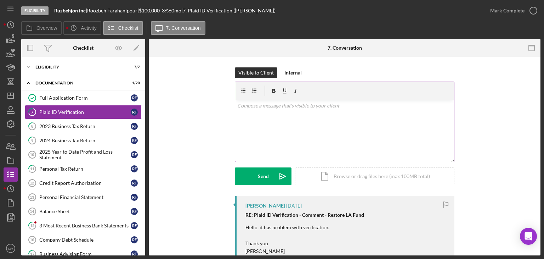
click at [286, 129] on div "v Color teal Color pink Remove color Add row above Add row below Add column bef…" at bounding box center [344, 131] width 219 height 62
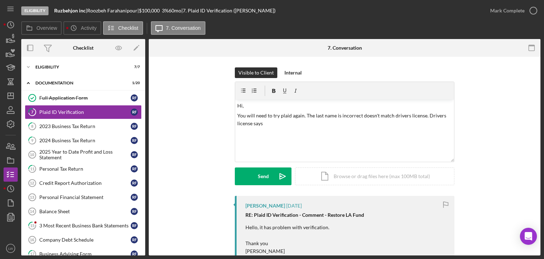
drag, startPoint x: 90, startPoint y: 10, endPoint x: 140, endPoint y: 11, distance: 49.6
click at [140, 11] on div "Ruzbehjon inc | Roozbeh Farahanipour | $100,000 $20,000 3 % 60 mo | 7. Plaid ID…" at bounding box center [164, 11] width 221 height 6
copy div "Roozbeh Farahanipour"
click at [287, 134] on div "v Color teal Color pink Remove color Add row above Add row below Add column bef…" at bounding box center [344, 131] width 219 height 62
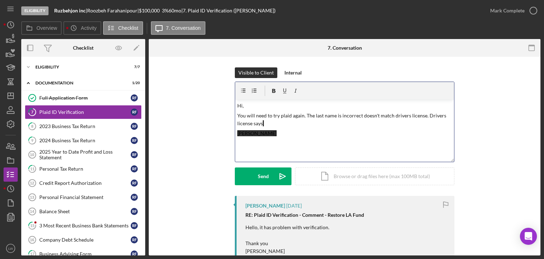
drag, startPoint x: 297, startPoint y: 135, endPoint x: 191, endPoint y: 139, distance: 105.7
click at [191, 139] on div "Visible to Client Internal v Color teal Color pink Remove color Add row above A…" at bounding box center [344, 131] width 371 height 128
drag, startPoint x: 425, startPoint y: 114, endPoint x: 429, endPoint y: 123, distance: 10.3
click at [429, 123] on p "You will need to try plaid again. The last name is incorrect doesn't match driv…" at bounding box center [344, 120] width 215 height 16
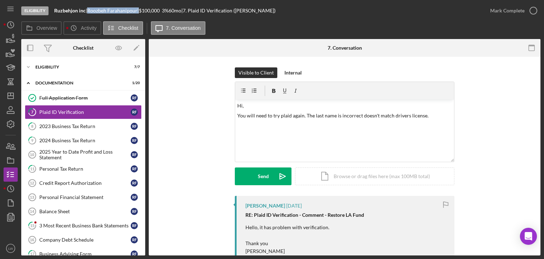
drag, startPoint x: 141, startPoint y: 11, endPoint x: 92, endPoint y: 11, distance: 49.3
click at [92, 11] on div "Roozbeh Farahanipour |" at bounding box center [113, 11] width 52 height 6
copy div "Roozbeh Farahanipour"
click at [101, 101] on link "Full Application Form Full Application Form R F" at bounding box center [83, 98] width 117 height 14
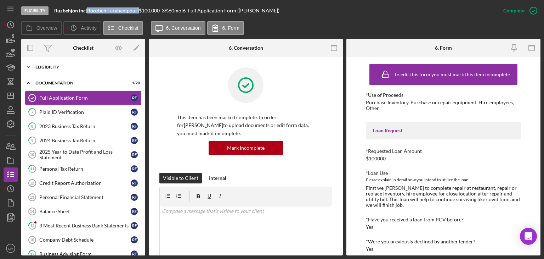
click at [89, 65] on div "Eligibility" at bounding box center [85, 67] width 101 height 4
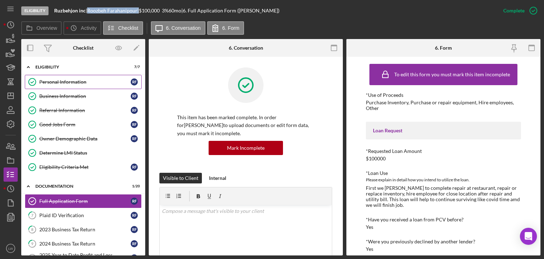
click at [79, 79] on div "Personal Information" at bounding box center [84, 82] width 91 height 6
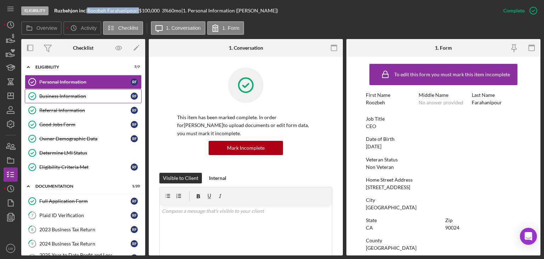
click at [70, 101] on link "Business Information Business Information R F" at bounding box center [83, 96] width 117 height 14
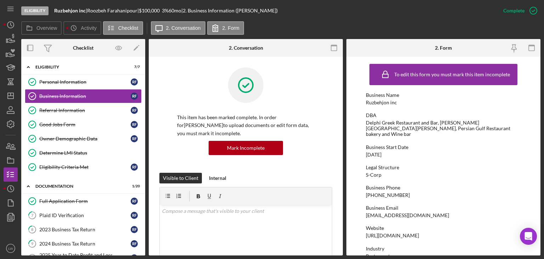
click at [403, 212] on div "Ceo@ruzbehjon.com" at bounding box center [407, 215] width 83 height 6
copy div "Ceo@ruzbehjon.com"
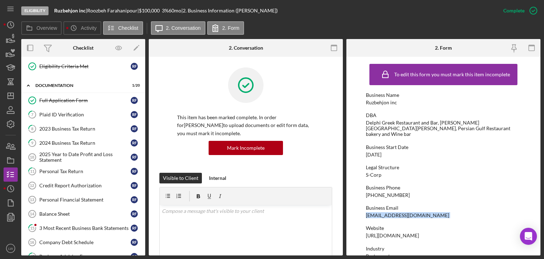
scroll to position [106, 0]
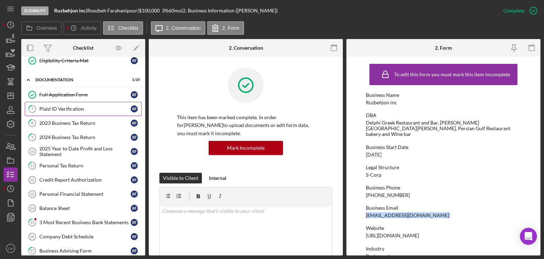
click at [75, 106] on div "Plaid ID Verification" at bounding box center [84, 109] width 91 height 6
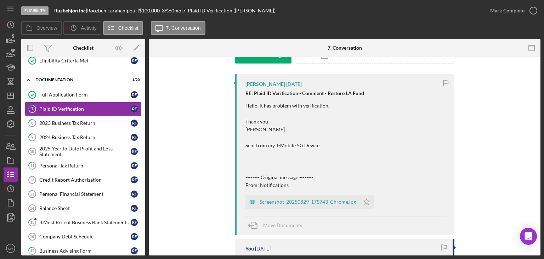
scroll to position [142, 0]
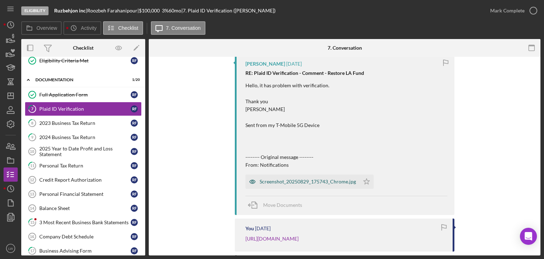
click at [279, 179] on div "Screenshot_20250829_175743_Chrome.jpg" at bounding box center [308, 182] width 96 height 6
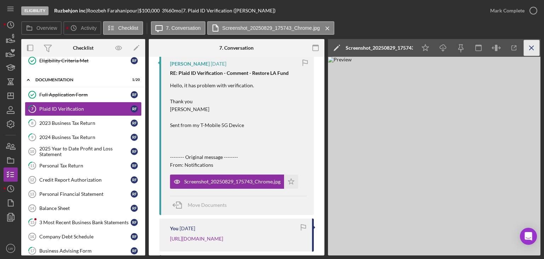
click at [533, 50] on icon "Icon/Menu Close" at bounding box center [532, 48] width 16 height 16
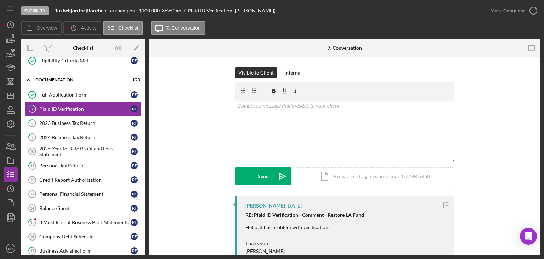
scroll to position [0, 0]
click at [376, 107] on p at bounding box center [344, 106] width 215 height 8
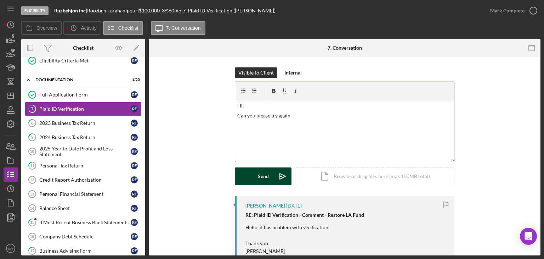
click at [269, 180] on button "Send Icon/icon-invite-send" at bounding box center [263, 176] width 57 height 18
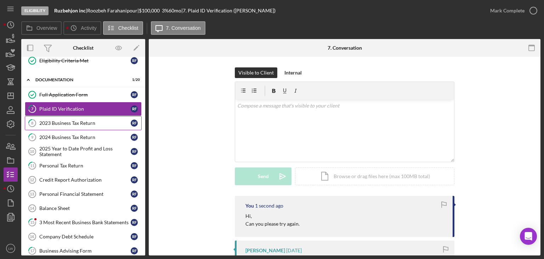
click at [78, 123] on div "2023 Business Tax Return" at bounding box center [84, 123] width 91 height 6
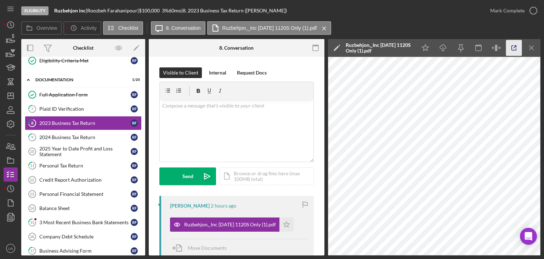
click at [517, 46] on icon "button" at bounding box center [514, 48] width 16 height 16
drag, startPoint x: 141, startPoint y: 10, endPoint x: 91, endPoint y: 11, distance: 50.3
click at [91, 11] on div "Roozbeh Farahanipour |" at bounding box center [113, 11] width 52 height 6
drag, startPoint x: 95, startPoint y: 11, endPoint x: 86, endPoint y: 11, distance: 8.5
click at [86, 11] on div "Ruzbehjon inc |" at bounding box center [70, 11] width 33 height 6
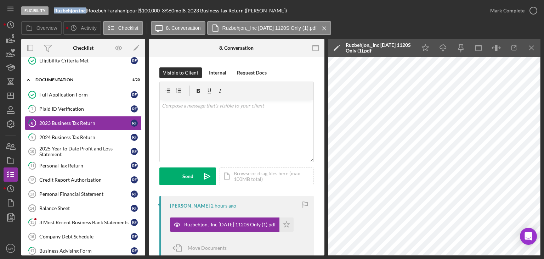
drag, startPoint x: 86, startPoint y: 10, endPoint x: 56, endPoint y: 11, distance: 30.8
click at [56, 11] on div "Ruzbehjon inc |" at bounding box center [70, 11] width 33 height 6
copy b "Ruzbehjon inc"
drag, startPoint x: 140, startPoint y: 10, endPoint x: 92, endPoint y: 11, distance: 47.8
click at [92, 11] on div "Roozbeh Farahanipour |" at bounding box center [113, 11] width 52 height 6
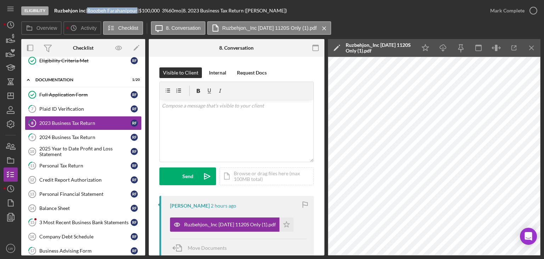
copy div "Roozbeh Farahanipour"
click at [80, 92] on div "Full Application Form" at bounding box center [84, 95] width 91 height 6
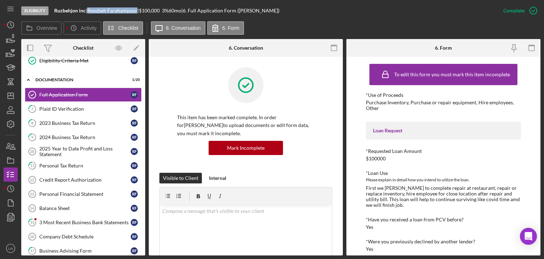
scroll to position [35, 0]
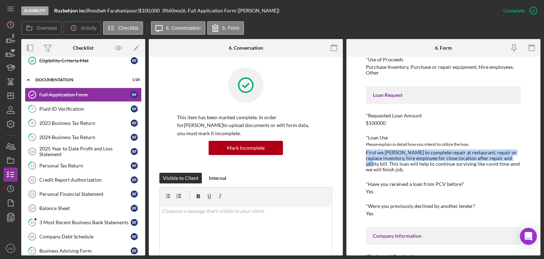
drag, startPoint x: 366, startPoint y: 151, endPoint x: 511, endPoint y: 157, distance: 144.7
click at [514, 157] on div "First we nedd to complete repair at restaurant, repair or replace inventory, hi…" at bounding box center [443, 161] width 155 height 23
copy div "First we nedd to complete repair at restaurant, repair or replace inventory, hi…"
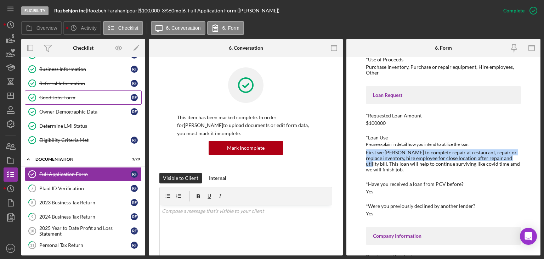
scroll to position [0, 0]
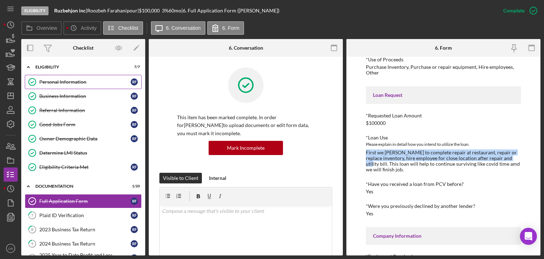
click at [62, 79] on div "Personal Information" at bounding box center [84, 82] width 91 height 6
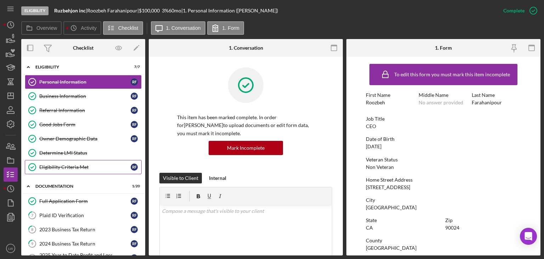
click at [70, 164] on div "Eligibility Criteria Met" at bounding box center [84, 167] width 91 height 6
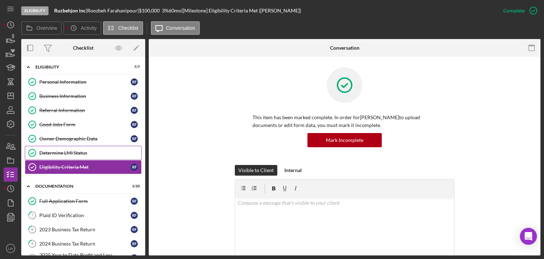
click at [63, 156] on link "Determine LMI Status Determine LMI Status" at bounding box center [83, 153] width 117 height 14
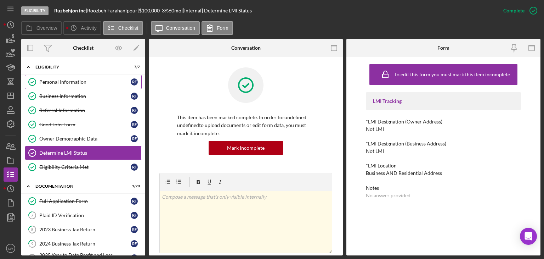
click at [47, 81] on div "Personal Information" at bounding box center [84, 82] width 91 height 6
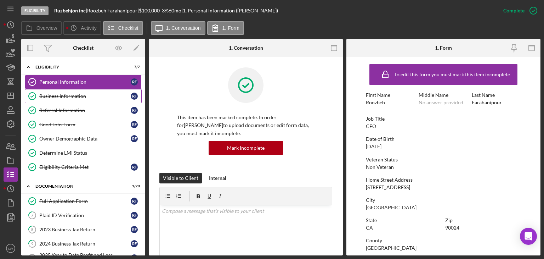
click at [89, 96] on div "Business Information" at bounding box center [84, 96] width 91 height 6
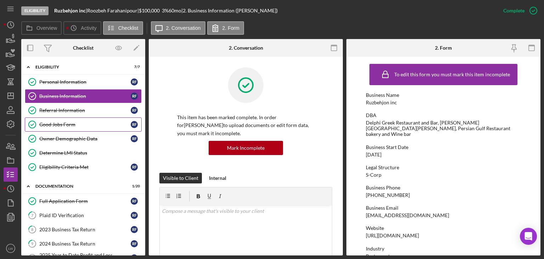
click at [88, 124] on div "Good Jobs Form" at bounding box center [84, 125] width 91 height 6
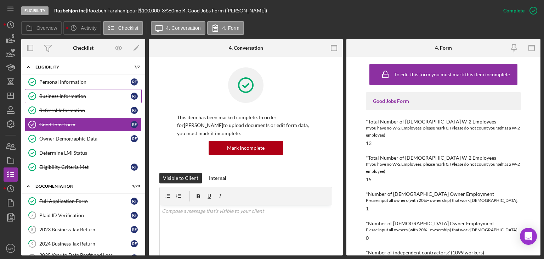
click at [72, 95] on div "Business Information" at bounding box center [84, 96] width 91 height 6
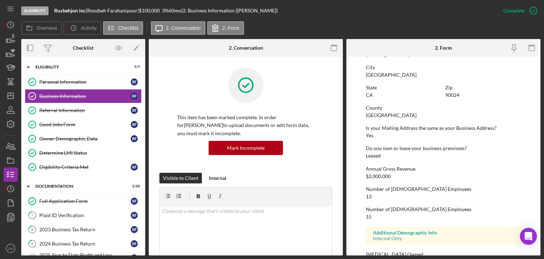
scroll to position [342, 0]
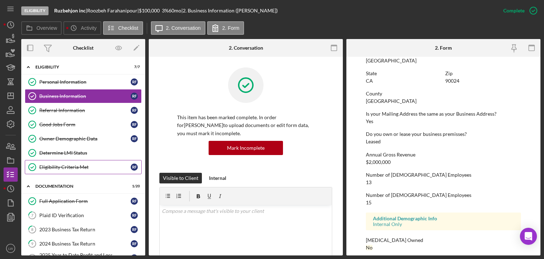
click at [94, 168] on div "Eligibility Criteria Met" at bounding box center [84, 167] width 91 height 6
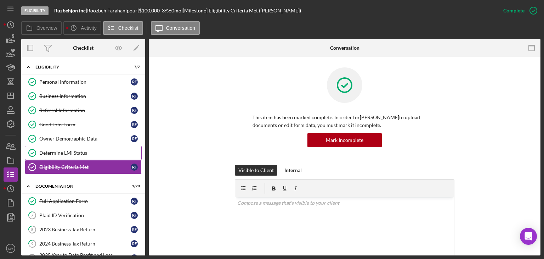
click at [85, 153] on div "Determine LMI Status" at bounding box center [90, 153] width 102 height 6
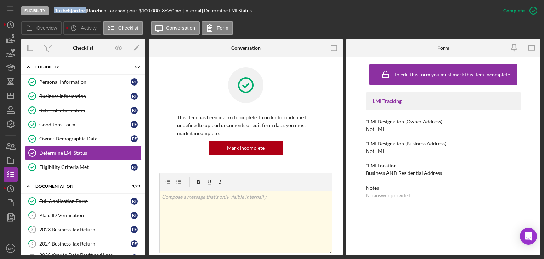
drag, startPoint x: 85, startPoint y: 10, endPoint x: 55, endPoint y: 11, distance: 30.9
click at [55, 11] on b "Ruzbehjon inc" at bounding box center [70, 10] width 32 height 6
copy b "Ruzbehjon inc"
click at [13, 44] on icon "button" at bounding box center [11, 39] width 18 height 18
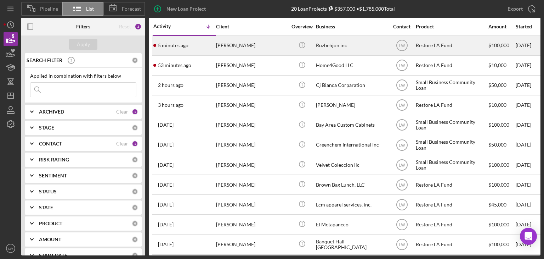
click at [192, 47] on div "5 minutes ago Roozbeh Farahanipour" at bounding box center [184, 45] width 62 height 19
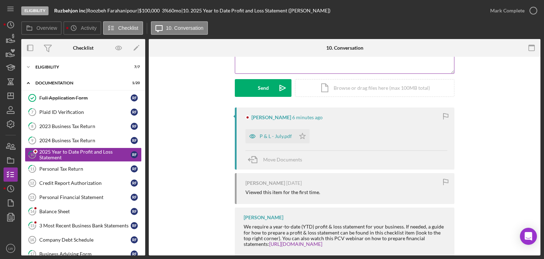
scroll to position [102, 0]
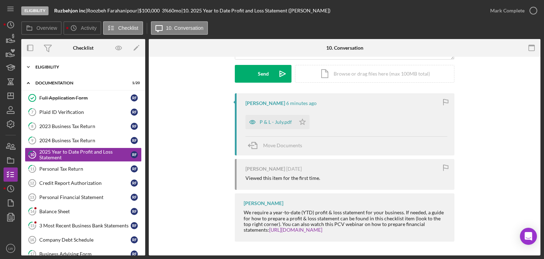
click at [56, 64] on div "Icon/Expander Eligibility 7 / 7" at bounding box center [83, 67] width 124 height 14
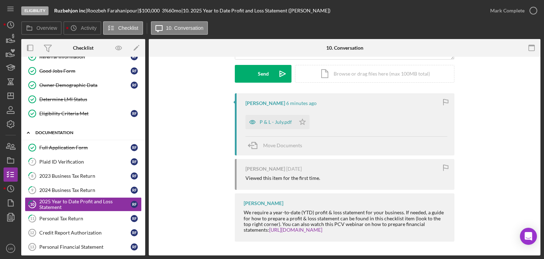
scroll to position [71, 0]
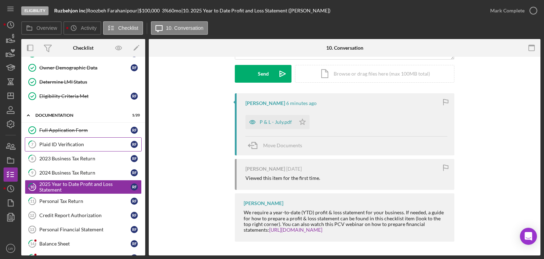
click at [79, 145] on div "Plaid ID Verification" at bounding box center [84, 144] width 91 height 6
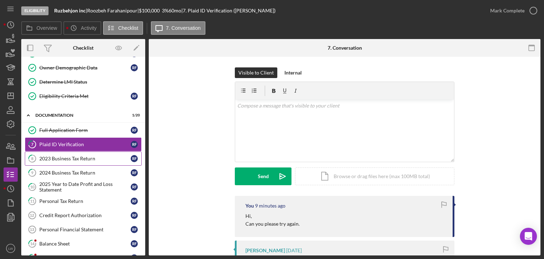
click at [85, 158] on div "2023 Business Tax Return" at bounding box center [84, 159] width 91 height 6
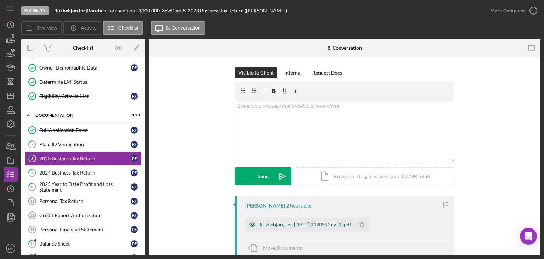
click at [269, 225] on div "Ruzbehjon,_Inc 12 31 2023 1120S Only (1).pdf" at bounding box center [306, 224] width 92 height 6
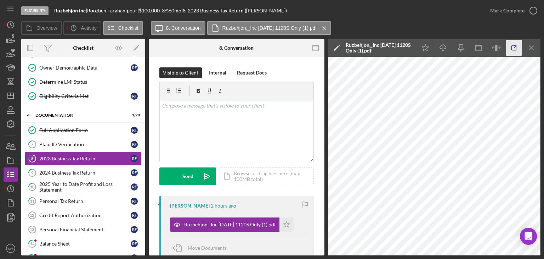
click at [512, 47] on icon "button" at bounding box center [514, 48] width 5 height 5
click at [57, 165] on link "9 2024 Business Tax Return R F" at bounding box center [83, 172] width 117 height 14
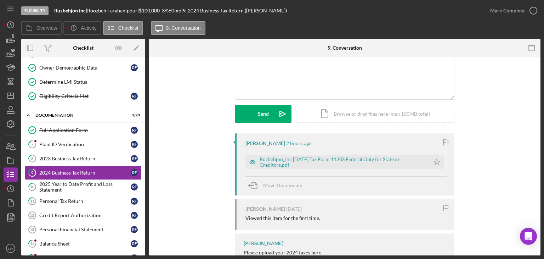
scroll to position [32, 0]
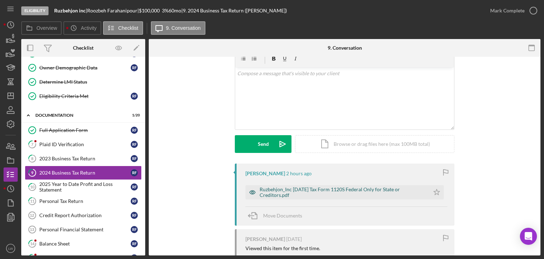
click at [343, 188] on div "Ruzbehjon_Inc 12 31 2024 Tax Form 1120S Federal Only for State or Creditors.pdf" at bounding box center [343, 191] width 167 height 11
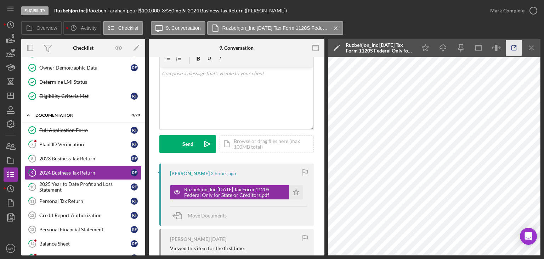
click at [517, 48] on icon "button" at bounding box center [514, 48] width 16 height 16
click at [58, 178] on link "9 2024 Business Tax Return R F" at bounding box center [83, 172] width 117 height 14
click at [58, 187] on div "2025 Year to Date Profit and Loss Statement" at bounding box center [84, 186] width 91 height 11
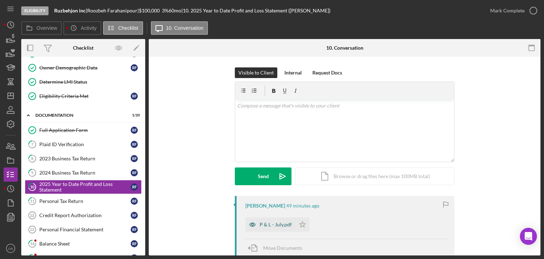
click at [285, 224] on div "P & L - July.pdf" at bounding box center [276, 224] width 32 height 6
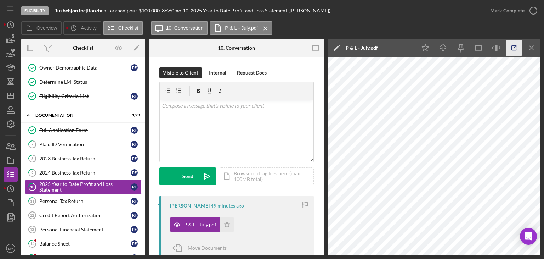
click at [513, 49] on icon "button" at bounding box center [514, 48] width 16 height 16
click at [73, 159] on div "2023 Business Tax Return" at bounding box center [84, 159] width 91 height 6
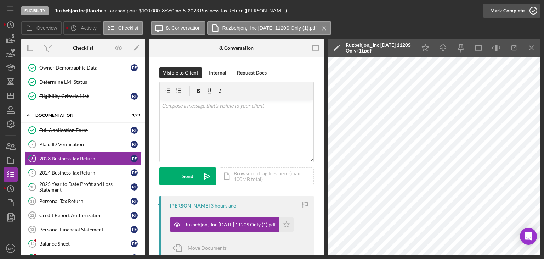
click at [527, 14] on icon "button" at bounding box center [534, 11] width 18 height 18
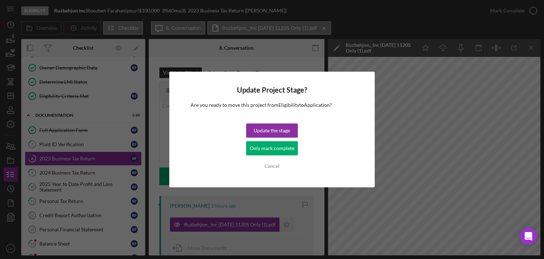
click at [332, 215] on div "Update Project Stage? Are you ready to move this project from Eligibility to Ap…" at bounding box center [272, 129] width 544 height 259
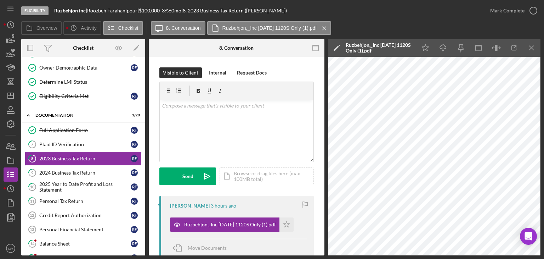
scroll to position [71, 0]
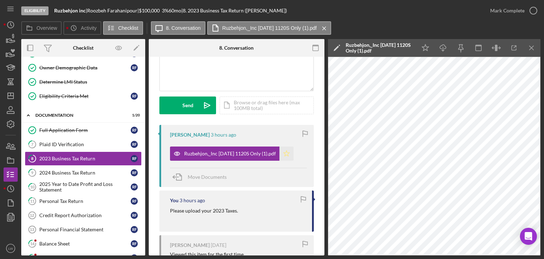
click at [294, 158] on icon "Icon/Star" at bounding box center [287, 153] width 14 height 14
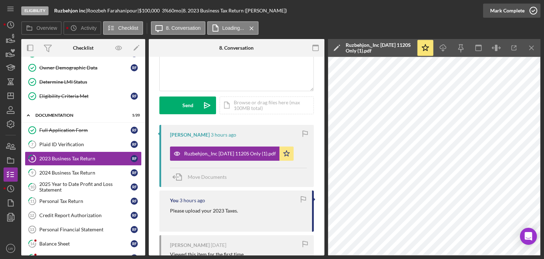
click at [520, 12] on div "Mark Complete" at bounding box center [507, 11] width 34 height 14
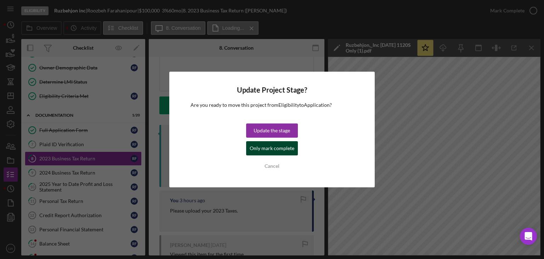
click at [276, 147] on div "Only mark complete" at bounding box center [272, 148] width 45 height 14
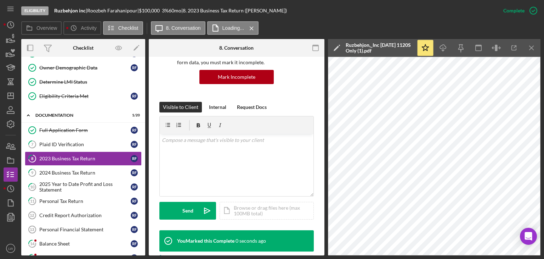
scroll to position [176, 0]
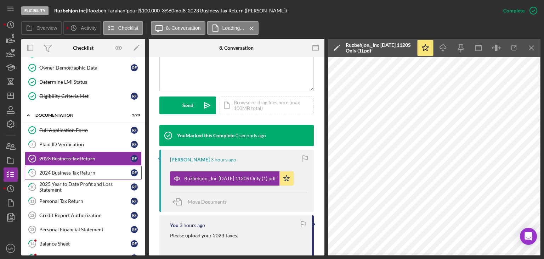
click at [95, 170] on div "2024 Business Tax Return" at bounding box center [84, 173] width 91 height 6
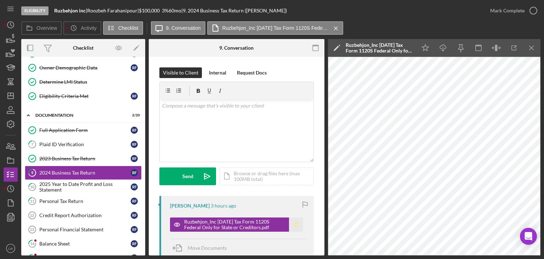
click at [294, 224] on icon "Icon/Star" at bounding box center [296, 224] width 14 height 14
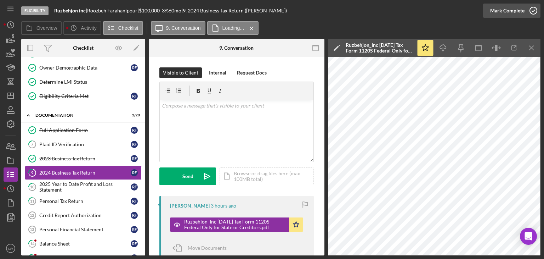
click at [513, 12] on div "Mark Complete" at bounding box center [507, 11] width 34 height 14
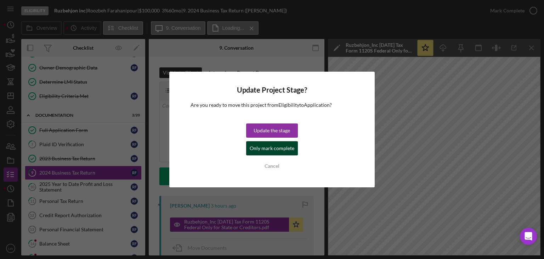
click at [276, 148] on div "Only mark complete" at bounding box center [272, 148] width 45 height 14
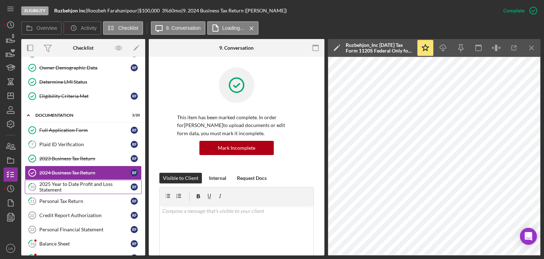
click at [91, 184] on div "2025 Year to Date Profit and Loss Statement" at bounding box center [84, 186] width 91 height 11
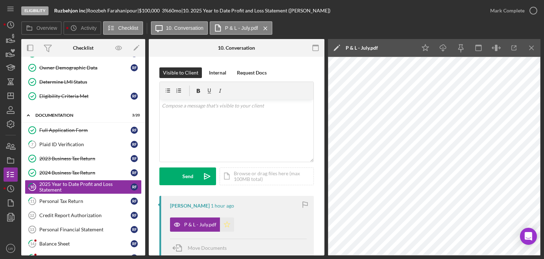
click at [225, 226] on polygon "button" at bounding box center [227, 224] width 6 height 6
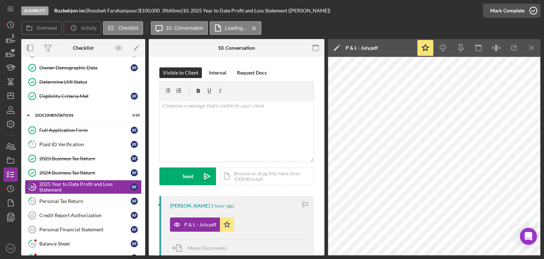
click at [515, 16] on div "Mark Complete" at bounding box center [507, 11] width 34 height 14
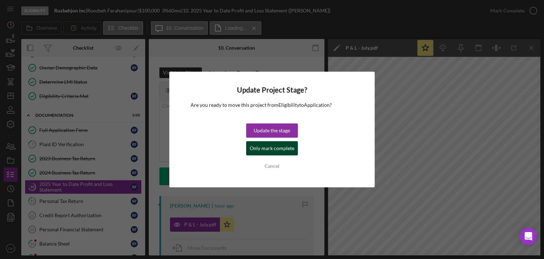
click at [271, 148] on div "Only mark complete" at bounding box center [272, 148] width 45 height 14
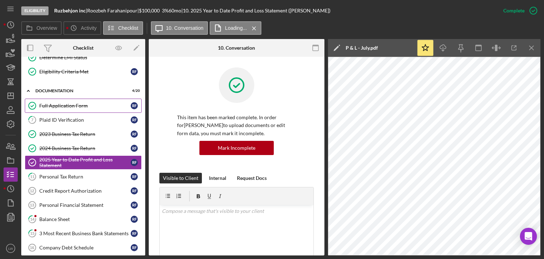
scroll to position [106, 0]
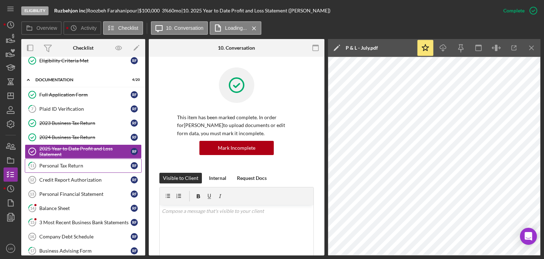
click at [94, 163] on div "Personal Tax Return" at bounding box center [84, 166] width 91 height 6
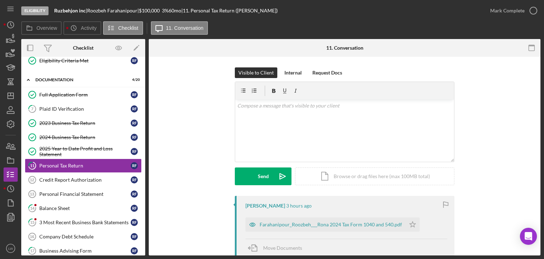
scroll to position [71, 0]
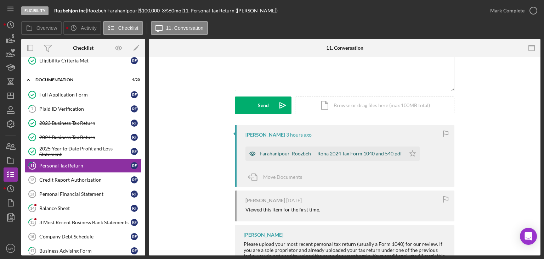
click at [306, 152] on div "Farahanipour_Roozbeh___Rona 2024 Tax Form 1040 and 540.pdf" at bounding box center [331, 154] width 142 height 6
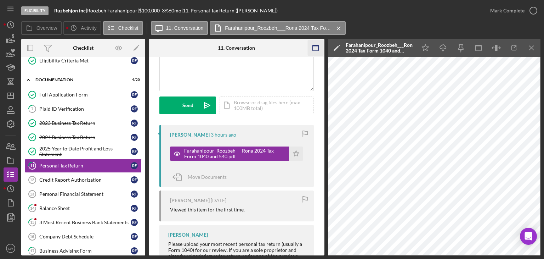
click at [532, 46] on icon "Icon/Menu Close" at bounding box center [532, 48] width 16 height 16
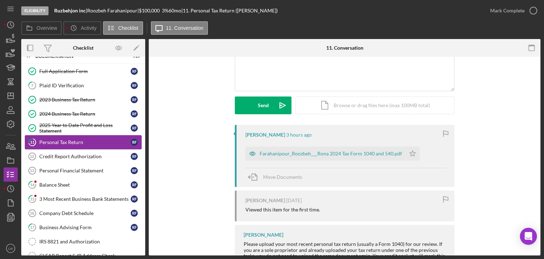
scroll to position [142, 0]
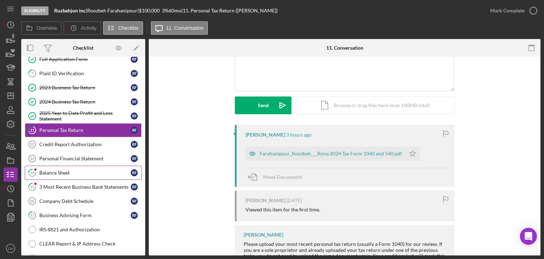
click at [95, 170] on div "Balance Sheet" at bounding box center [84, 173] width 91 height 6
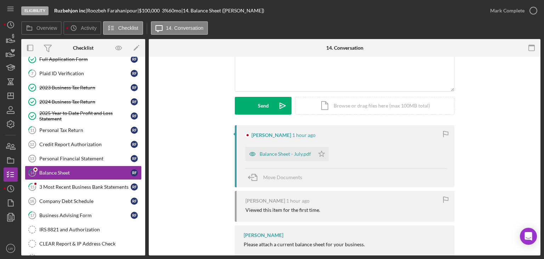
scroll to position [71, 0]
click at [286, 161] on div "Roozbeh Farahanipour 1 hour ago Balance Sheet - July.pdf Icon/Star Move Documen…" at bounding box center [345, 156] width 220 height 62
click at [290, 152] on div "Balance Sheet - July.pdf" at bounding box center [285, 154] width 51 height 6
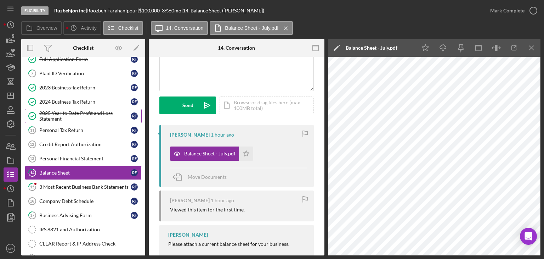
click at [56, 111] on div "2025 Year to Date Profit and Loss Statement" at bounding box center [84, 115] width 91 height 11
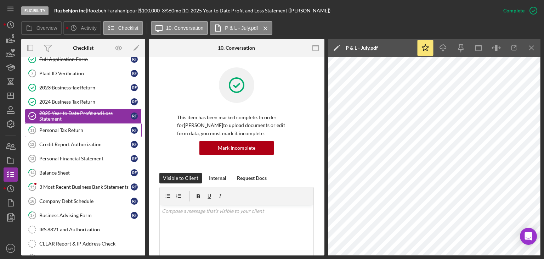
click at [83, 128] on div "Personal Tax Return" at bounding box center [84, 130] width 91 height 6
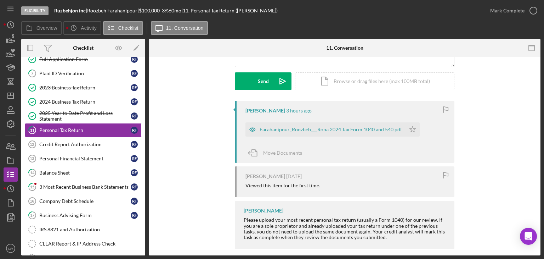
scroll to position [102, 0]
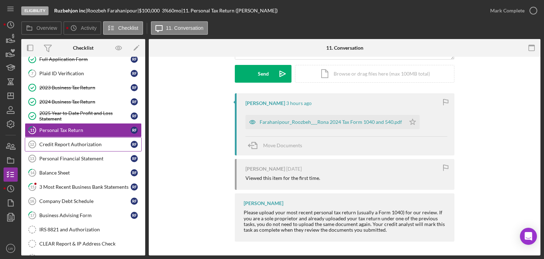
click at [71, 141] on div "Credit Report Authorization" at bounding box center [84, 144] width 91 height 6
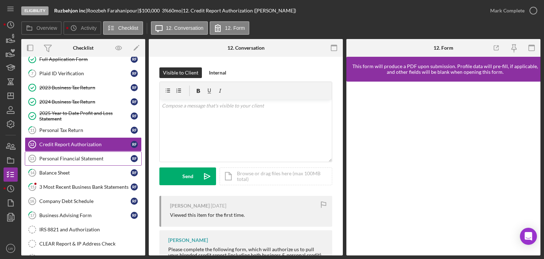
click at [74, 156] on div "Personal Financial Statement" at bounding box center [84, 159] width 91 height 6
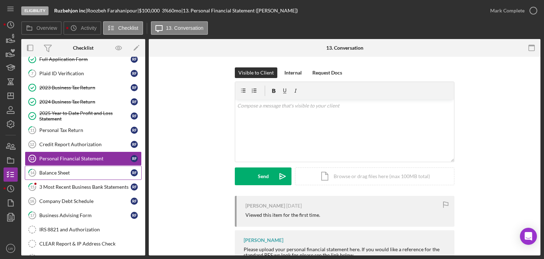
click at [77, 166] on link "14 Balance Sheet R F" at bounding box center [83, 172] width 117 height 14
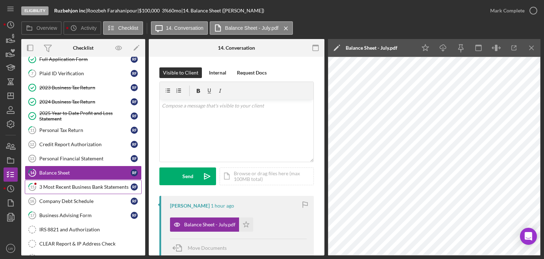
click at [84, 184] on div "3 Most Recent Business Bank Statements" at bounding box center [84, 187] width 91 height 6
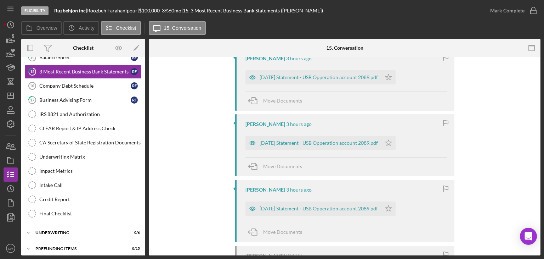
scroll to position [106, 0]
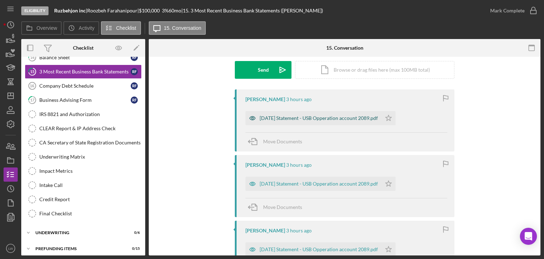
click at [329, 118] on div "[DATE] Statement - USB Opperation account 2089.pdf" at bounding box center [319, 118] width 118 height 6
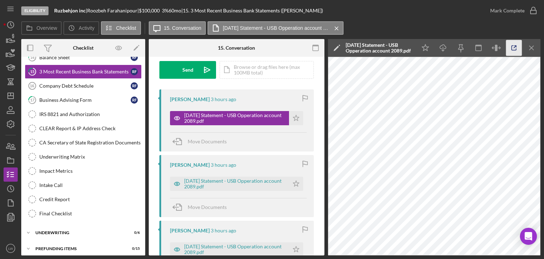
click at [513, 45] on icon "button" at bounding box center [514, 48] width 16 height 16
click at [87, 11] on div "Ruzbehjon inc |" at bounding box center [70, 11] width 33 height 6
drag, startPoint x: 142, startPoint y: 10, endPoint x: 93, endPoint y: 10, distance: 49.6
click at [93, 10] on div "Roozbeh Farahanipour |" at bounding box center [113, 11] width 52 height 6
drag, startPoint x: 94, startPoint y: 11, endPoint x: 85, endPoint y: 11, distance: 9.2
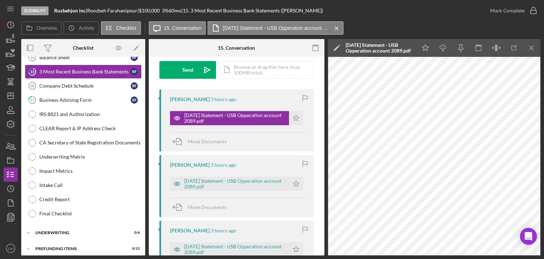
click at [85, 11] on b "Ruzbehjon inc" at bounding box center [70, 10] width 32 height 6
drag, startPoint x: 140, startPoint y: 11, endPoint x: 92, endPoint y: 10, distance: 48.2
click at [92, 10] on div "Roozbeh Farahanipour |" at bounding box center [113, 11] width 52 height 6
copy div "Roozbeh Farahanipour"
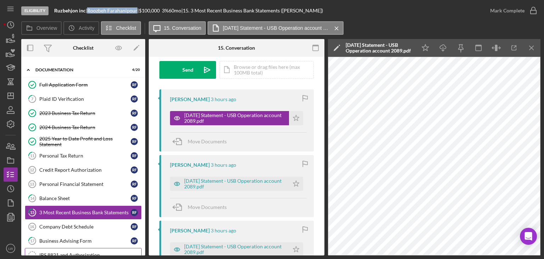
scroll to position [115, 0]
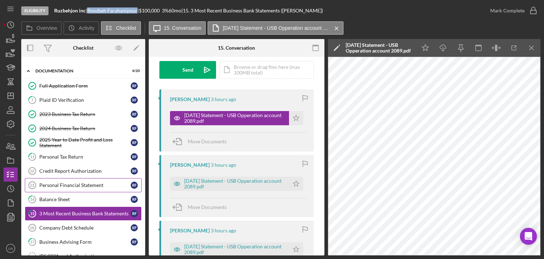
click at [84, 184] on div "Personal Financial Statement" at bounding box center [84, 185] width 91 height 6
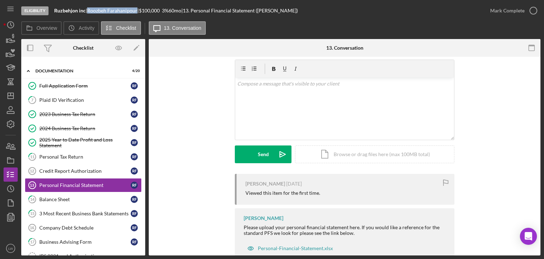
scroll to position [43, 0]
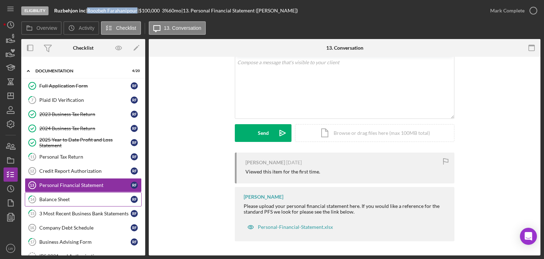
click at [70, 200] on link "14 Balance Sheet R F" at bounding box center [83, 199] width 117 height 14
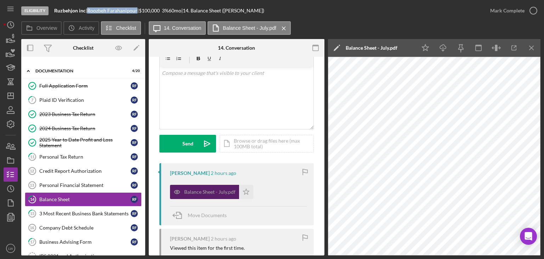
scroll to position [71, 0]
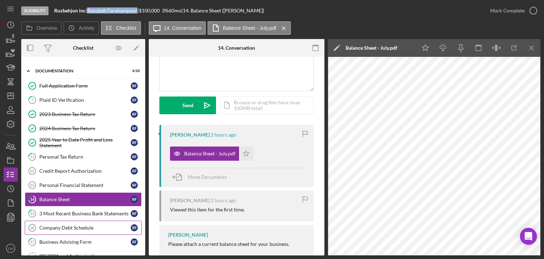
click at [86, 225] on div "Company Debt Schedule" at bounding box center [84, 228] width 91 height 6
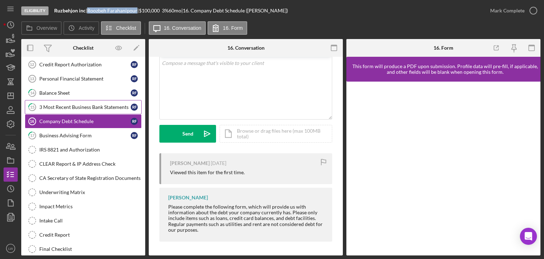
scroll to position [186, 0]
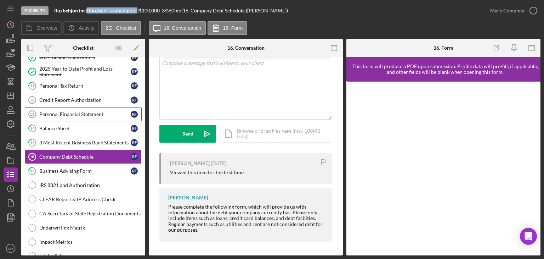
click at [83, 114] on div "Personal Financial Statement" at bounding box center [84, 114] width 91 height 6
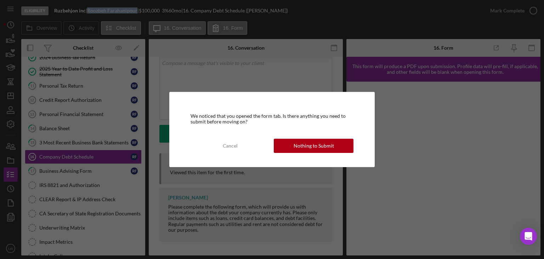
click at [307, 144] on div "Nothing to Submit" at bounding box center [314, 146] width 40 height 14
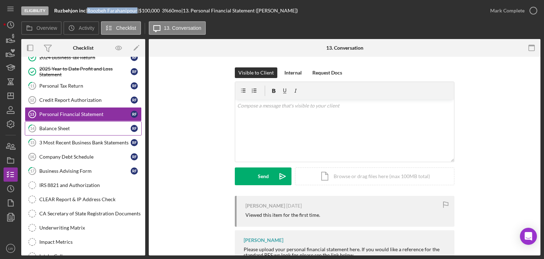
click at [88, 125] on div "Balance Sheet" at bounding box center [84, 128] width 91 height 6
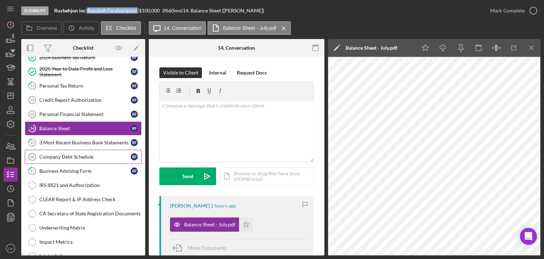
click at [99, 154] on div "Company Debt Schedule" at bounding box center [84, 157] width 91 height 6
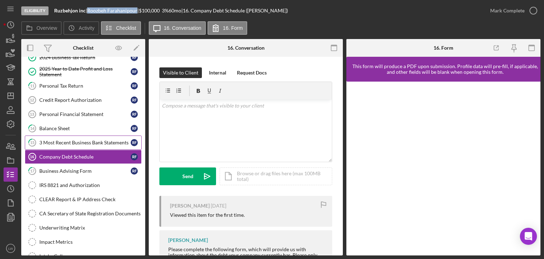
click at [80, 140] on div "3 Most Recent Business Bank Statements" at bounding box center [84, 143] width 91 height 6
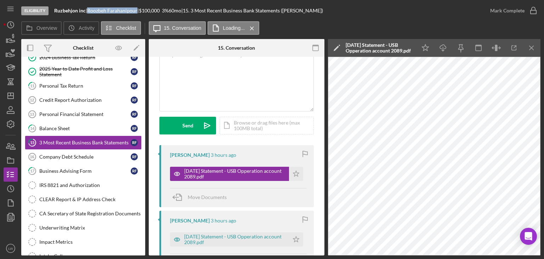
scroll to position [71, 0]
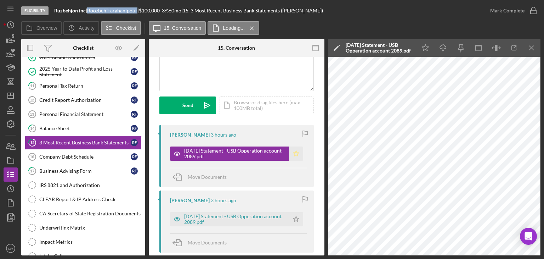
click at [299, 154] on icon "Icon/Star" at bounding box center [296, 153] width 14 height 14
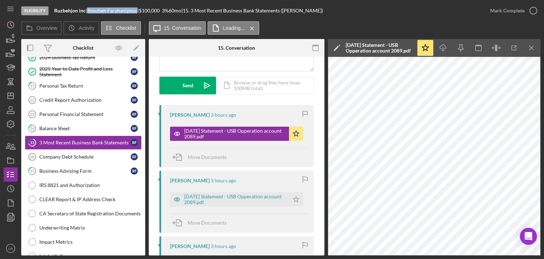
scroll to position [106, 0]
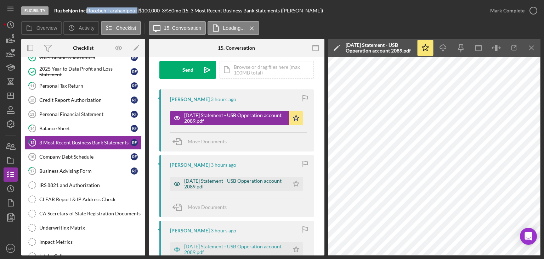
click at [236, 180] on div "[DATE] Statement - USB Opperation account 2089.pdf" at bounding box center [234, 183] width 101 height 11
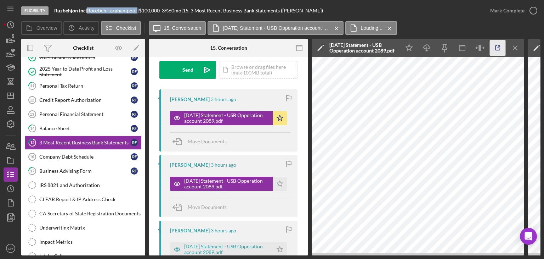
click at [499, 48] on icon "button" at bounding box center [498, 48] width 16 height 16
click at [278, 183] on icon "Icon/Star" at bounding box center [280, 183] width 14 height 14
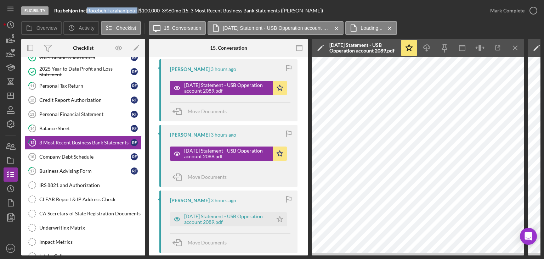
scroll to position [213, 0]
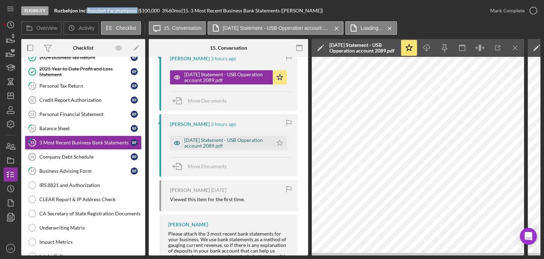
click at [205, 140] on div "[DATE] Statement - USB Opperation account 2089.pdf" at bounding box center [226, 142] width 85 height 11
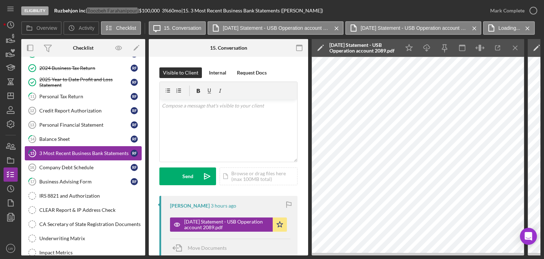
scroll to position [248, 0]
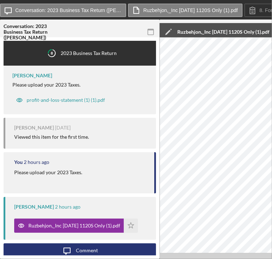
click at [147, 34] on icon "button" at bounding box center [151, 32] width 16 height 16
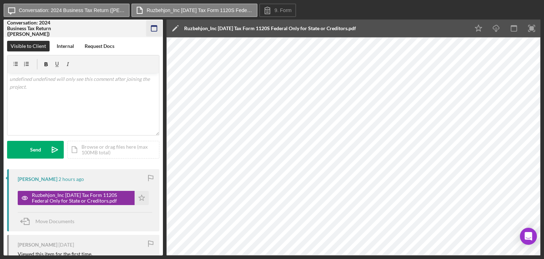
click at [153, 30] on icon "button" at bounding box center [154, 29] width 16 height 16
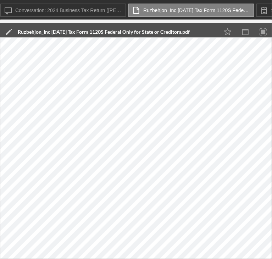
click at [209, 37] on div "Icon/Edit Ruzbehjon_Inc [DATE] Tax Form 1120S Federal Only for State or Credito…" at bounding box center [109, 32] width 219 height 18
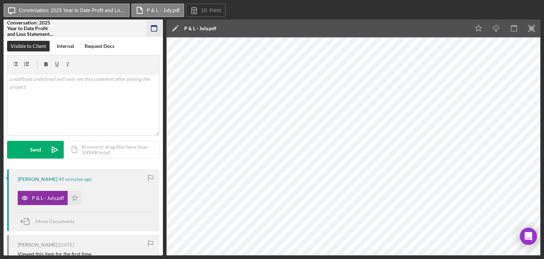
click at [153, 27] on icon "button" at bounding box center [154, 29] width 16 height 16
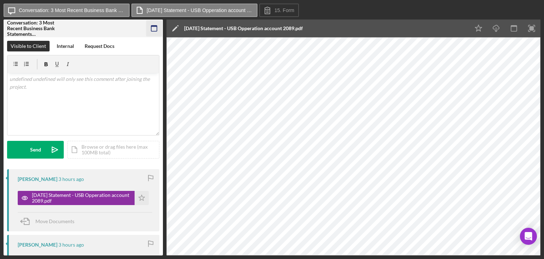
click at [155, 28] on icon "button" at bounding box center [154, 29] width 16 height 16
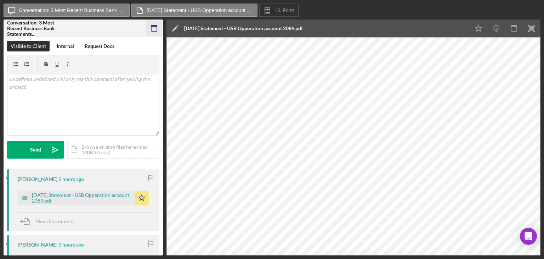
click at [154, 29] on icon "button" at bounding box center [154, 29] width 16 height 16
